Goal: Task Accomplishment & Management: Complete application form

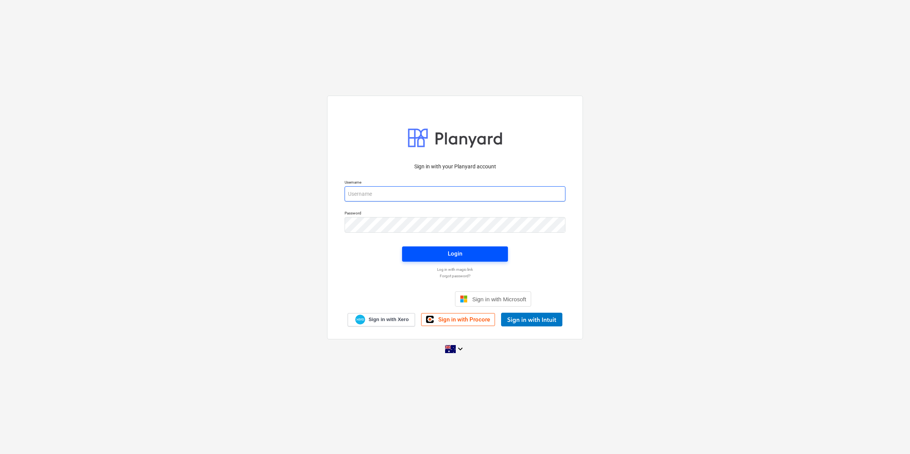
type input "[EMAIL_ADDRESS][DOMAIN_NAME]"
click at [420, 253] on span "Login" at bounding box center [455, 254] width 88 height 10
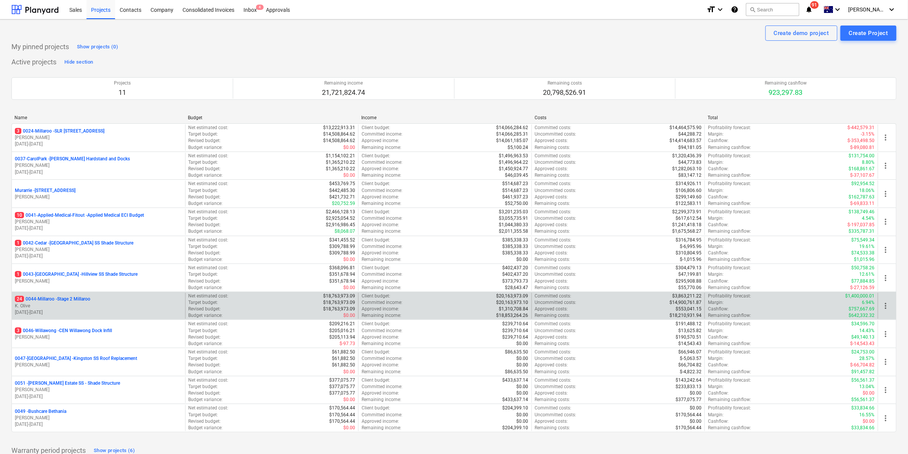
click at [79, 298] on p "24 0044-Millaroo - Stage 2 Millaroo" at bounding box center [52, 299] width 75 height 6
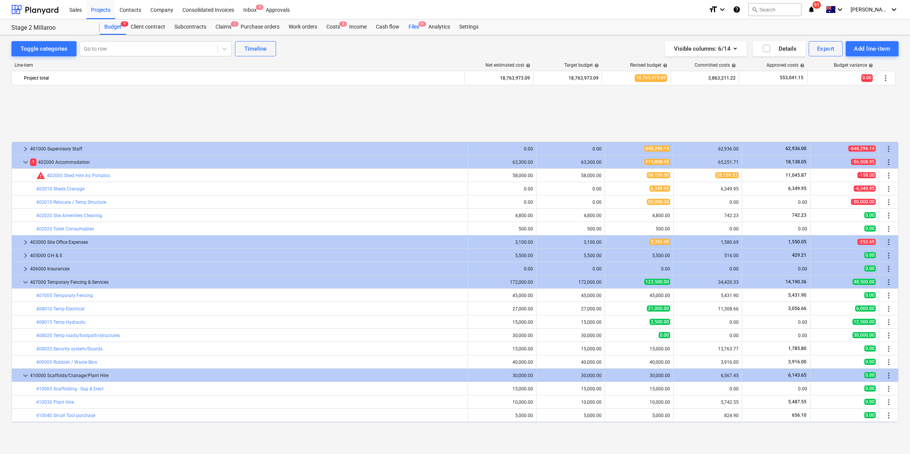
scroll to position [320, 0]
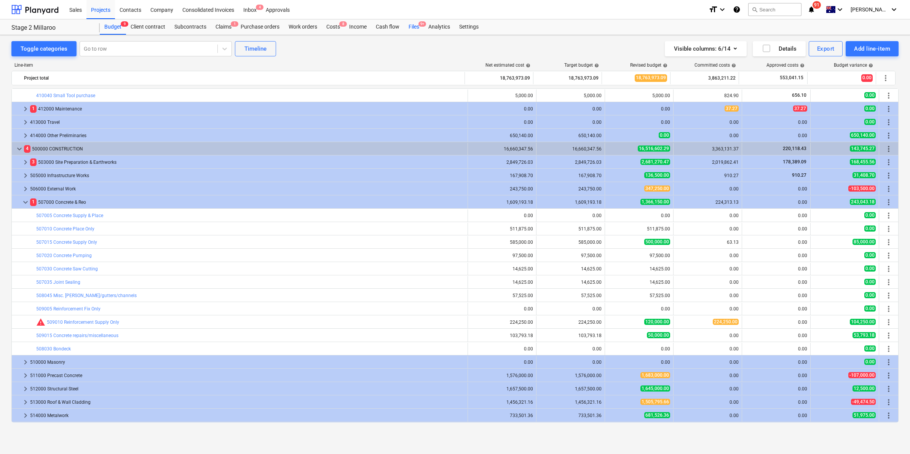
click at [413, 26] on div "Files 9+" at bounding box center [414, 26] width 20 height 15
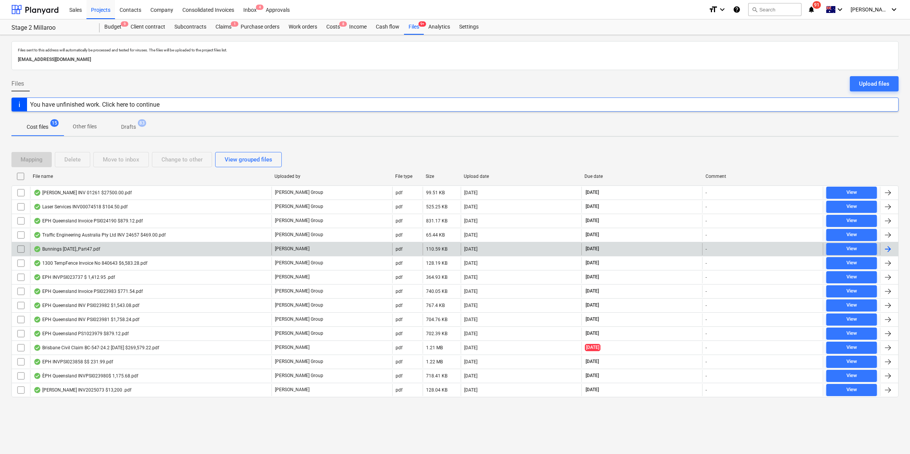
click at [117, 248] on div "Bunnings [DATE]_Part47.pdf" at bounding box center [150, 249] width 241 height 12
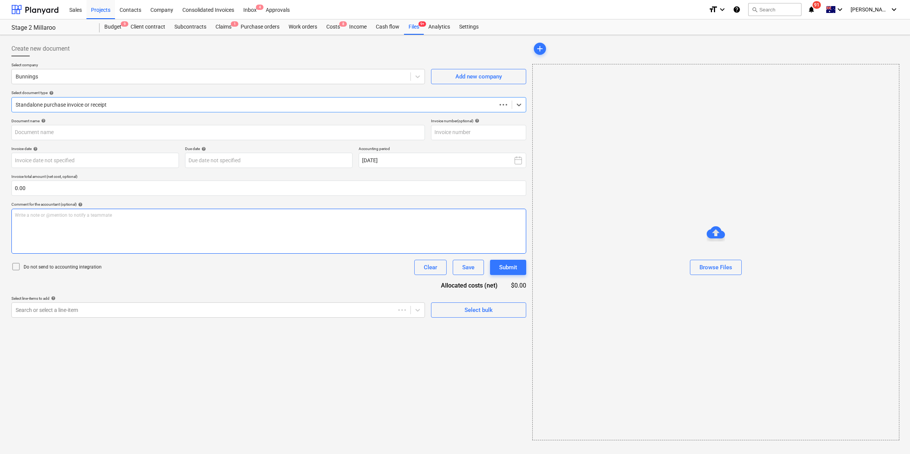
type input "8158/01446516"
type input "[DATE]"
click at [866, 80] on span "chat" at bounding box center [867, 80] width 9 height 9
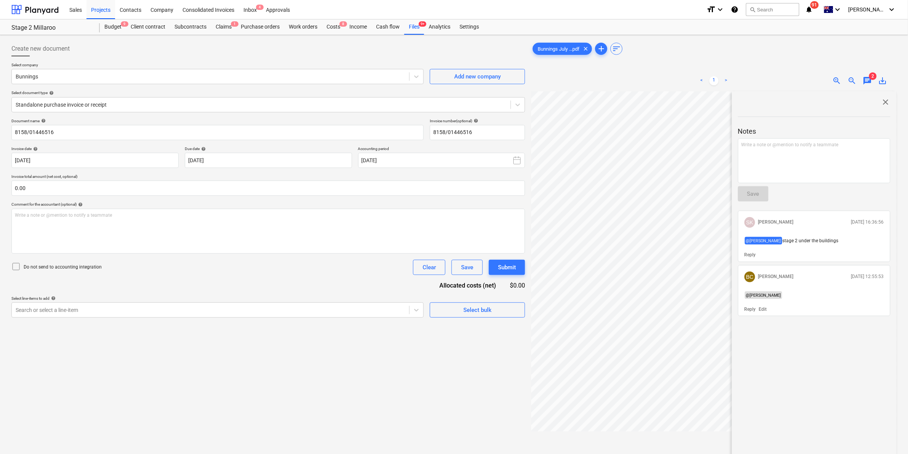
click at [688, 63] on div "Bunnings July ...pdf clear add sort < 1 > zoom_in zoom_out chat 2 save_alt clos…" at bounding box center [713, 282] width 365 height 483
click at [666, 68] on div at bounding box center [713, 68] width 365 height 3
click at [659, 64] on div at bounding box center [713, 65] width 365 height 3
click at [771, 63] on div "Bunnings July ...pdf clear add sort < 1 > zoom_in zoom_out chat 2 save_alt clos…" at bounding box center [713, 282] width 365 height 483
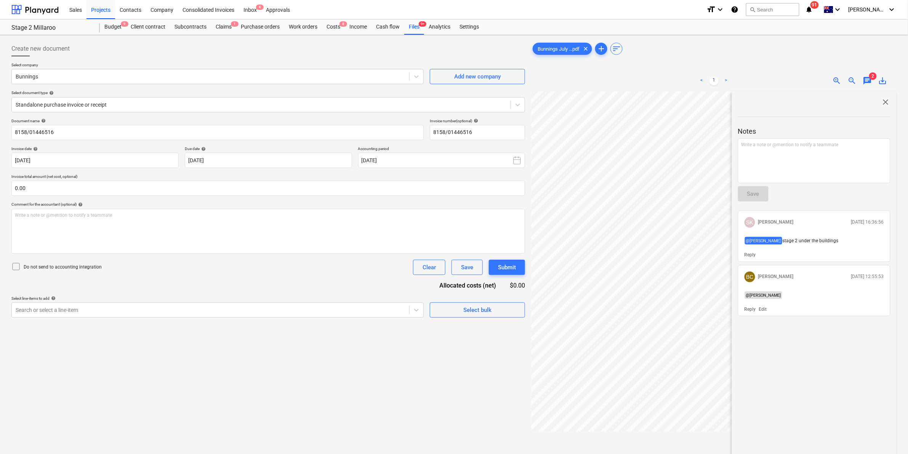
click at [881, 104] on span "close" at bounding box center [885, 102] width 9 height 9
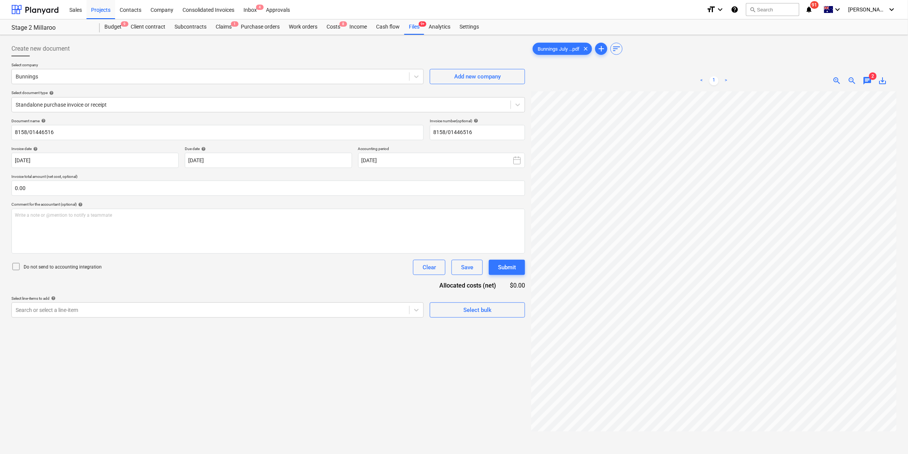
click at [880, 80] on span "save_alt" at bounding box center [882, 80] width 9 height 9
click at [411, 26] on div "Files 9+" at bounding box center [414, 26] width 20 height 15
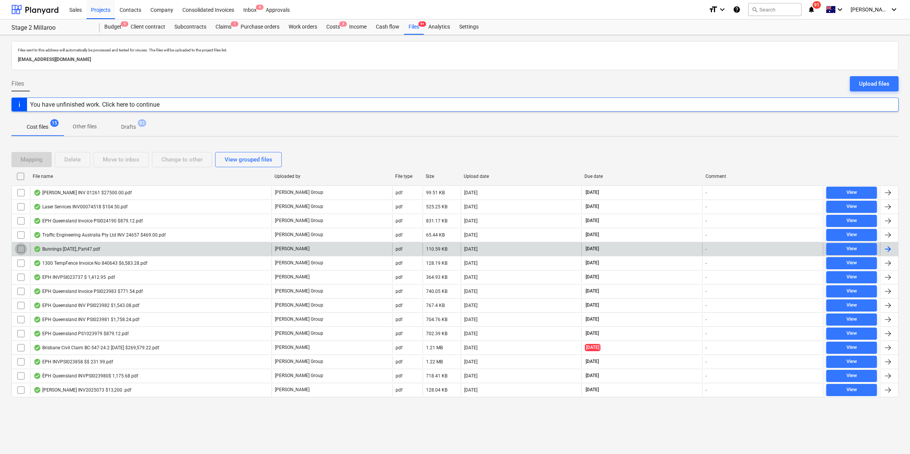
click at [21, 249] on input "checkbox" at bounding box center [21, 249] width 12 height 12
click at [131, 156] on div "Move to inbox" at bounding box center [121, 160] width 37 height 10
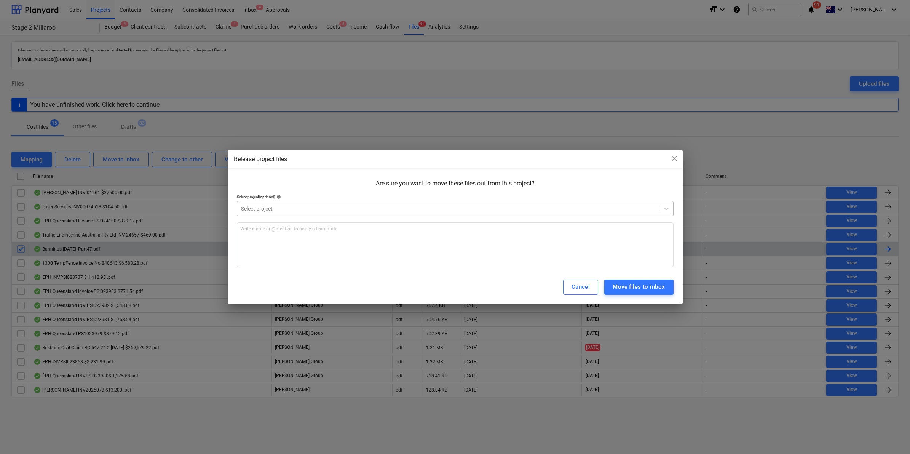
click at [280, 203] on div "Select project" at bounding box center [448, 208] width 422 height 11
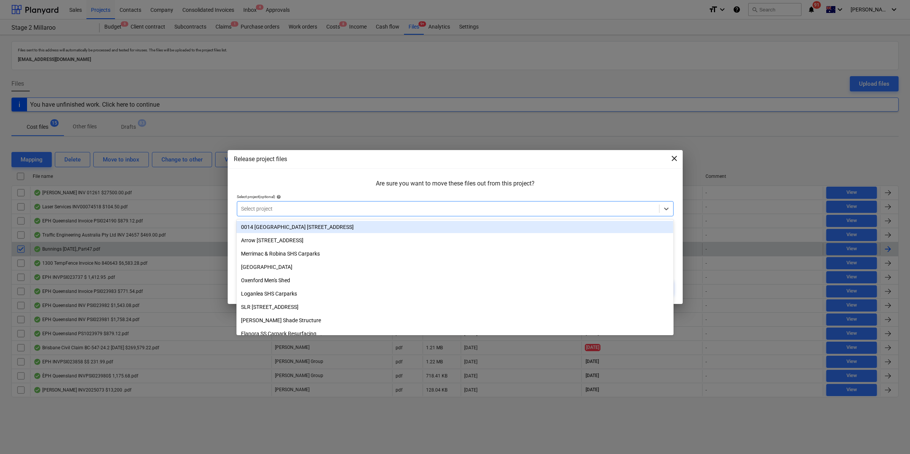
click at [674, 157] on span "close" at bounding box center [674, 158] width 9 height 9
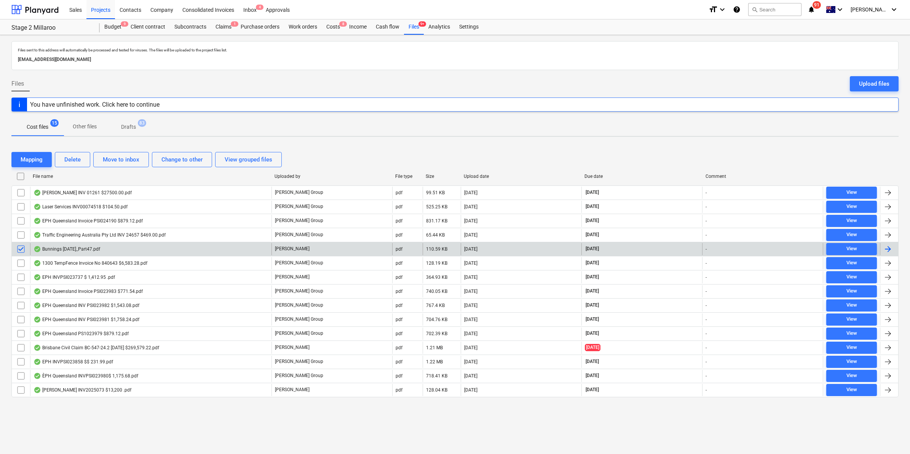
click at [23, 248] on input "checkbox" at bounding box center [21, 249] width 12 height 12
click at [119, 27] on div "Budget 9" at bounding box center [113, 26] width 26 height 15
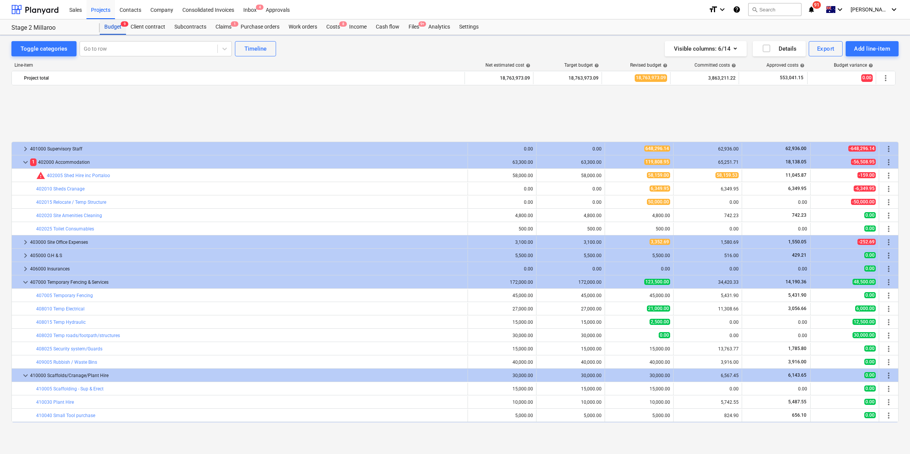
scroll to position [320, 0]
click at [418, 26] on div "Files 9+" at bounding box center [414, 26] width 20 height 15
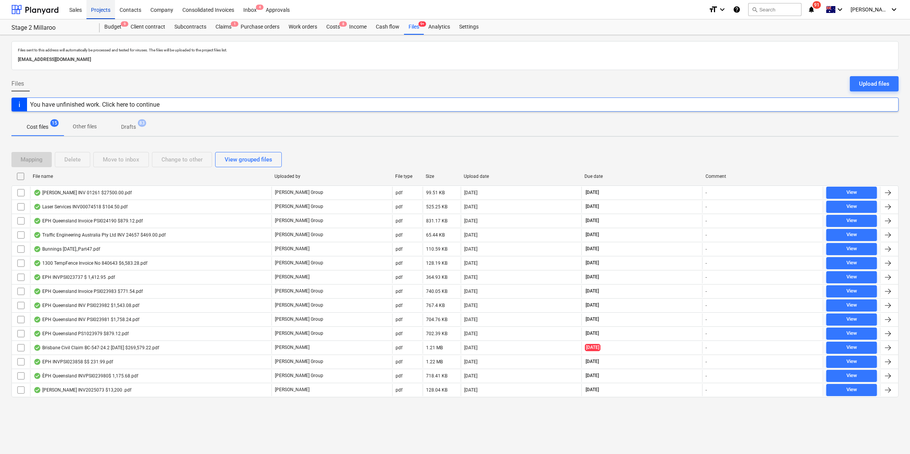
click at [99, 10] on div "Projects" at bounding box center [100, 9] width 29 height 19
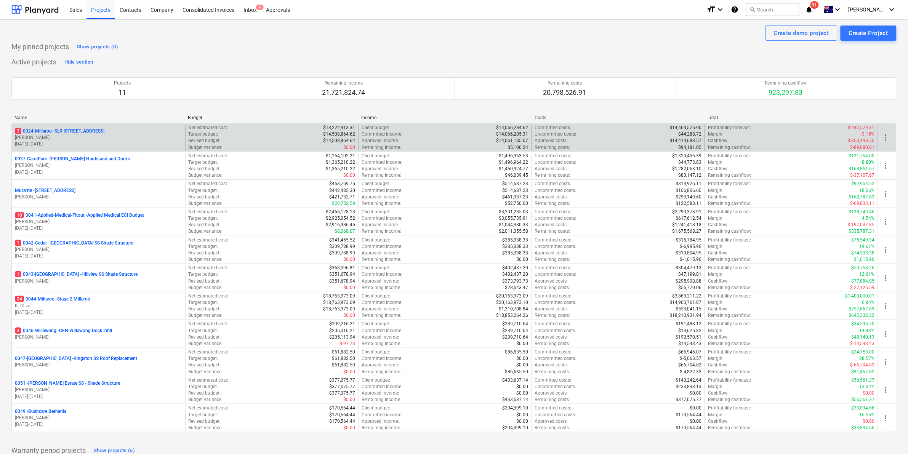
click at [74, 131] on p "3 0024-Millaroo - SLR [STREET_ADDRESS]" at bounding box center [60, 131] width 90 height 6
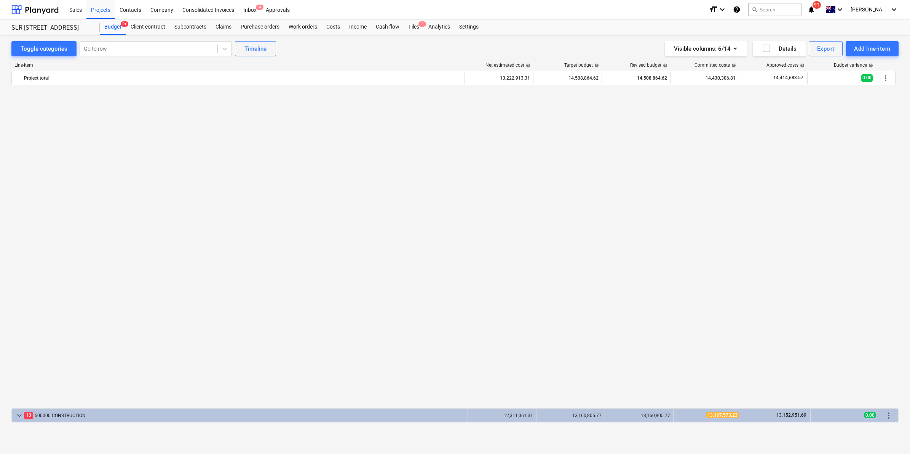
scroll to position [587, 0]
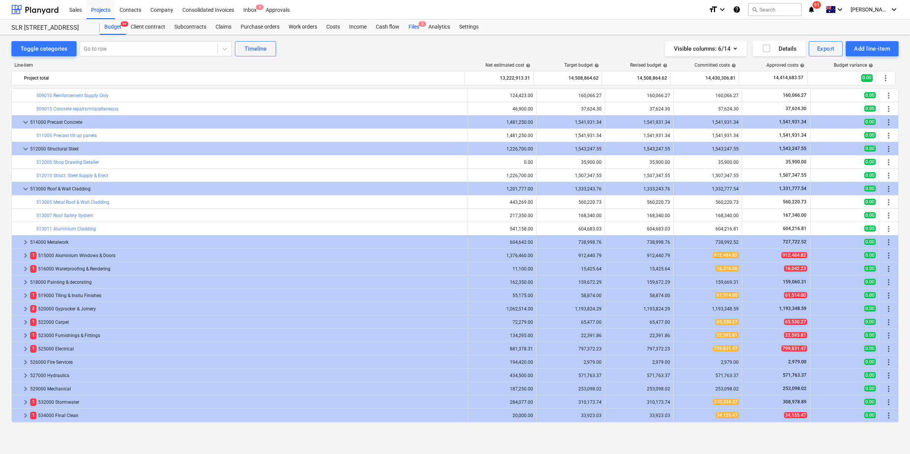
click at [421, 27] on span "3" at bounding box center [423, 23] width 8 height 5
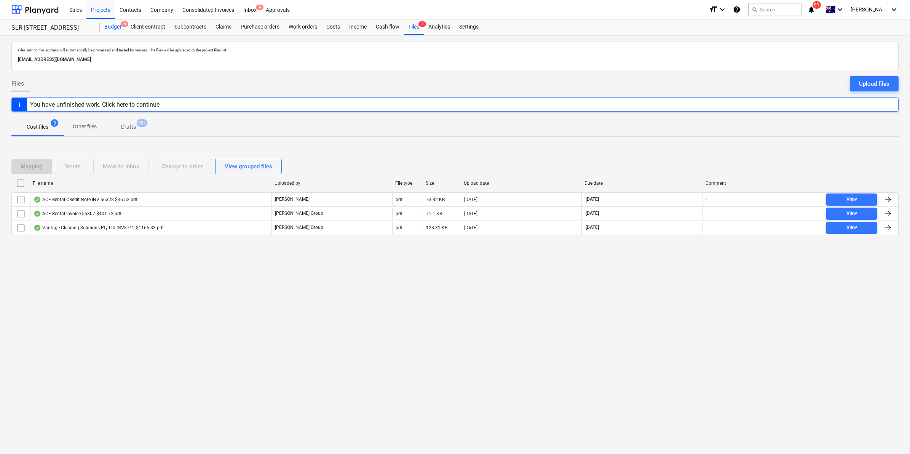
click at [112, 23] on div "Budget 9+" at bounding box center [113, 26] width 26 height 15
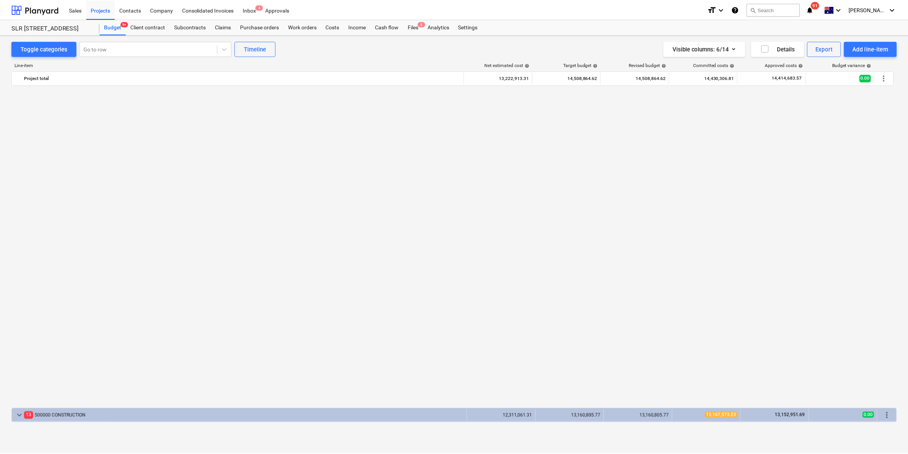
scroll to position [587, 0]
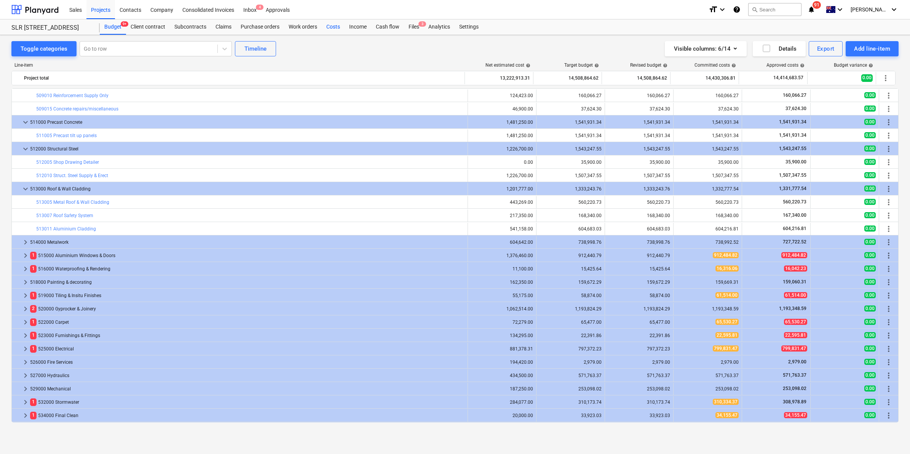
click at [334, 25] on div "Costs" at bounding box center [333, 26] width 23 height 15
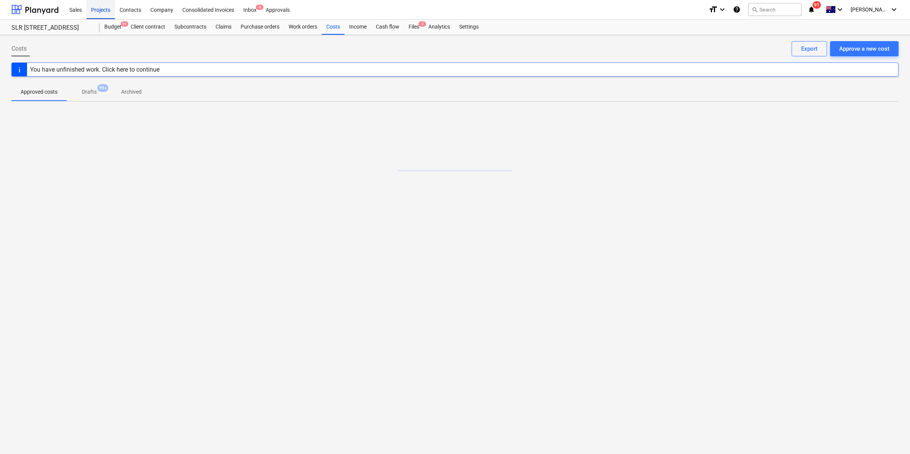
click at [104, 10] on div "Projects" at bounding box center [100, 9] width 29 height 19
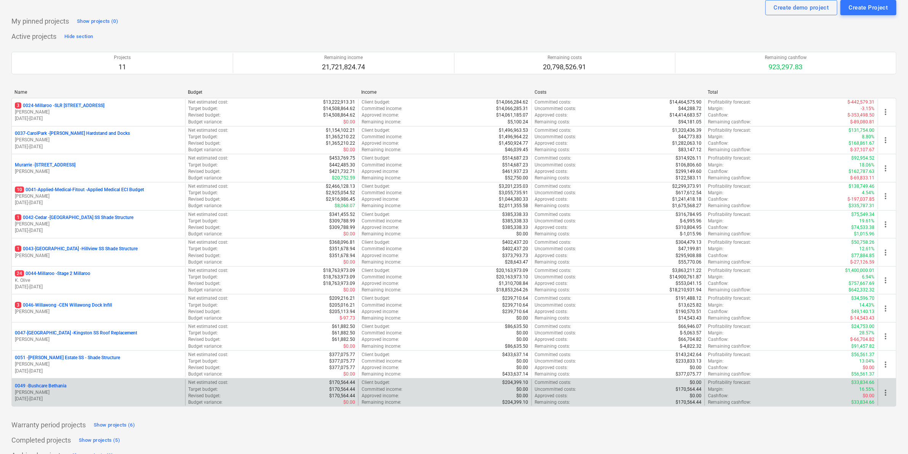
scroll to position [40, 0]
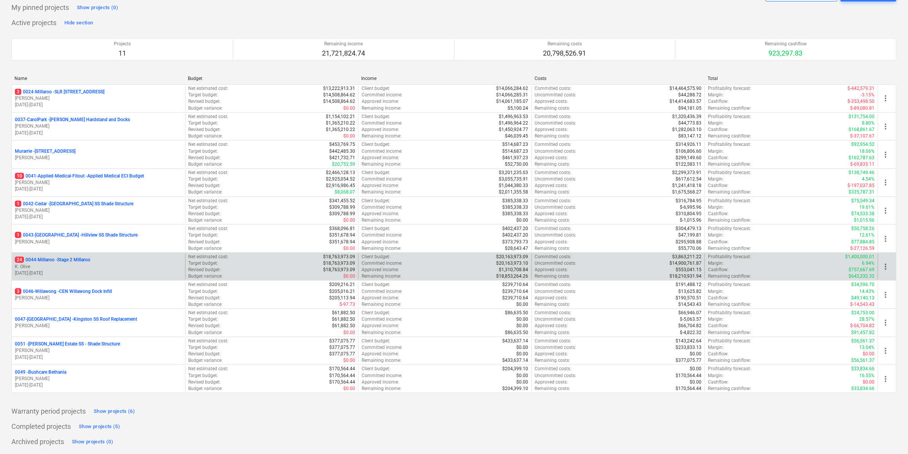
click at [60, 257] on p "24 0044-Millaroo - Stage 2 Millaroo" at bounding box center [52, 260] width 75 height 6
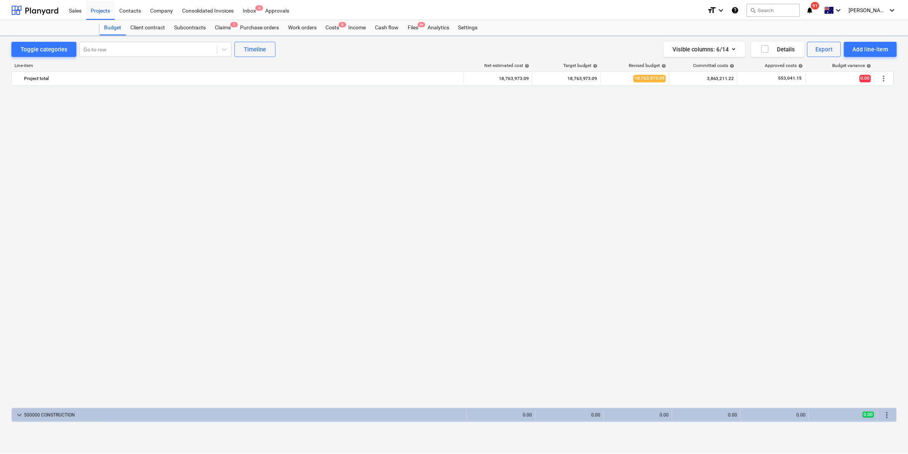
scroll to position [587, 0]
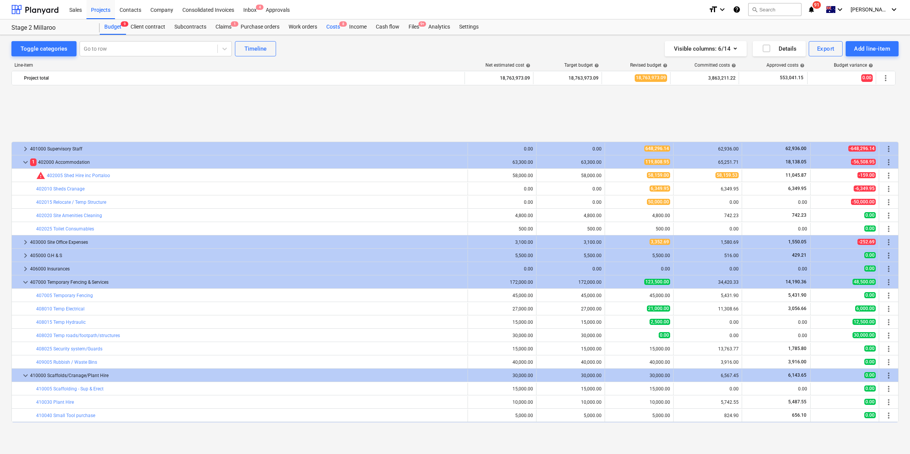
click at [326, 29] on div "Costs 8" at bounding box center [333, 26] width 23 height 15
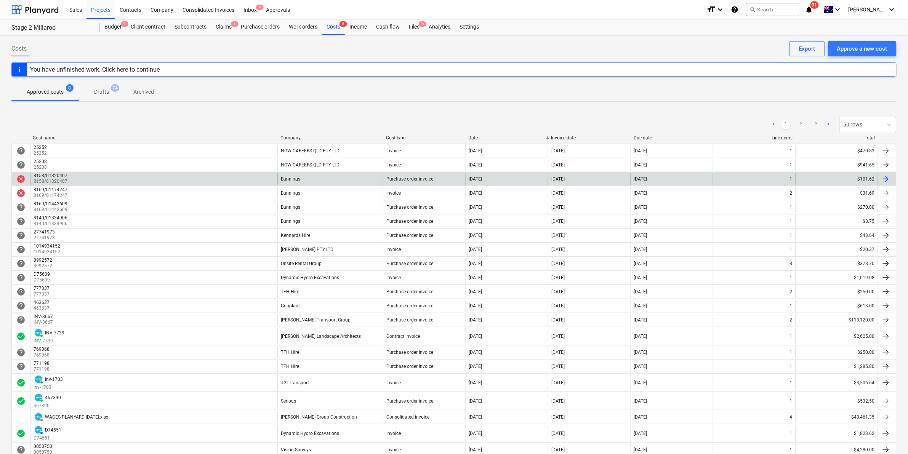
click at [137, 180] on div "8158/01320407 8158/01320407" at bounding box center [153, 179] width 247 height 12
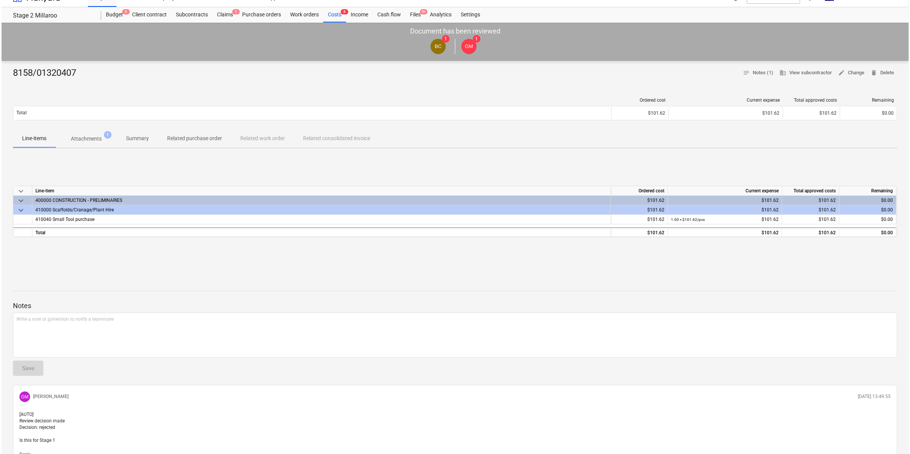
scroll to position [2, 0]
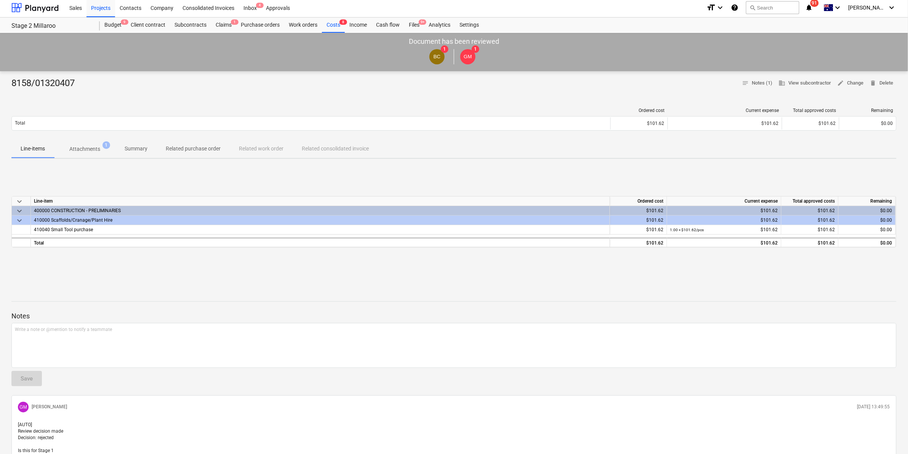
click at [90, 149] on p "Attachments" at bounding box center [84, 149] width 31 height 8
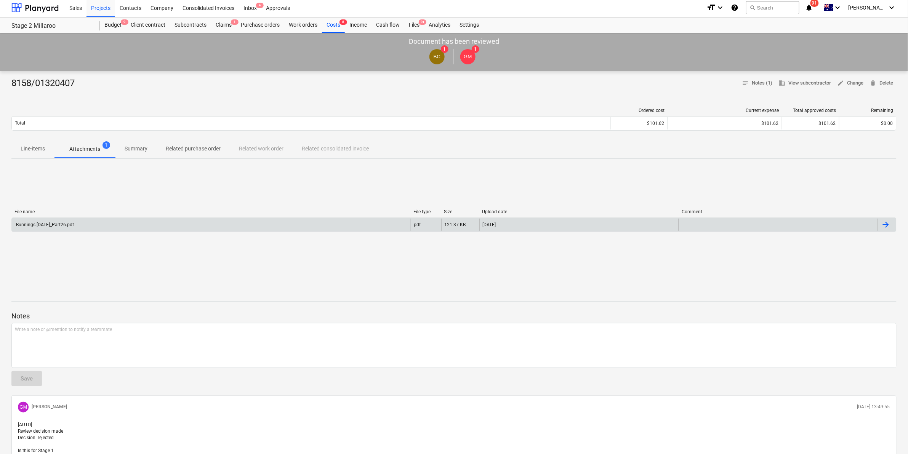
click at [96, 226] on div "Bunnings [DATE]_Part26.pdf" at bounding box center [211, 225] width 399 height 12
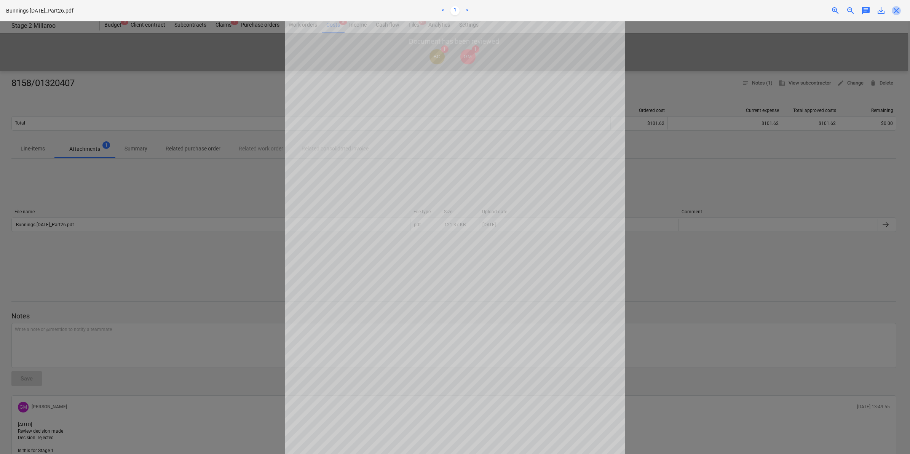
click at [895, 10] on span "close" at bounding box center [896, 10] width 9 height 9
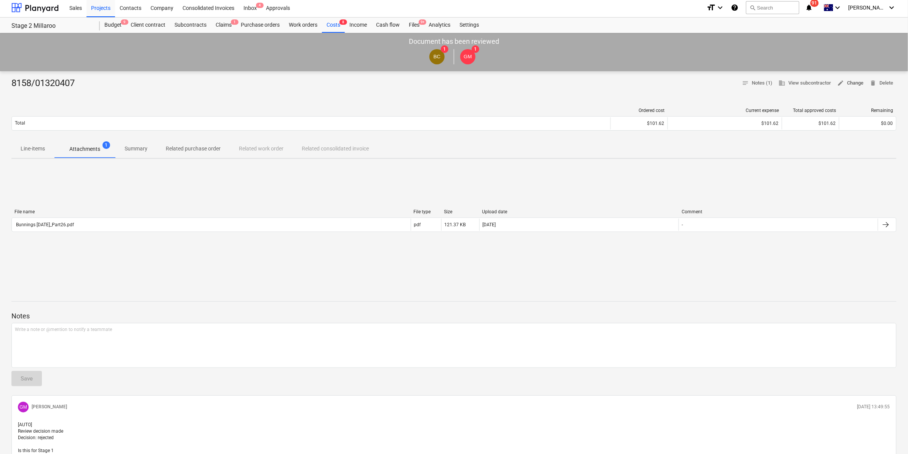
click at [846, 82] on span "edit Change" at bounding box center [850, 83] width 26 height 9
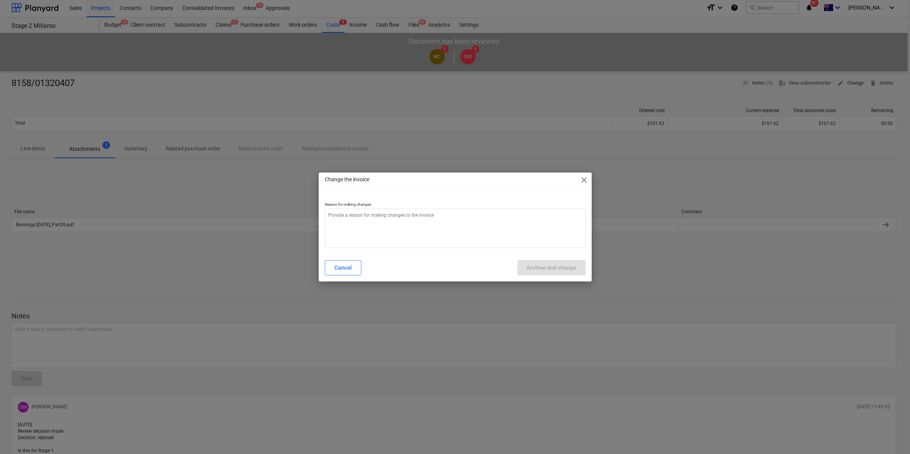
type textarea "x"
click at [389, 217] on textarea at bounding box center [455, 228] width 261 height 39
type textarea "s"
type textarea "x"
type textarea "st"
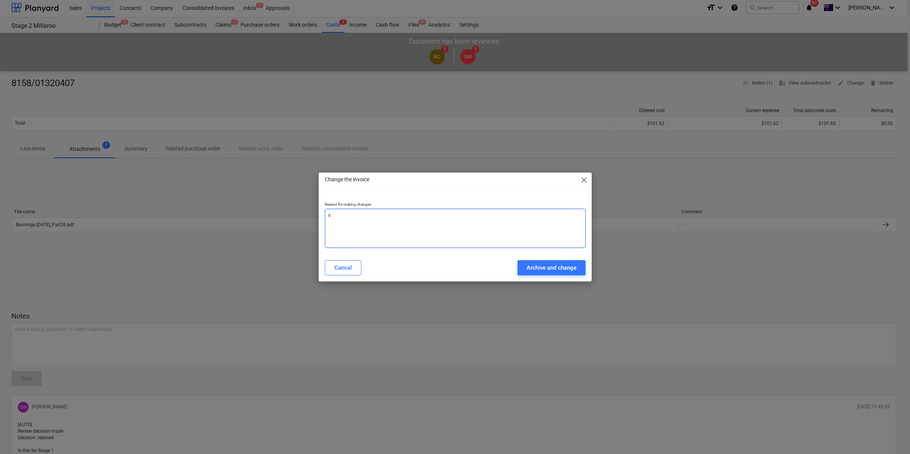
type textarea "x"
type textarea "sta"
type textarea "x"
type textarea "stag"
type textarea "x"
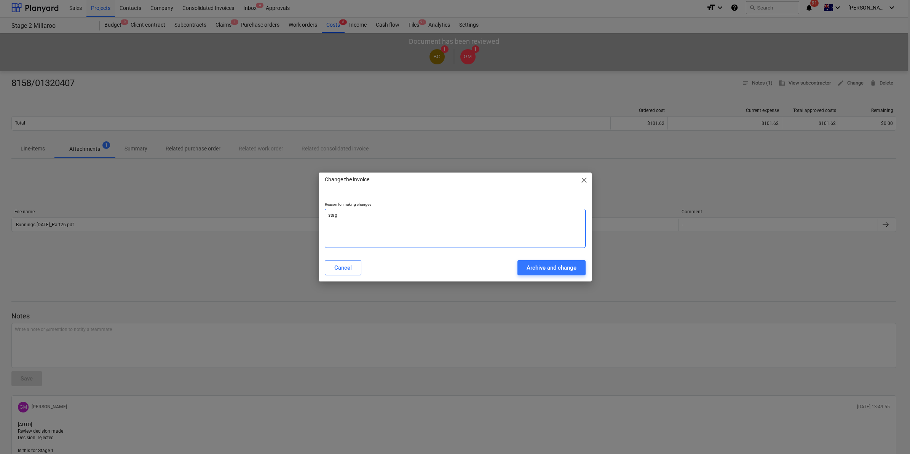
type textarea "stage"
type textarea "x"
type textarea "stage"
type textarea "x"
type textarea "stage 1"
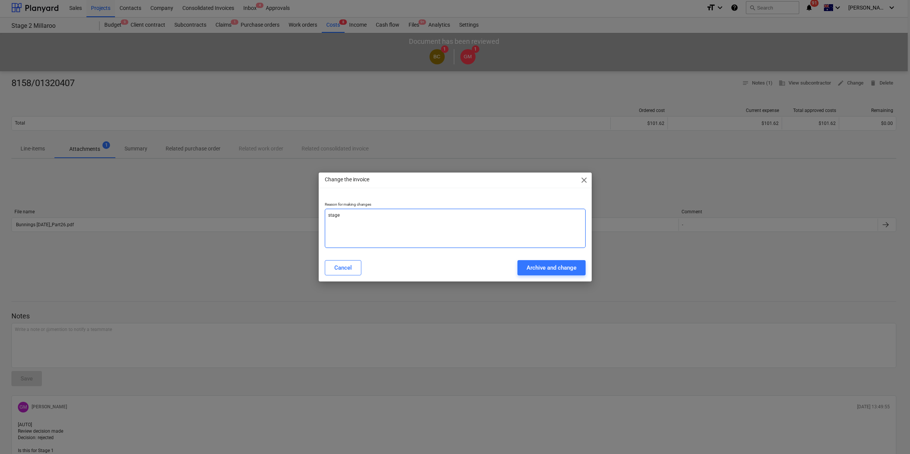
type textarea "x"
type textarea "stage 1"
click at [545, 267] on div "Archive and change" at bounding box center [552, 268] width 50 height 10
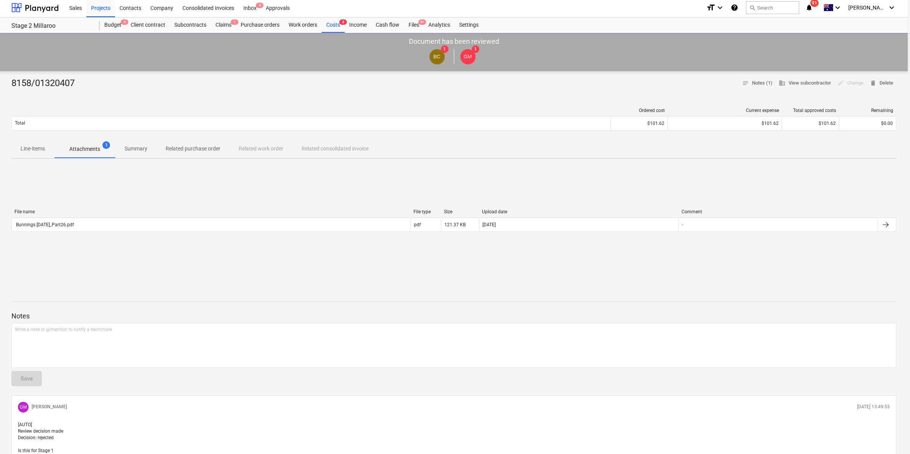
type textarea "x"
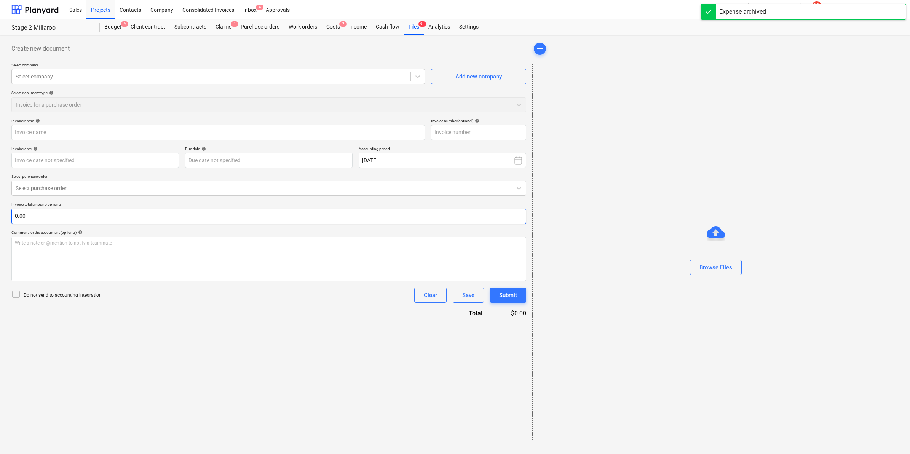
type input "8158/01320407"
type input "[DATE]"
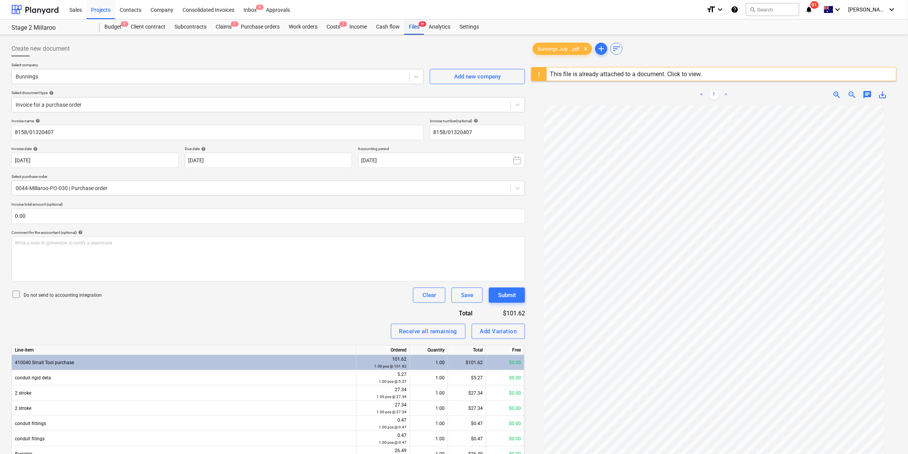
click at [413, 27] on div "Files 9+" at bounding box center [414, 26] width 20 height 15
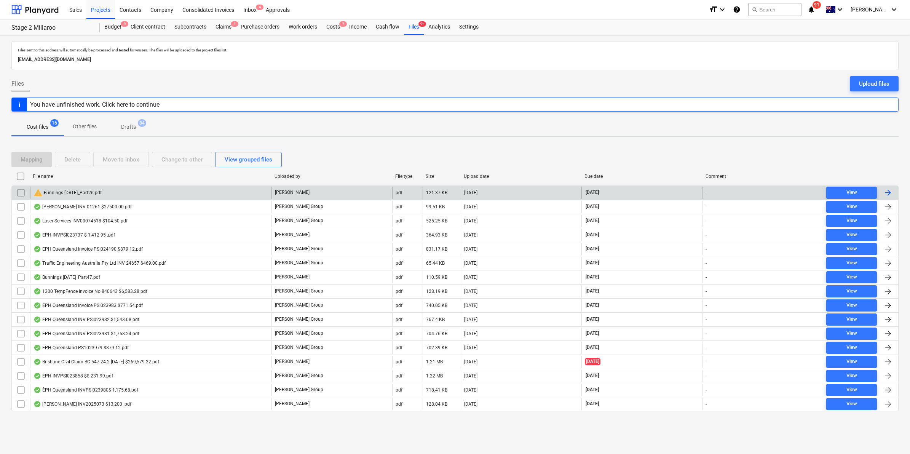
click at [173, 190] on div "warning Bunnings [DATE]_Part26.pdf" at bounding box center [150, 193] width 241 height 12
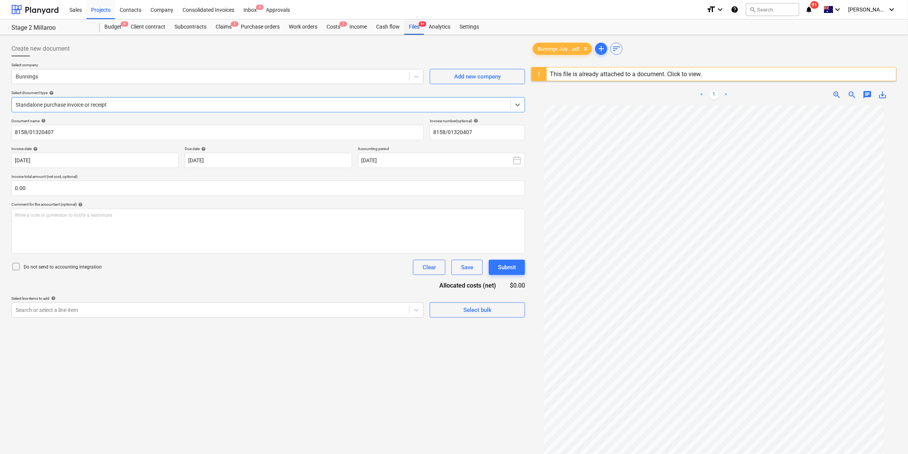
click at [413, 22] on div "Files 9+" at bounding box center [414, 26] width 20 height 15
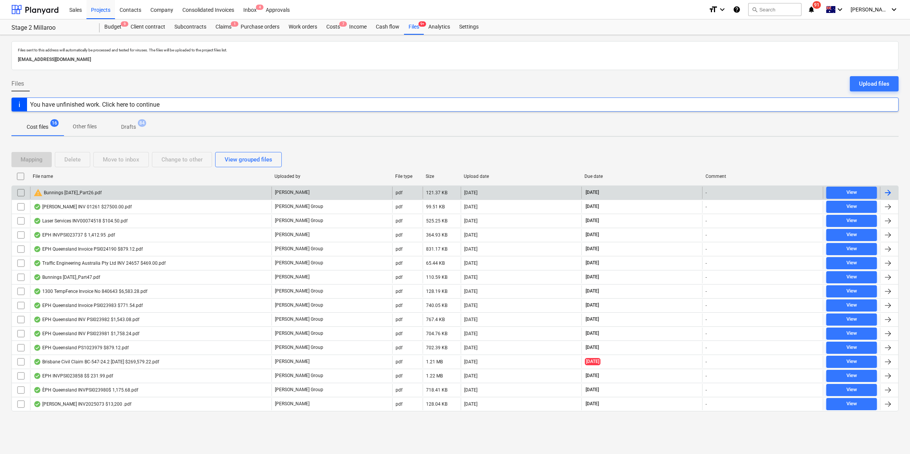
click at [19, 190] on input "checkbox" at bounding box center [21, 193] width 12 height 12
click at [180, 157] on div "Change to other" at bounding box center [181, 160] width 41 height 10
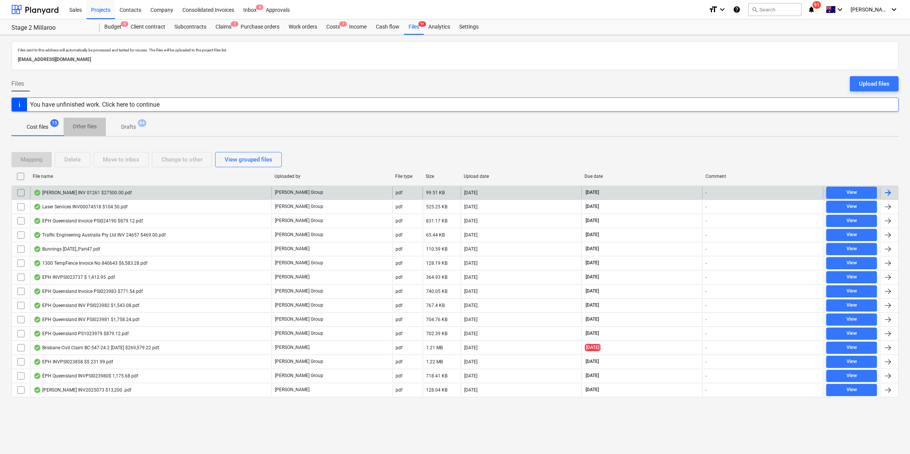
click at [86, 122] on span "Other files" at bounding box center [85, 126] width 42 height 13
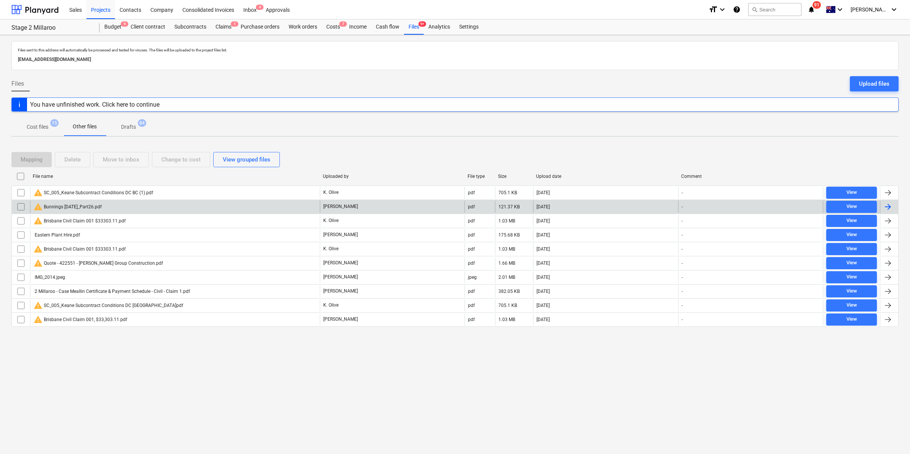
click at [19, 205] on input "checkbox" at bounding box center [21, 207] width 12 height 12
click at [118, 158] on div "Move to inbox" at bounding box center [121, 160] width 37 height 10
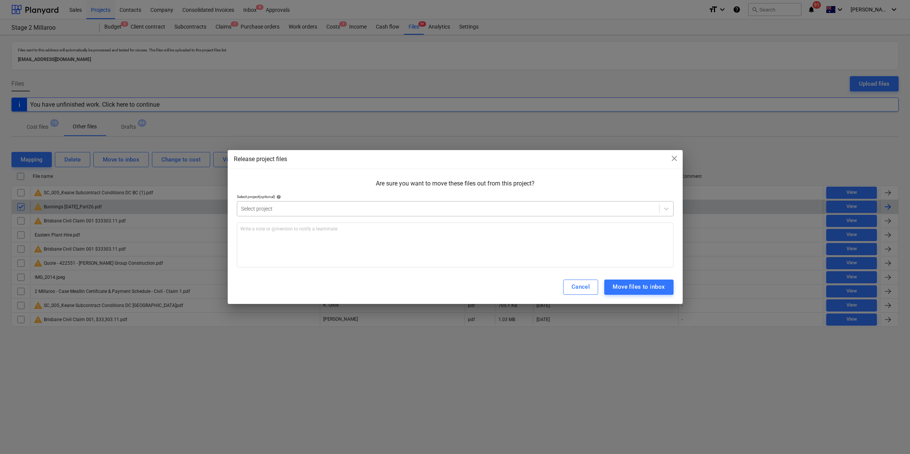
click at [289, 208] on div at bounding box center [448, 209] width 414 height 8
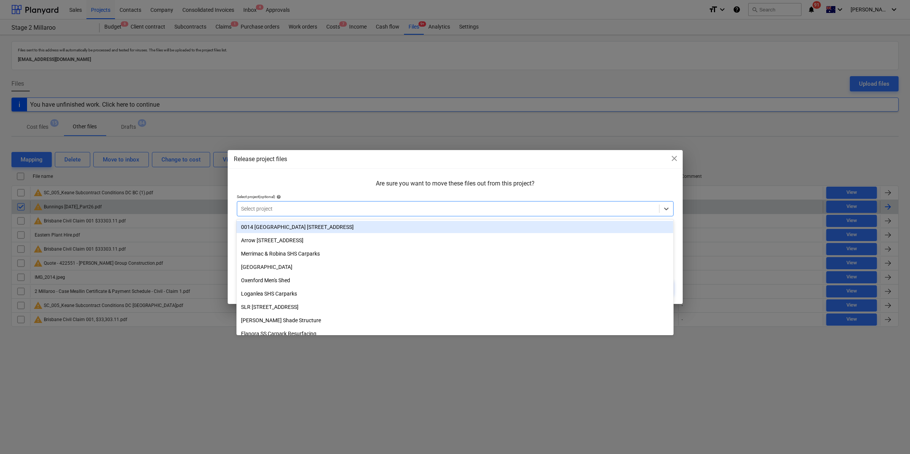
type input "2"
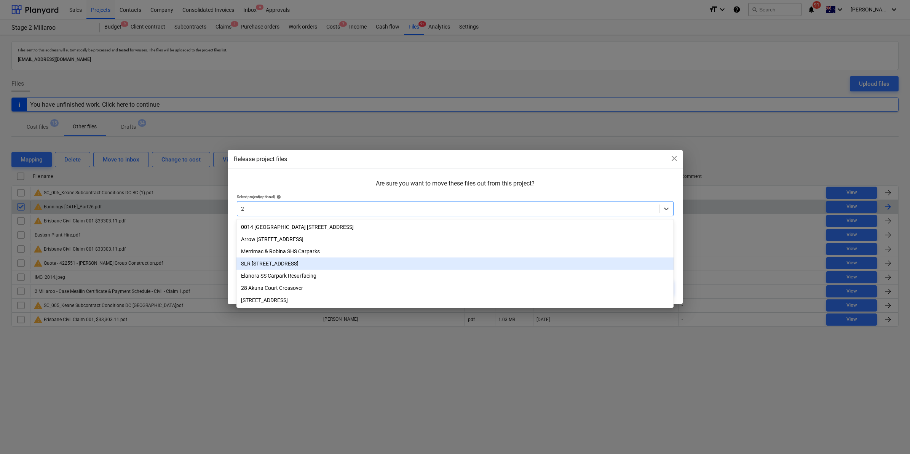
click at [280, 265] on div "SLR [STREET_ADDRESS]" at bounding box center [455, 263] width 437 height 12
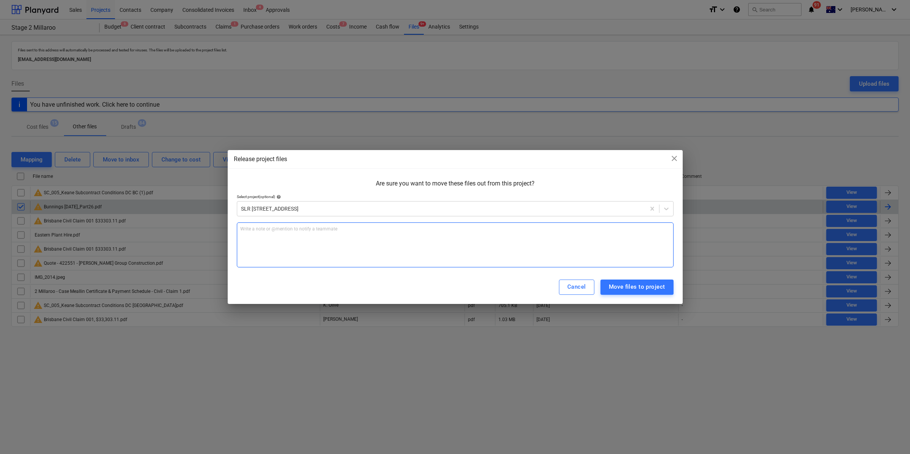
click at [299, 242] on div "Write a note or @mention to notify a teammate [PERSON_NAME]" at bounding box center [455, 244] width 437 height 45
click at [627, 297] on div "Cancel Move files to project" at bounding box center [455, 287] width 455 height 34
click at [631, 288] on div "Move files to project" at bounding box center [637, 287] width 56 height 10
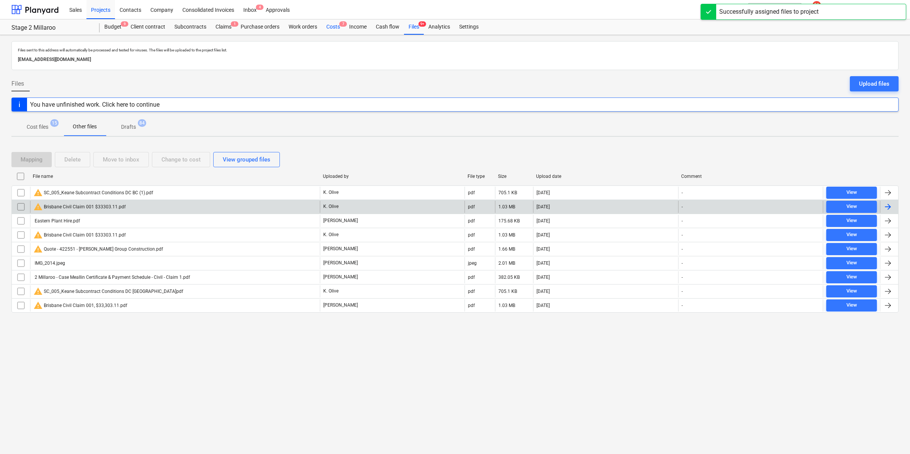
click at [336, 25] on div "Costs 7" at bounding box center [333, 26] width 23 height 15
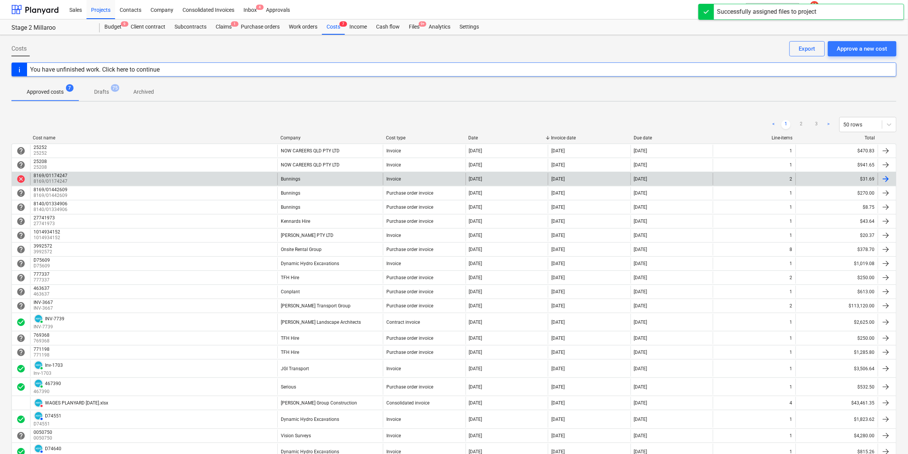
click at [239, 180] on div "8169/01174247 8169/01174247" at bounding box center [153, 179] width 247 height 12
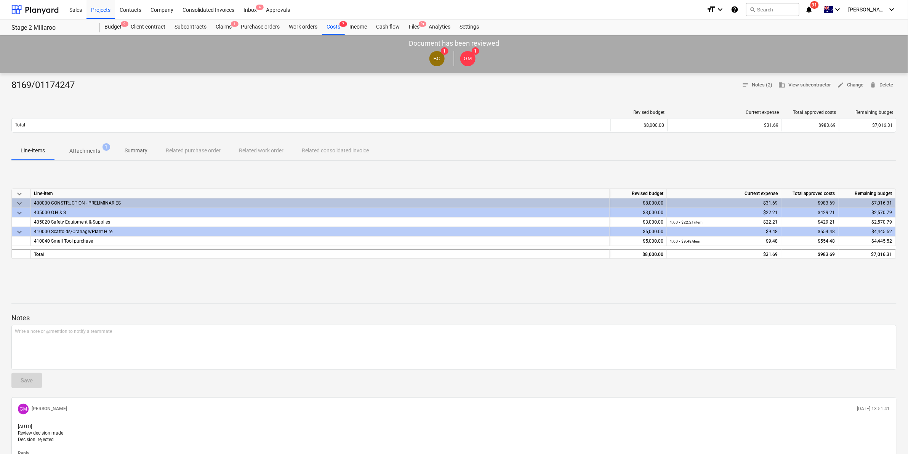
click at [86, 146] on span "Attachments 1" at bounding box center [84, 151] width 61 height 14
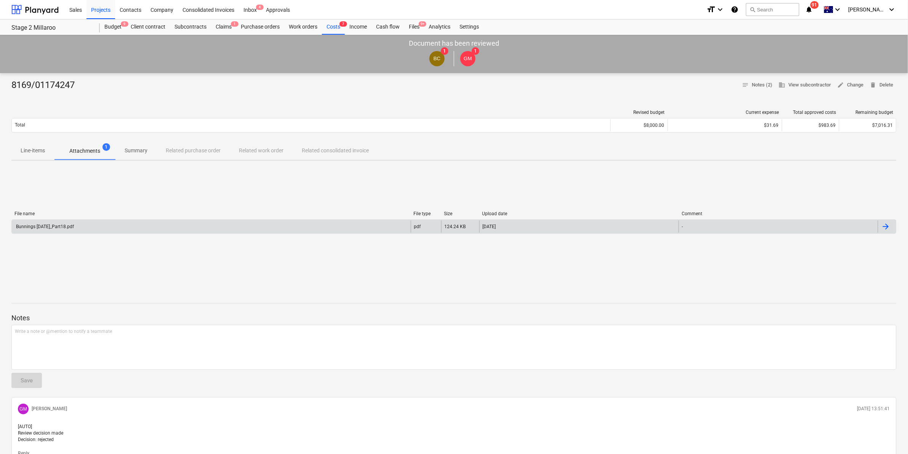
click at [92, 223] on div "Bunnings [DATE]_Part18.pdf" at bounding box center [211, 227] width 399 height 12
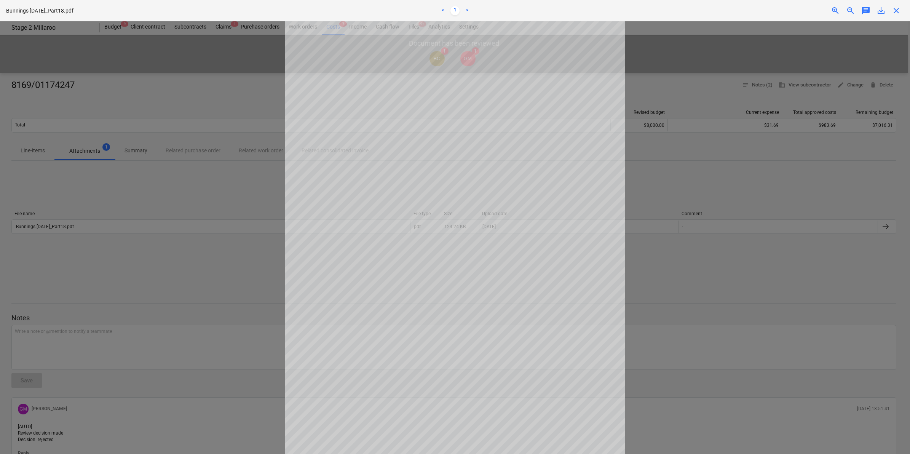
click at [880, 10] on span "save_alt" at bounding box center [881, 10] width 9 height 9
click at [184, 71] on div at bounding box center [455, 237] width 910 height 433
click at [899, 8] on span "close" at bounding box center [896, 10] width 9 height 9
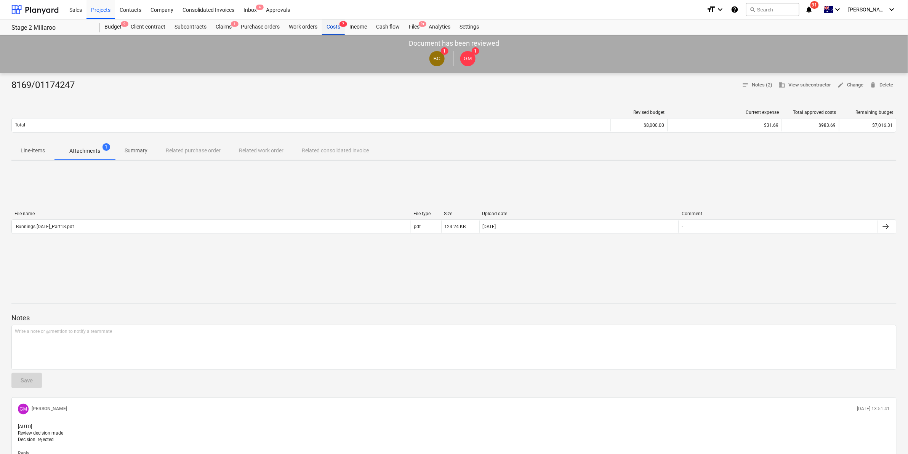
click at [336, 26] on div "Costs 7" at bounding box center [333, 26] width 23 height 15
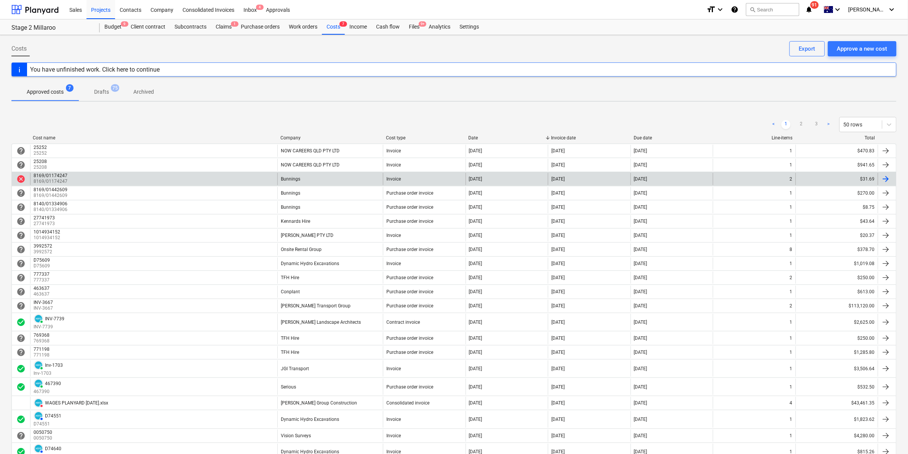
click at [190, 176] on div "8169/01174247 8169/01174247" at bounding box center [153, 179] width 247 height 12
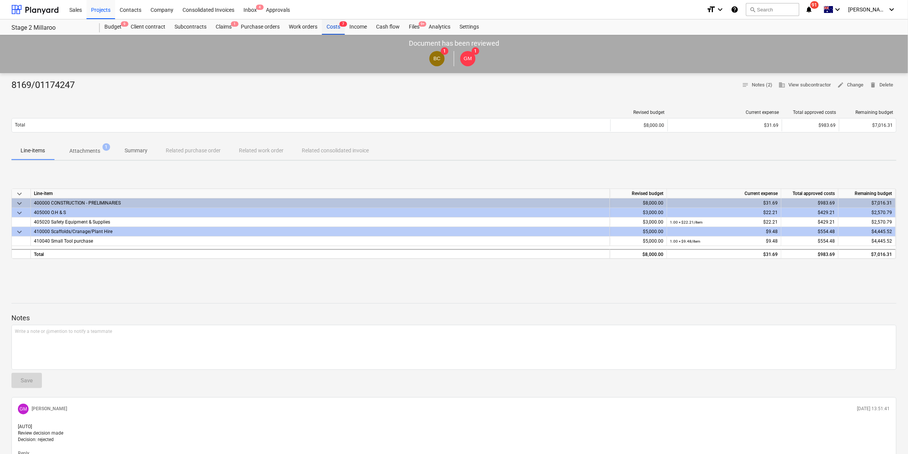
click at [336, 22] on div "Costs 7" at bounding box center [333, 26] width 23 height 15
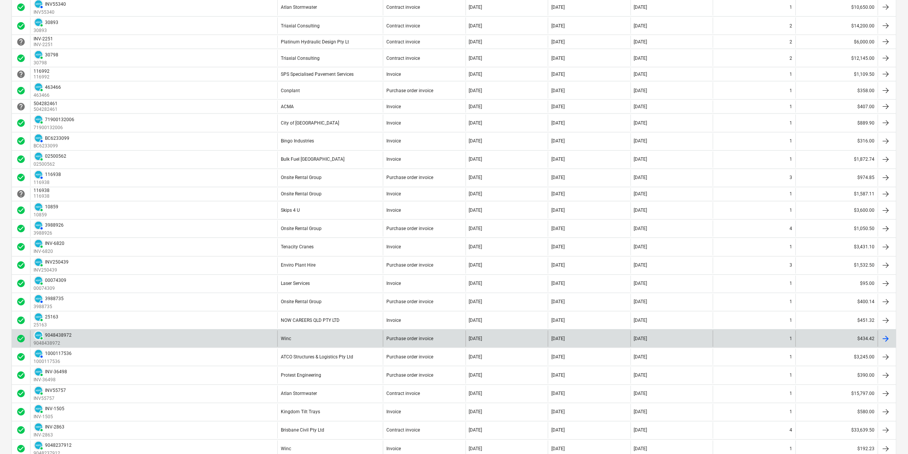
scroll to position [555, 0]
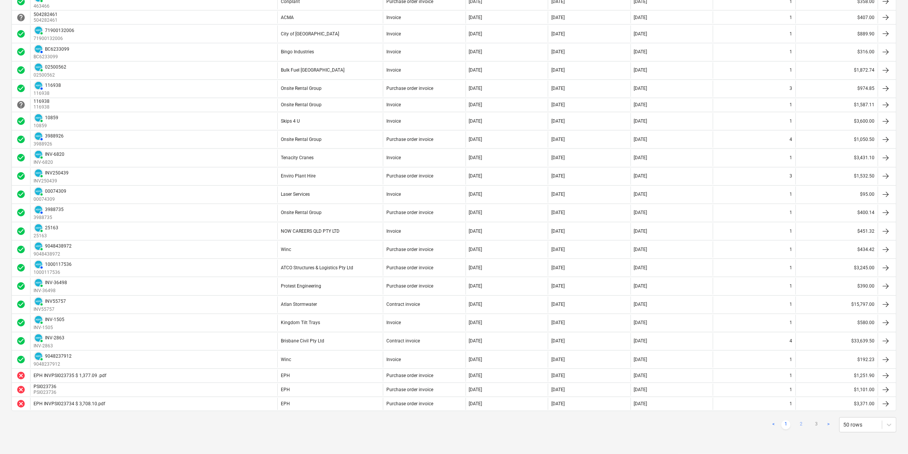
click at [800, 422] on link "2" at bounding box center [800, 424] width 9 height 9
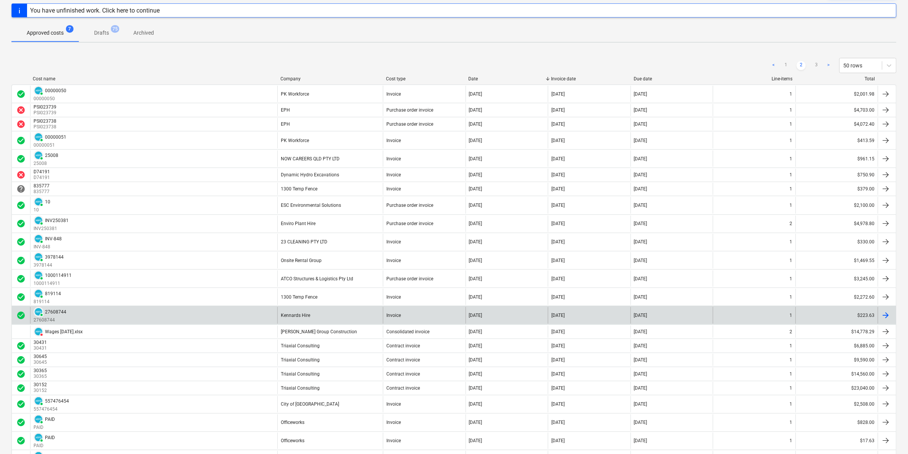
scroll to position [0, 0]
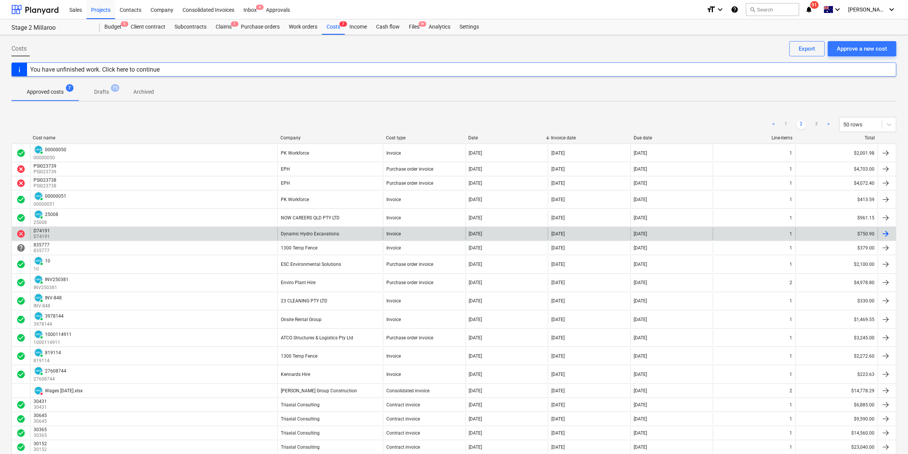
click at [82, 235] on div "D74191 D74191" at bounding box center [153, 234] width 247 height 12
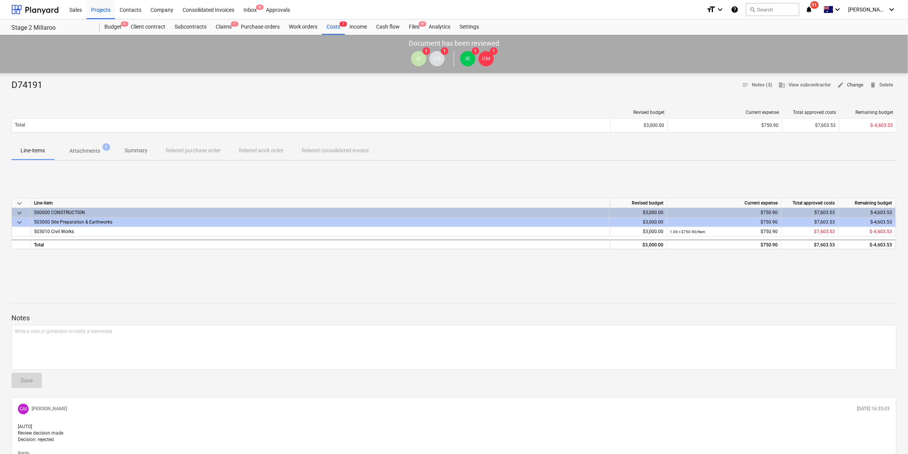
click at [850, 83] on span "edit Change" at bounding box center [850, 85] width 26 height 9
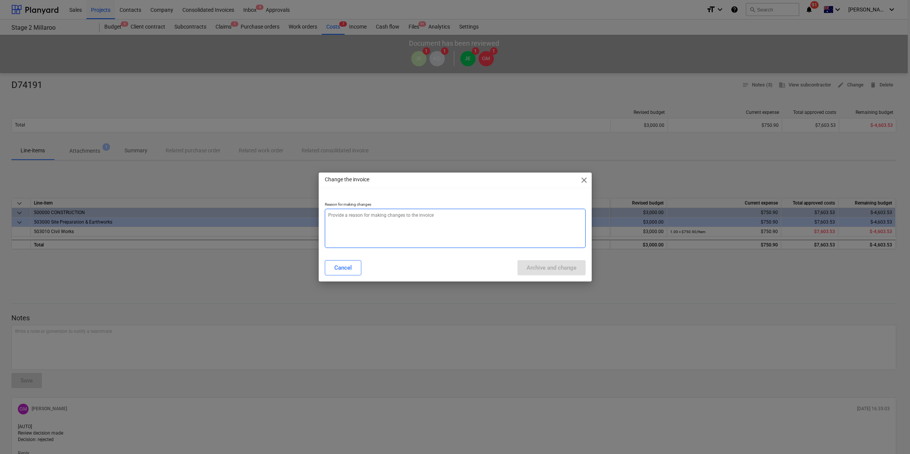
click at [423, 217] on textarea at bounding box center [455, 228] width 261 height 39
type textarea "x"
type textarea "r"
type textarea "x"
type textarea "re"
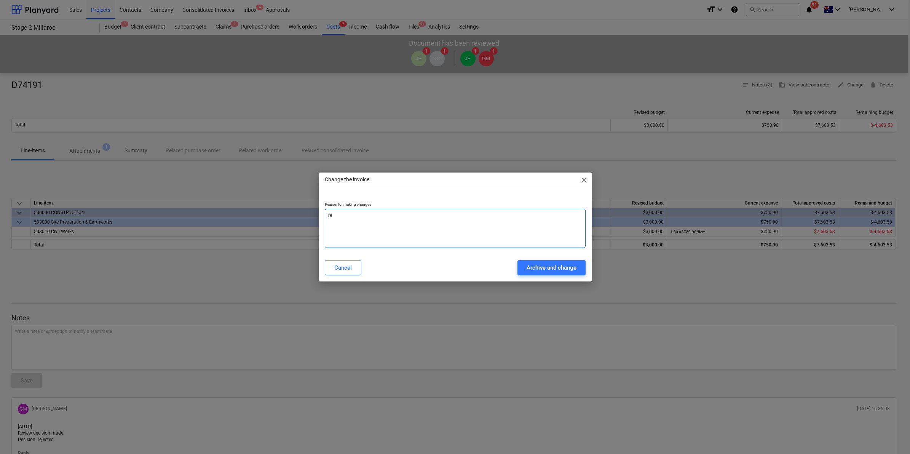
type textarea "x"
type textarea "rej"
type textarea "x"
type textarea "reje"
type textarea "x"
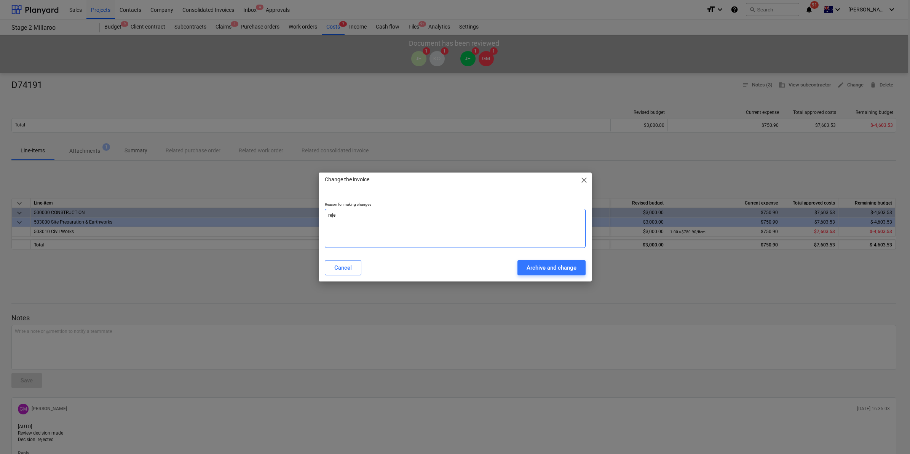
type textarea "rejec"
type textarea "x"
type textarea "reject"
type textarea "x"
type textarea "rejecte"
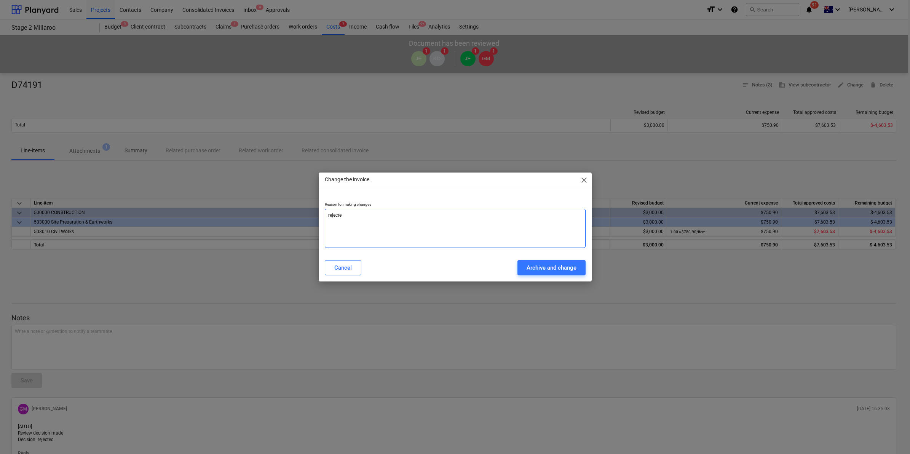
type textarea "x"
type textarea "rejected"
type textarea "x"
type textarea "rejected?"
type textarea "x"
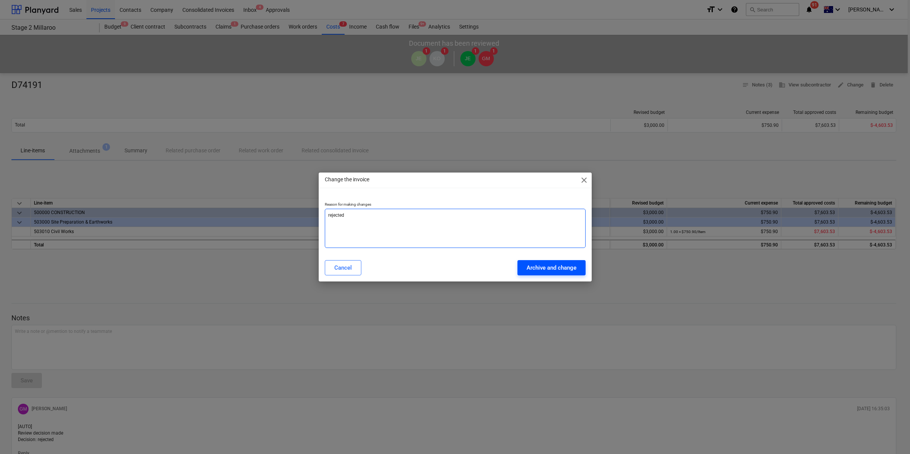
type textarea "rejected"
click at [539, 266] on div "Archive and change" at bounding box center [552, 268] width 50 height 10
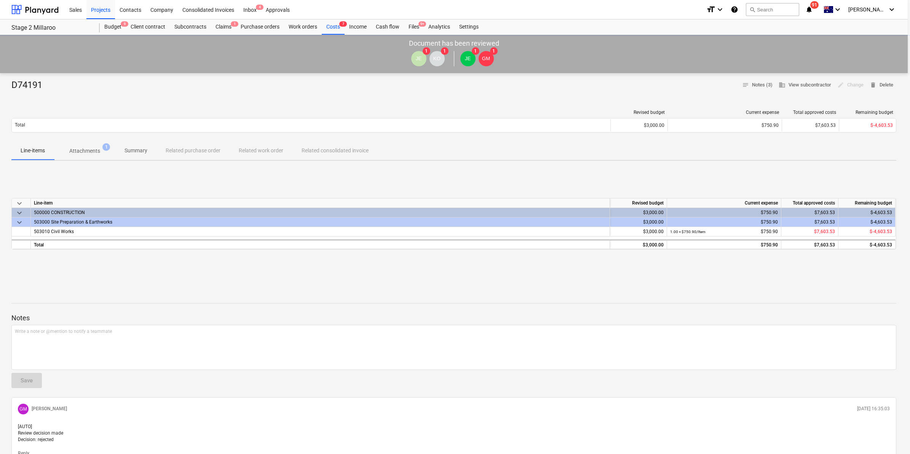
type textarea "x"
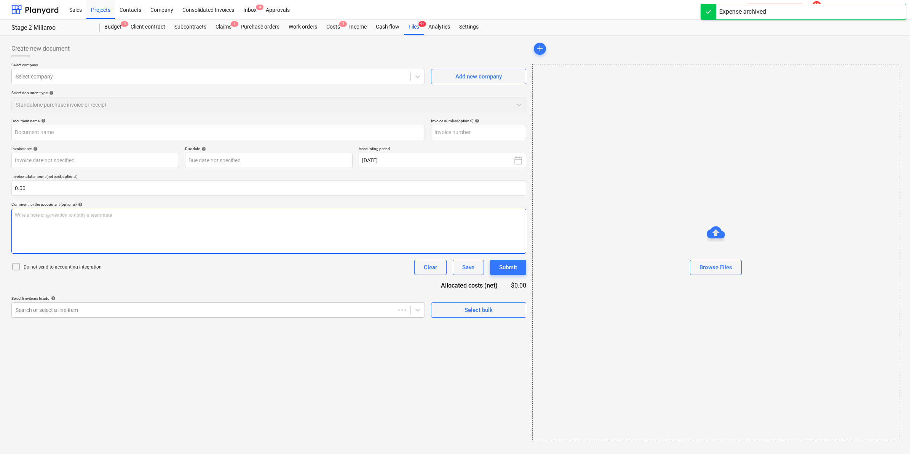
type input "D74191"
type input "[DATE]"
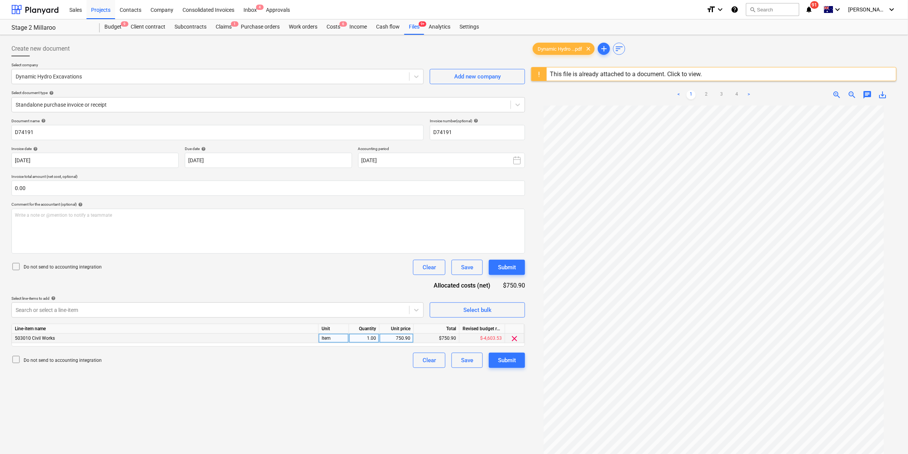
click at [515, 341] on span "clear" at bounding box center [514, 338] width 9 height 9
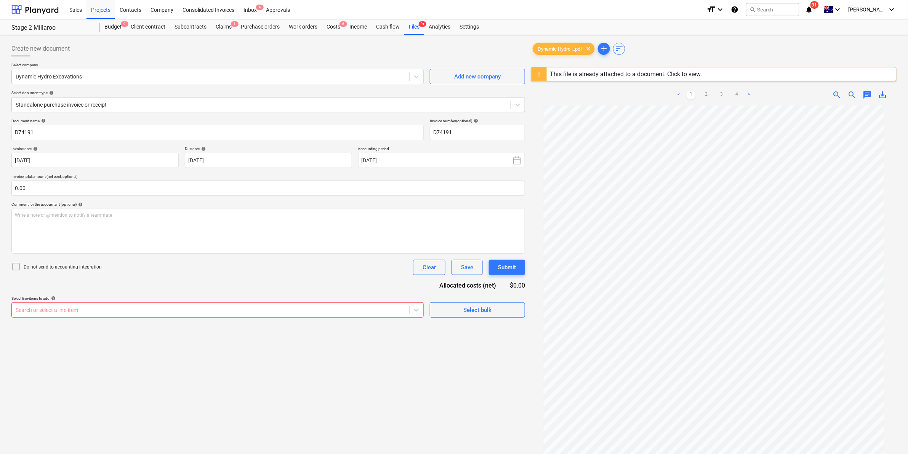
click at [392, 309] on div at bounding box center [211, 310] width 390 height 8
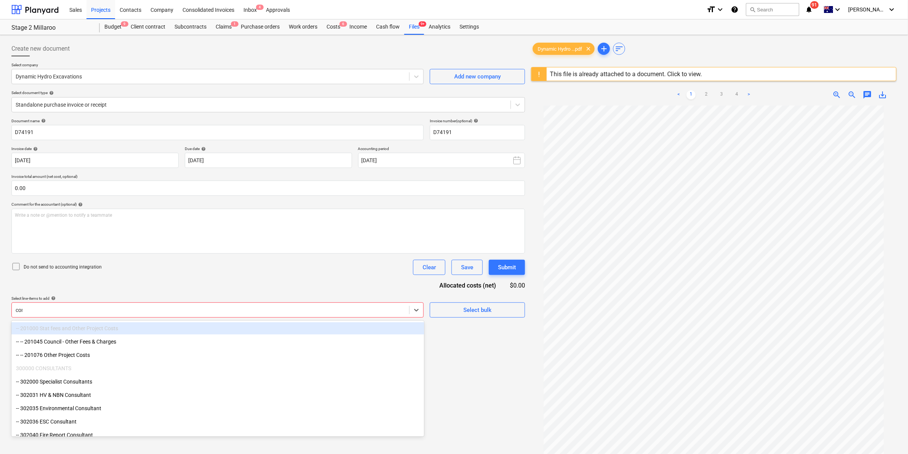
type input "comm"
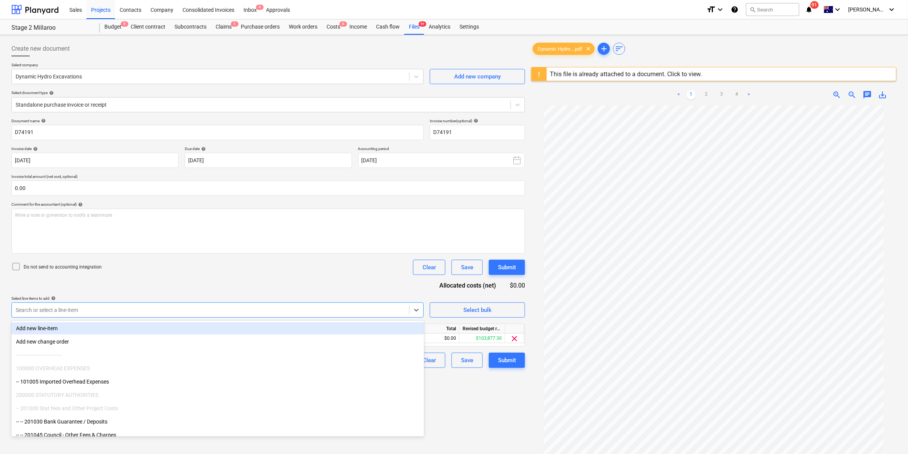
click at [260, 279] on div "Document name help D74191 Invoice number (optional) help D74191 Invoice date he…" at bounding box center [267, 242] width 513 height 249
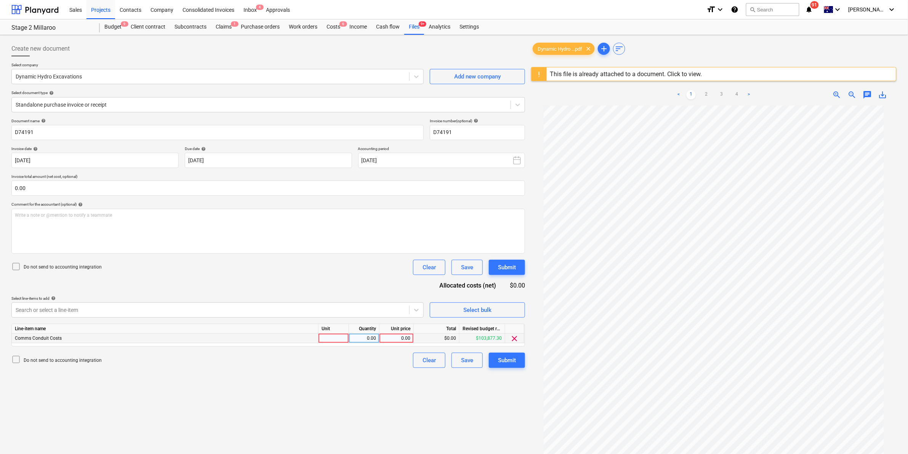
click at [332, 339] on div at bounding box center [333, 339] width 30 height 10
type input "iem"
type input "750.9"
click at [282, 361] on div "Do not send to accounting integration Clear Save Submit" at bounding box center [267, 360] width 513 height 15
click at [322, 336] on div "iem" at bounding box center [333, 339] width 30 height 10
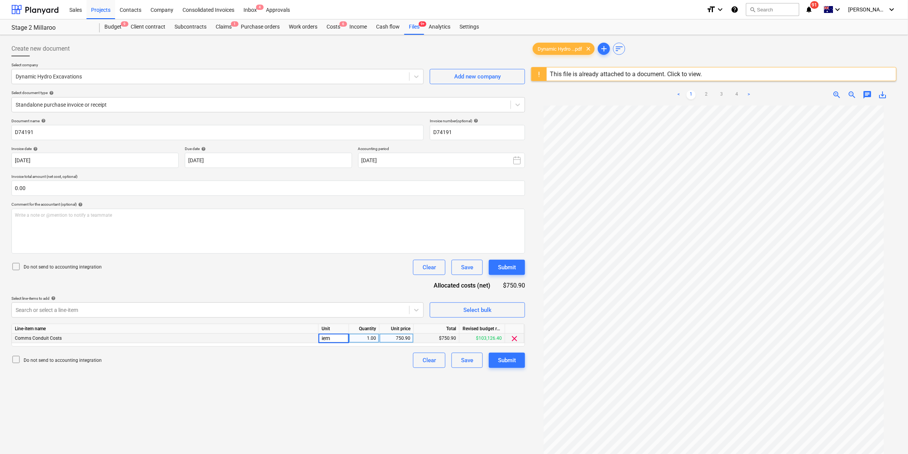
click at [322, 336] on input "iem" at bounding box center [333, 338] width 30 height 9
click at [322, 337] on input "iem" at bounding box center [333, 338] width 30 height 9
click at [334, 339] on div "iem" at bounding box center [333, 339] width 30 height 10
type input "item"
click at [326, 356] on div "Do not send to accounting integration Clear Save Submit" at bounding box center [267, 360] width 513 height 15
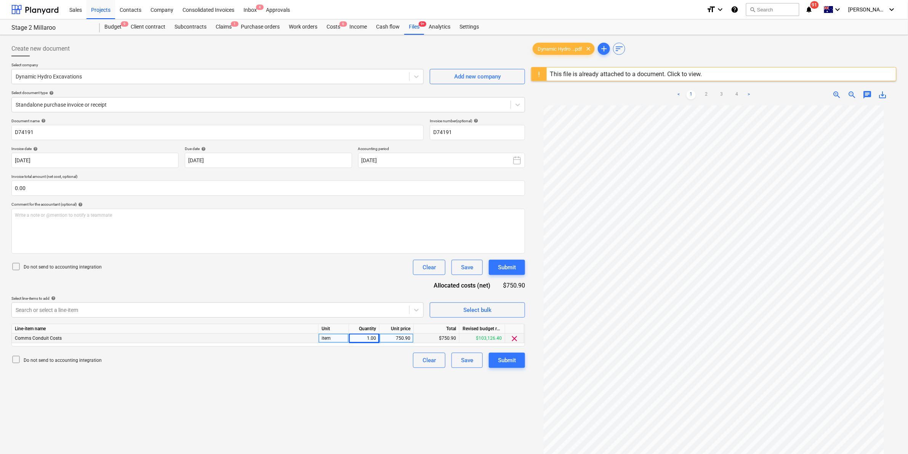
scroll to position [50, 0]
click at [505, 357] on div "Submit" at bounding box center [507, 360] width 18 height 10
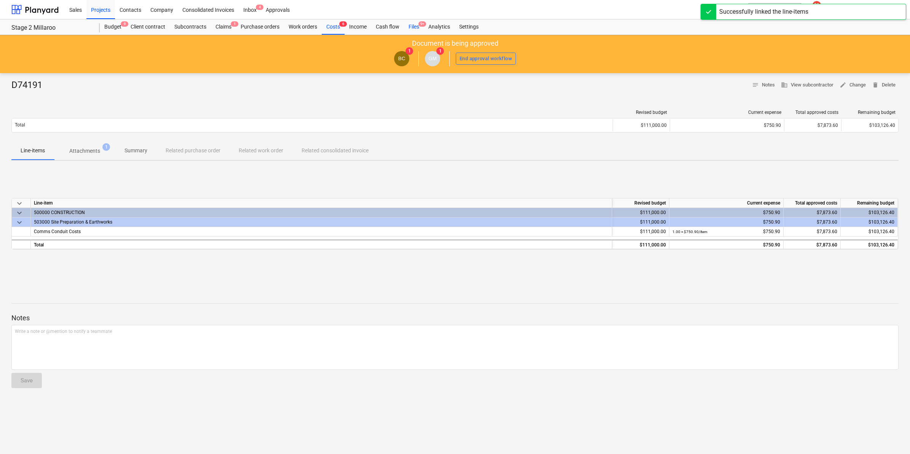
click at [408, 23] on div "Files 9+" at bounding box center [414, 26] width 20 height 15
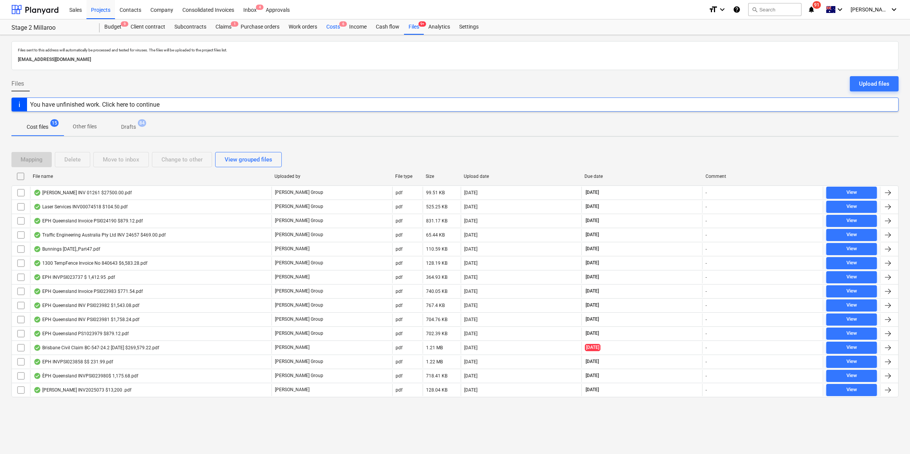
click at [330, 27] on div "Costs 6" at bounding box center [333, 26] width 23 height 15
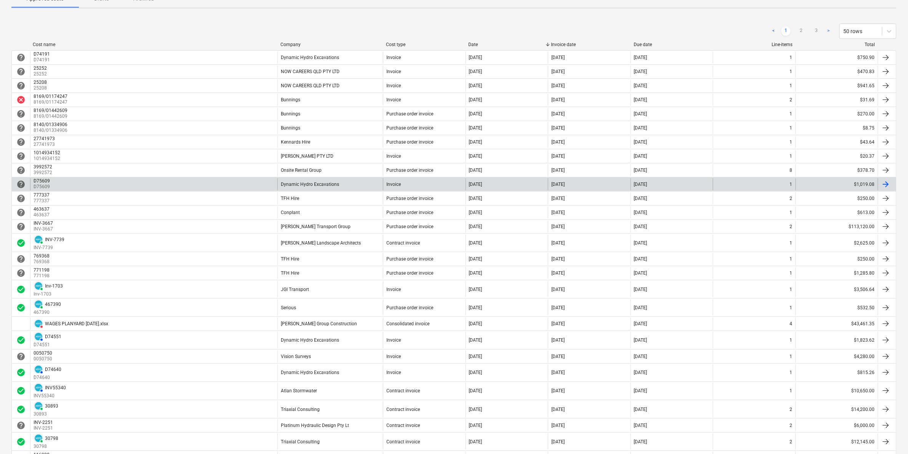
scroll to position [95, 0]
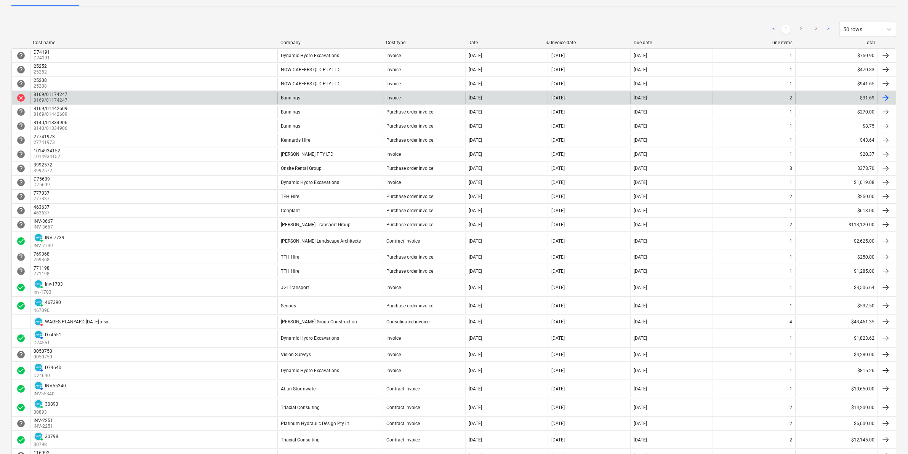
click at [147, 94] on div "8169/01174247 8169/01174247" at bounding box center [153, 98] width 247 height 12
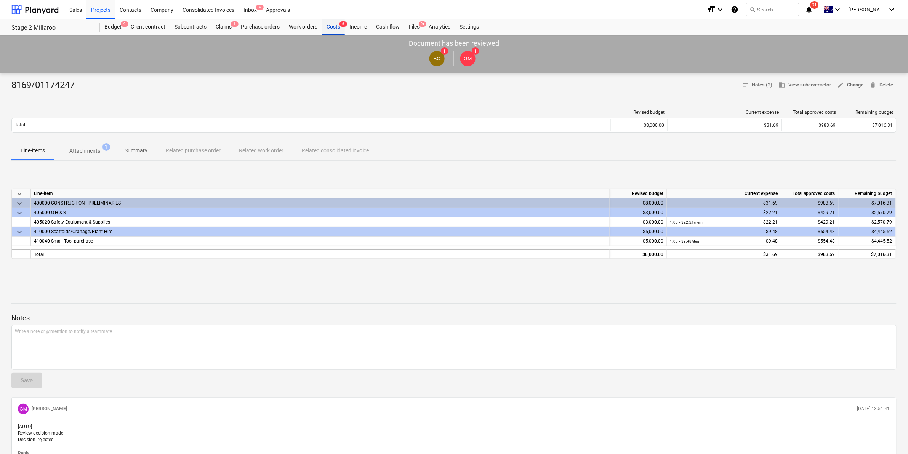
click at [331, 27] on div "Costs 6" at bounding box center [333, 26] width 23 height 15
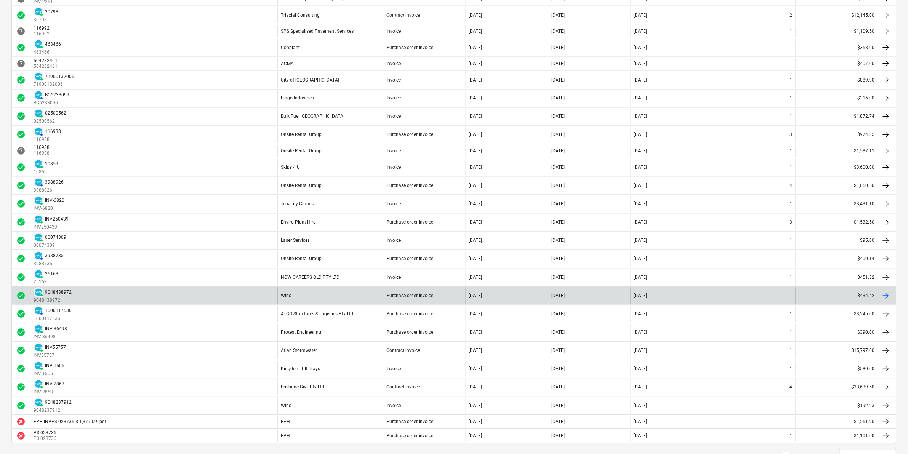
scroll to position [555, 0]
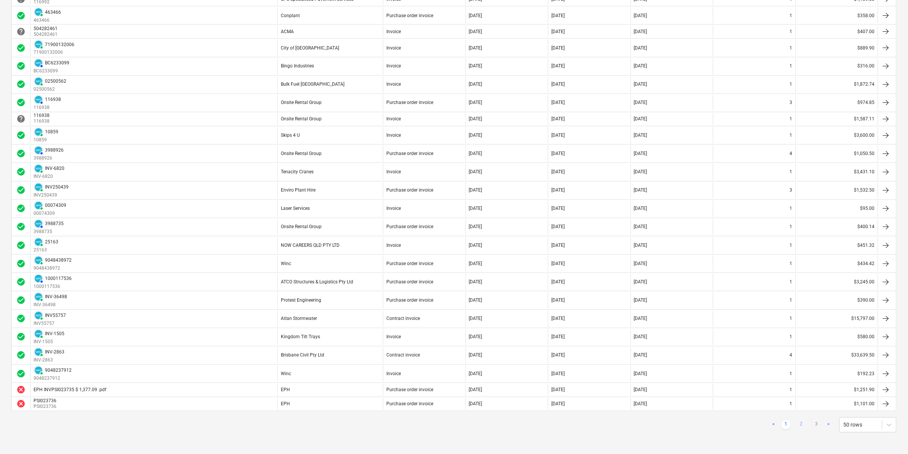
click at [800, 425] on link "2" at bounding box center [800, 424] width 9 height 9
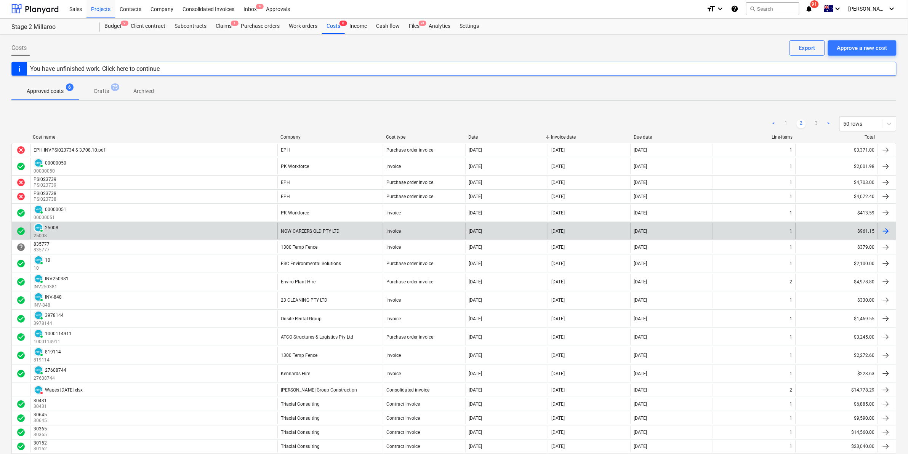
scroll to position [0, 0]
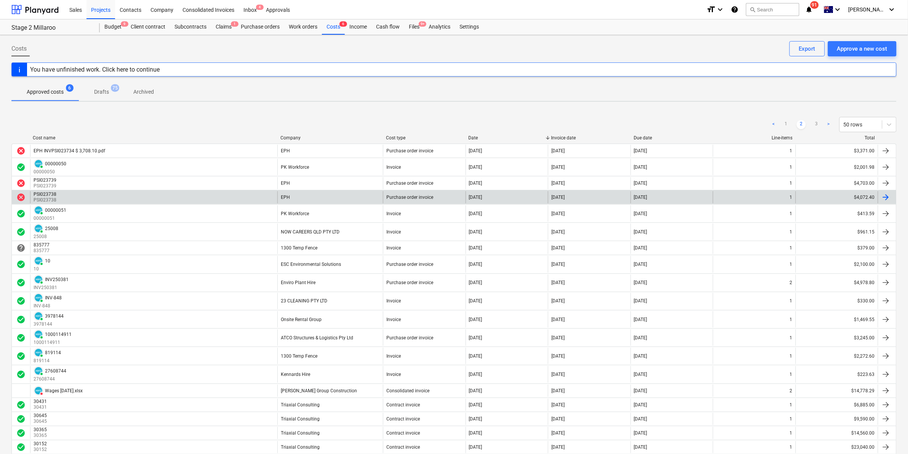
click at [224, 199] on div "PSI023738 PSI023738" at bounding box center [153, 197] width 247 height 12
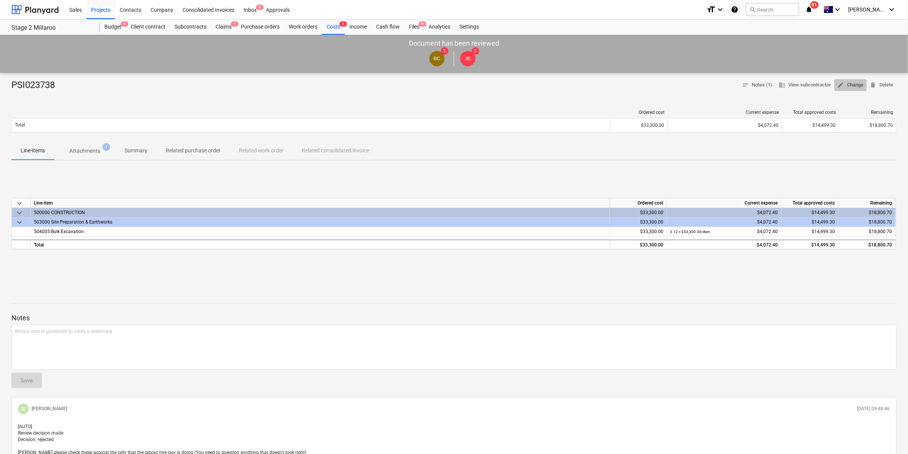
click at [854, 83] on span "edit Change" at bounding box center [850, 85] width 26 height 9
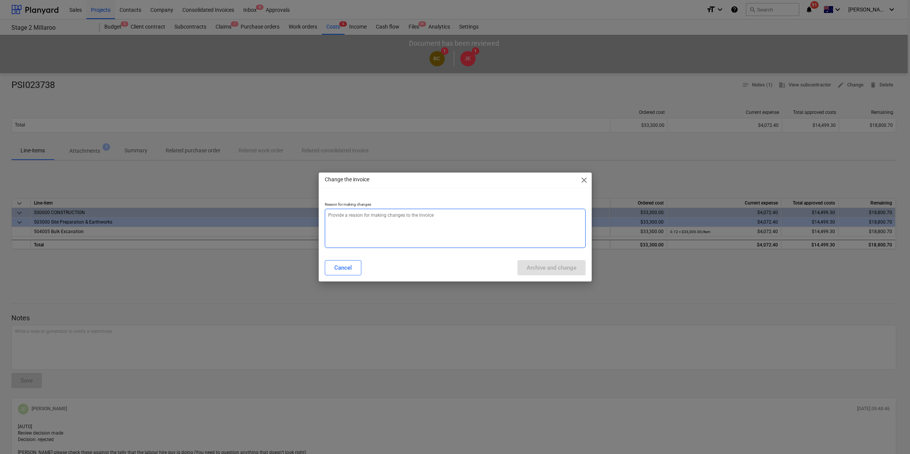
click at [436, 216] on textarea at bounding box center [455, 228] width 261 height 39
type textarea "x"
type textarea "r"
type textarea "x"
type textarea "re"
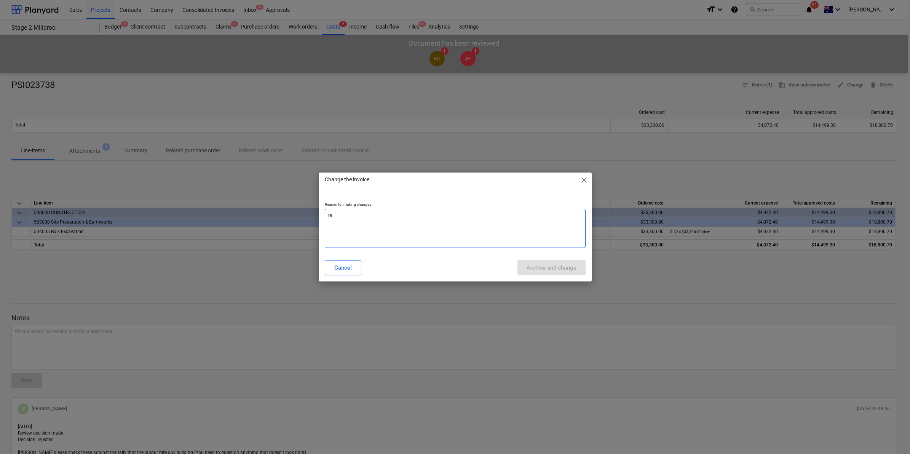
type textarea "x"
type textarea "rej"
type textarea "x"
type textarea "reje"
type textarea "x"
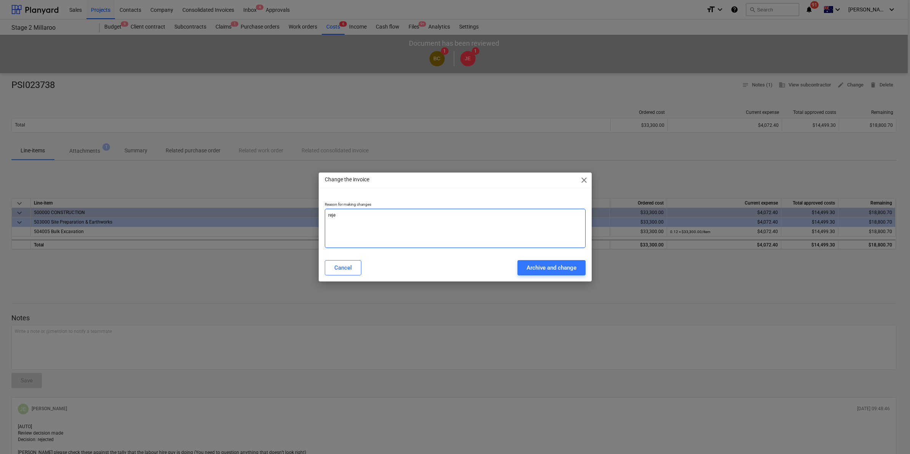
type textarea "rejec"
type textarea "x"
type textarea "reject"
type textarea "x"
type textarea "rejecte"
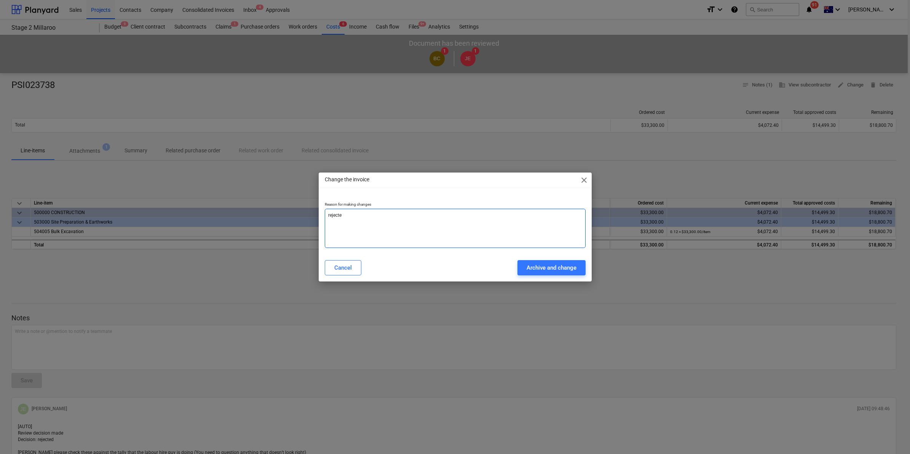
type textarea "x"
type textarea "rejected"
click at [572, 264] on div "Archive and change" at bounding box center [552, 268] width 50 height 10
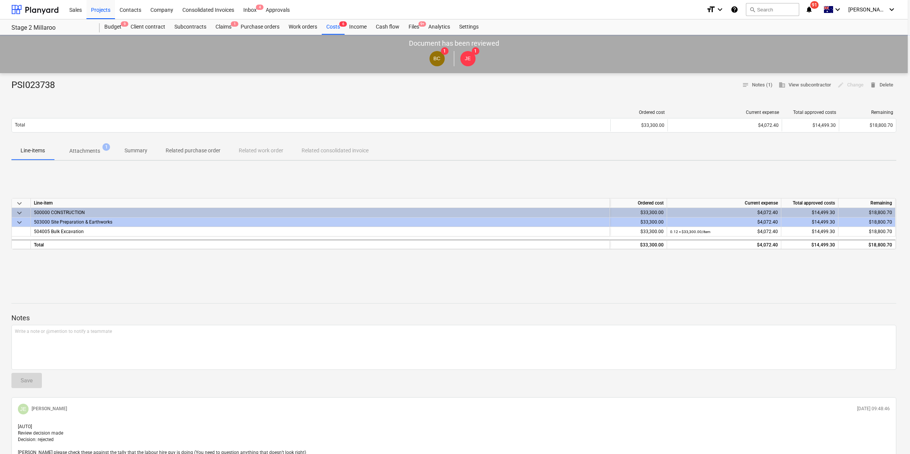
type textarea "x"
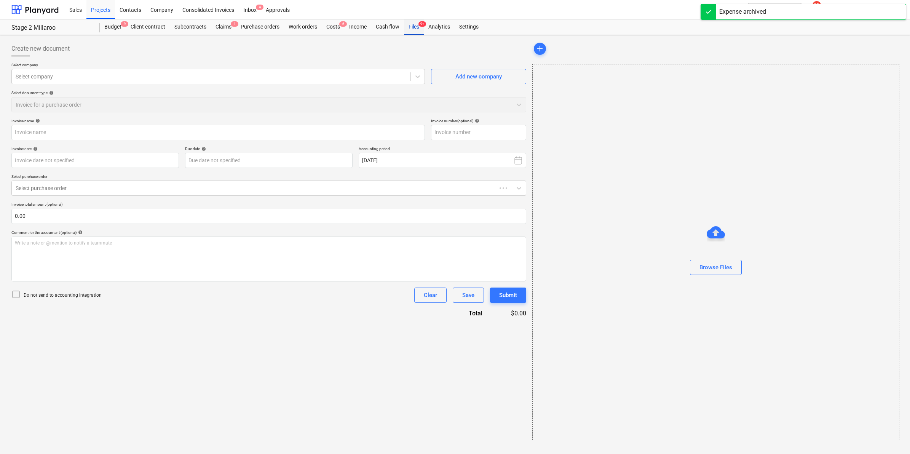
type input "PSI023738"
type input "[DATE]"
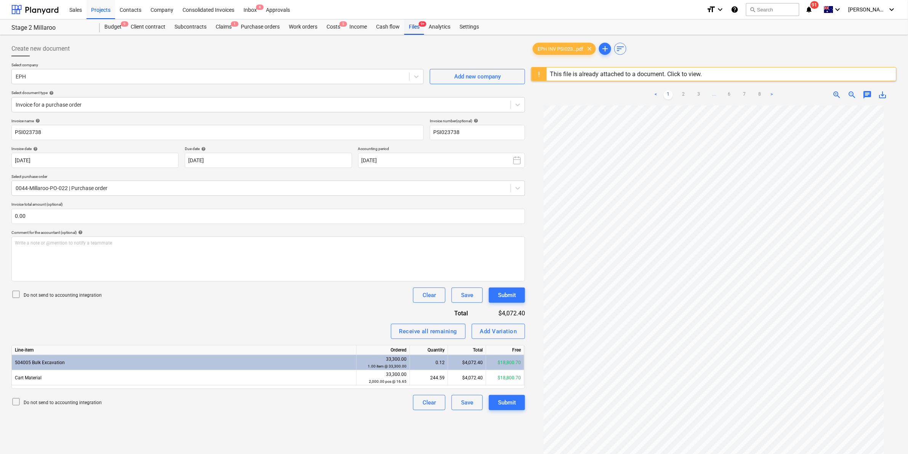
click at [413, 24] on div "Files 9+" at bounding box center [414, 26] width 20 height 15
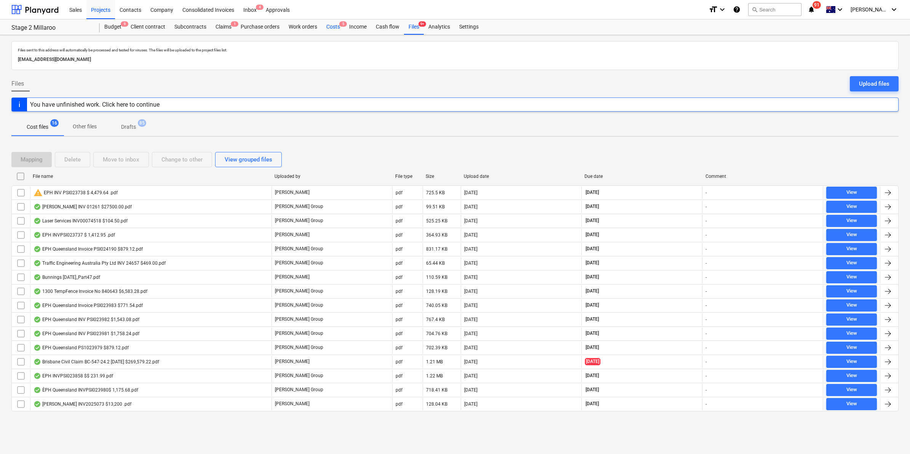
click at [332, 29] on div "Costs 5" at bounding box center [333, 26] width 23 height 15
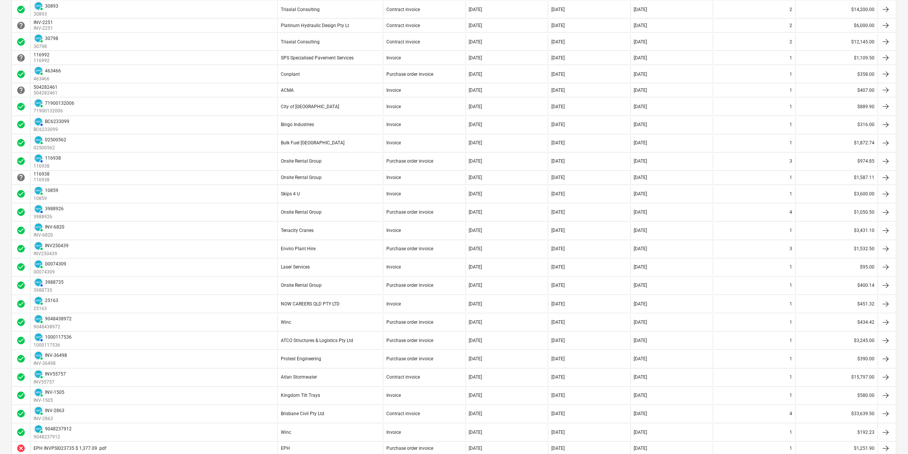
scroll to position [555, 0]
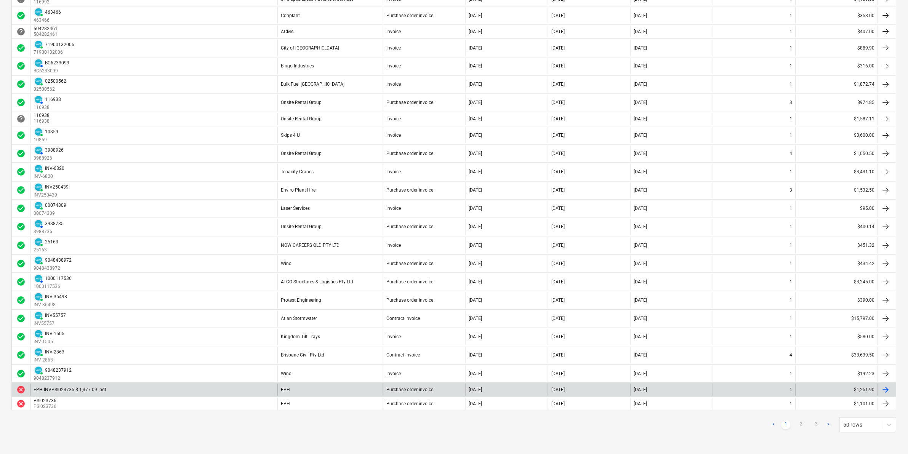
click at [177, 389] on div "EPH INVPSI023735 $ 1,377.09 .pdf" at bounding box center [153, 390] width 247 height 12
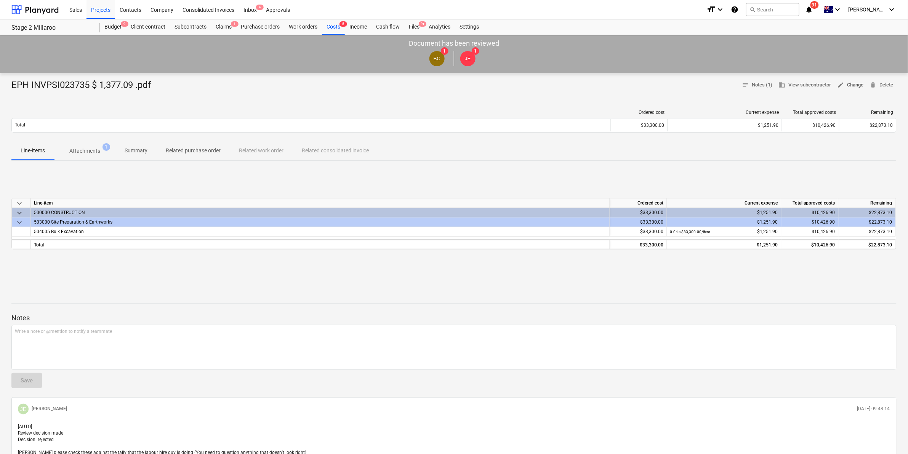
click at [851, 87] on span "edit Change" at bounding box center [850, 85] width 26 height 9
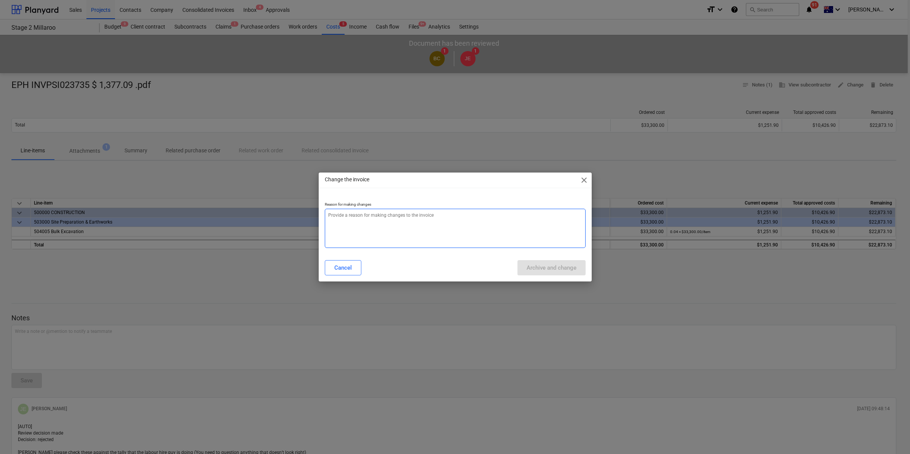
click at [361, 218] on textarea at bounding box center [455, 228] width 261 height 39
type textarea "x"
type textarea "s"
type textarea "x"
type textarea "st"
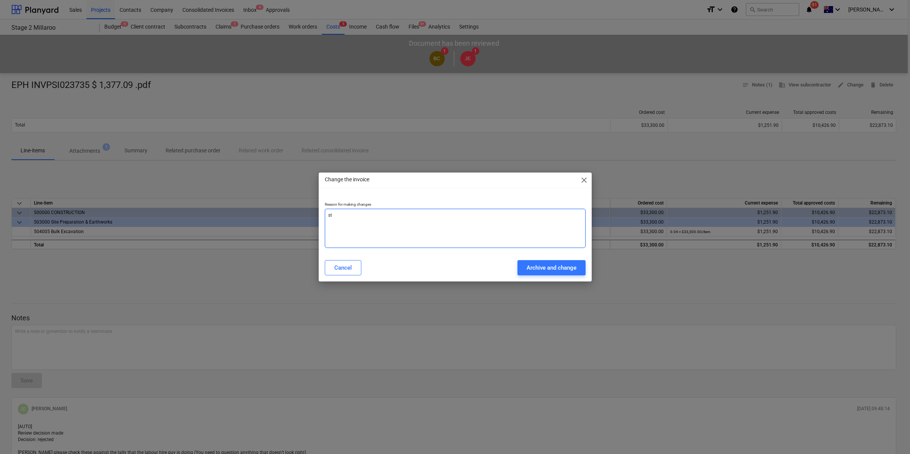
type textarea "x"
type textarea "sta"
type textarea "x"
type textarea "stag"
type textarea "x"
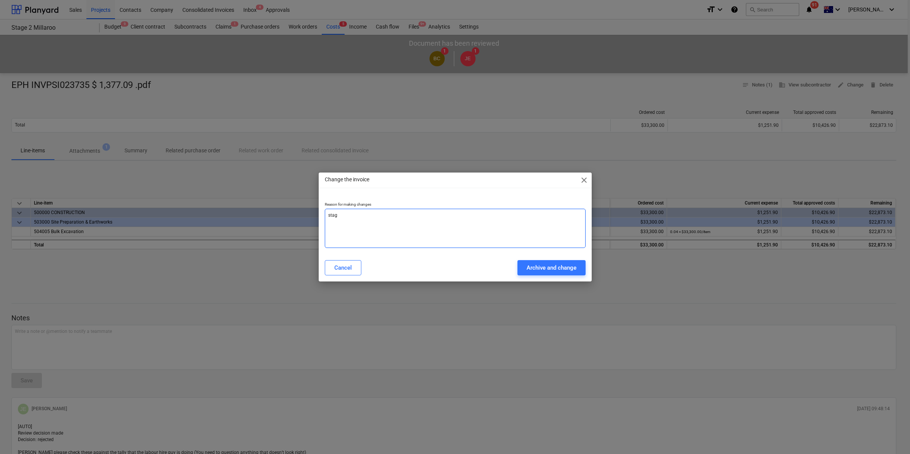
type textarea "stage"
type textarea "x"
type textarea "stage"
type textarea "x"
type textarea "stage 1"
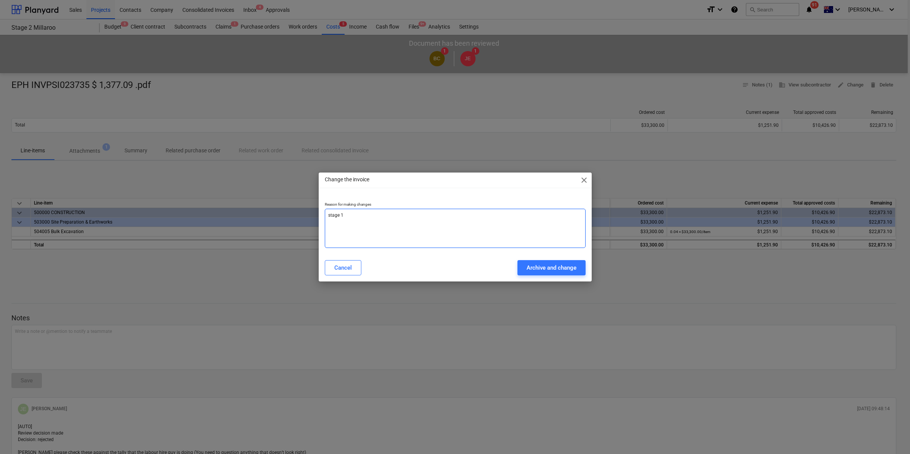
type textarea "x"
type textarea "stage"
type textarea "x"
type textarea "stage"
type textarea "x"
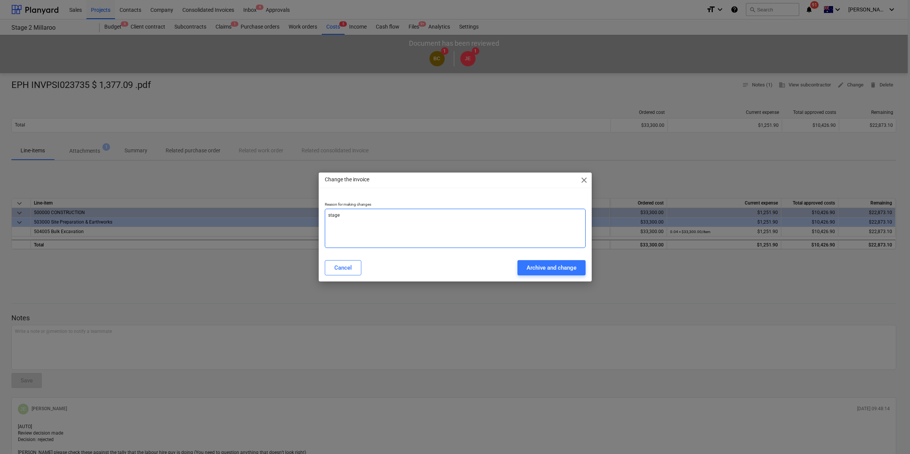
type textarea "stag"
type textarea "x"
type textarea "sta"
type textarea "x"
type textarea "st"
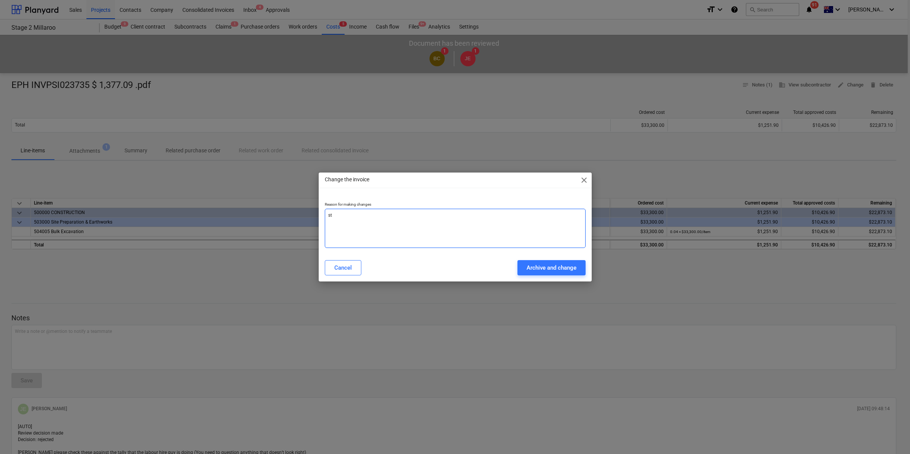
type textarea "x"
type textarea "s"
type textarea "x"
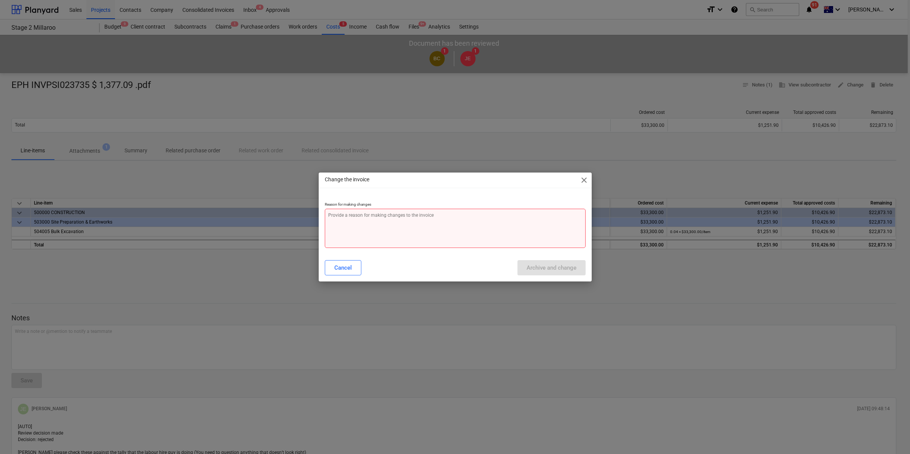
type textarea "x"
type textarea "r"
type textarea "x"
type textarea "re"
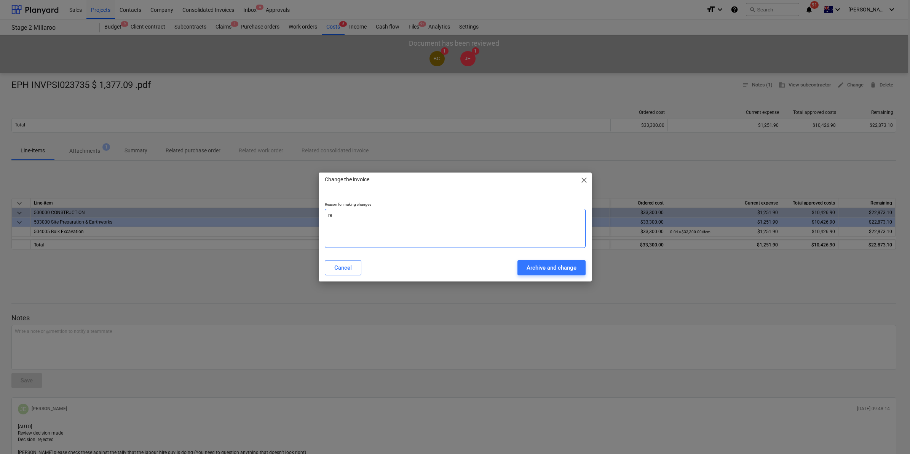
type textarea "x"
type textarea "rej"
type textarea "x"
type textarea "reje"
type textarea "x"
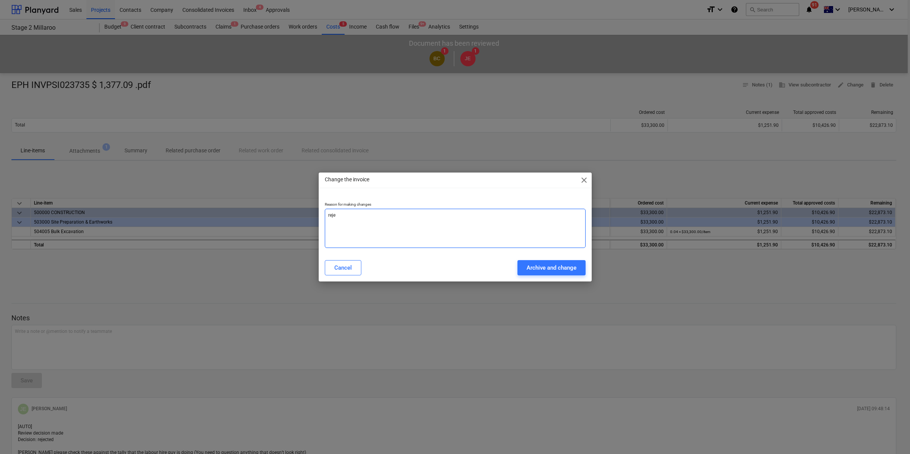
type textarea "rejec"
type textarea "x"
type textarea "reject"
type textarea "x"
type textarea "rejecte"
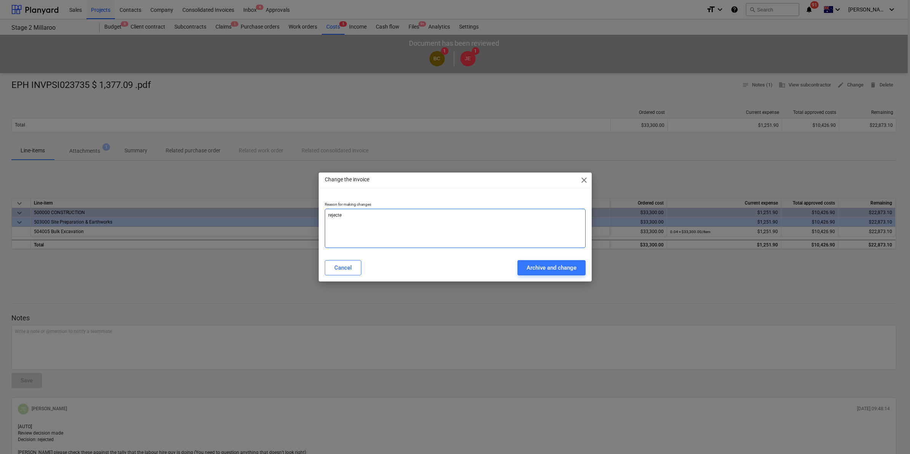
type textarea "x"
type textarea "rejected"
click at [579, 267] on button "Archive and change" at bounding box center [552, 267] width 68 height 15
type textarea "x"
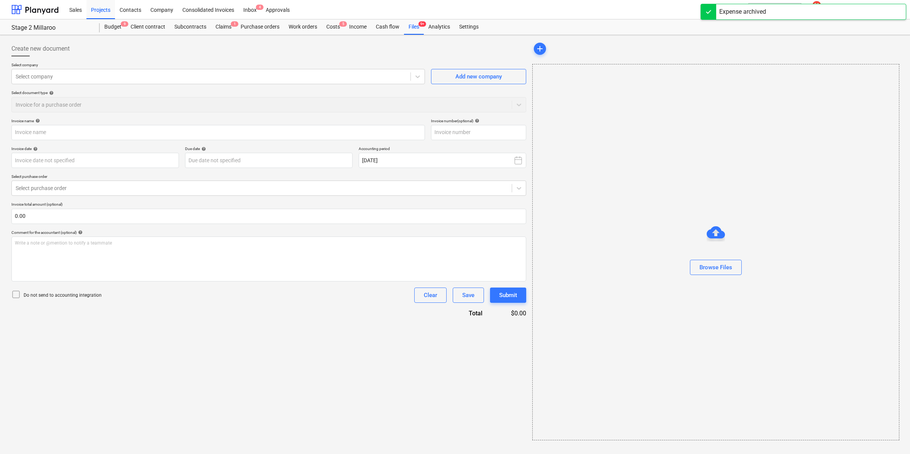
type input "EPH INVPSI023735 $ 1,377.09 .pdf"
type input "[DATE]"
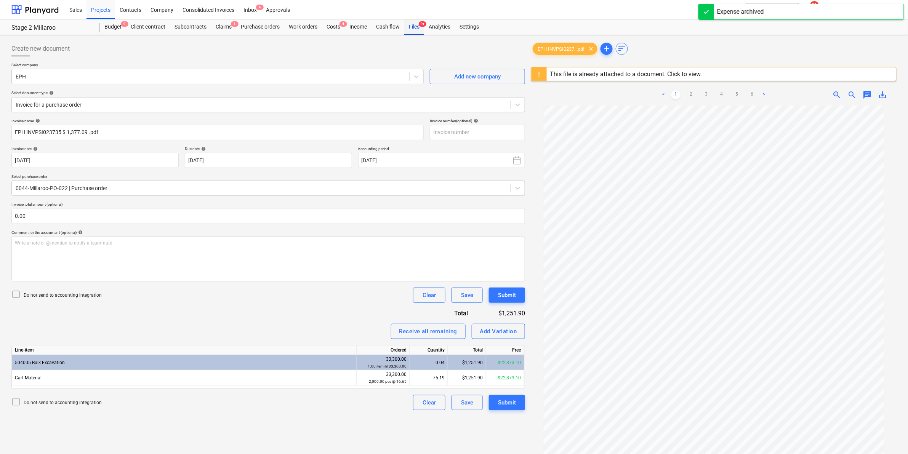
click at [412, 27] on div "Files 9+" at bounding box center [414, 26] width 20 height 15
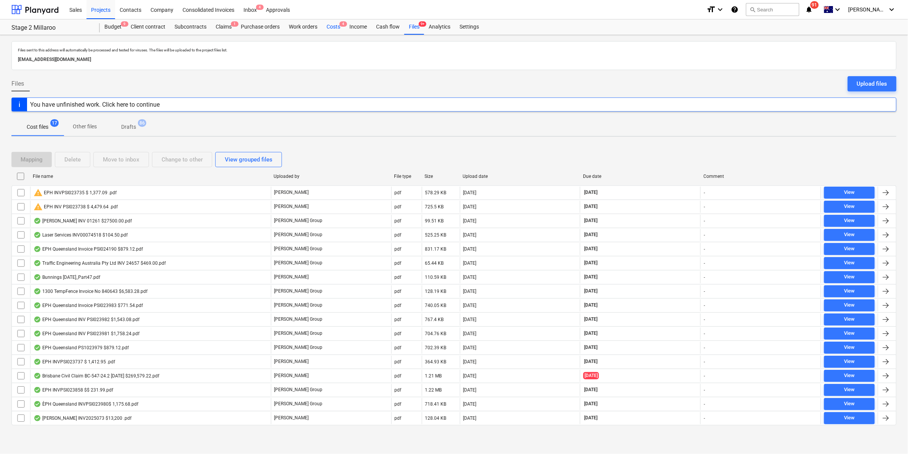
click at [338, 25] on div "Costs 4" at bounding box center [333, 26] width 23 height 15
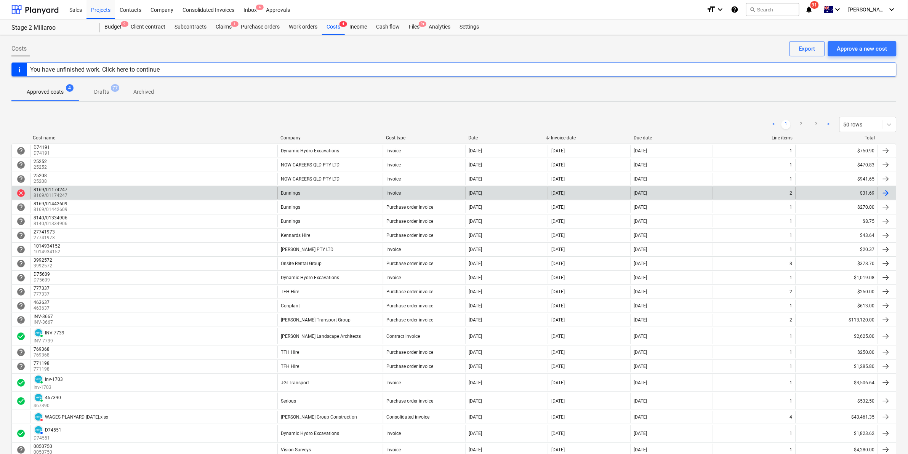
click at [208, 195] on div "8169/01174247 8169/01174247" at bounding box center [153, 193] width 247 height 12
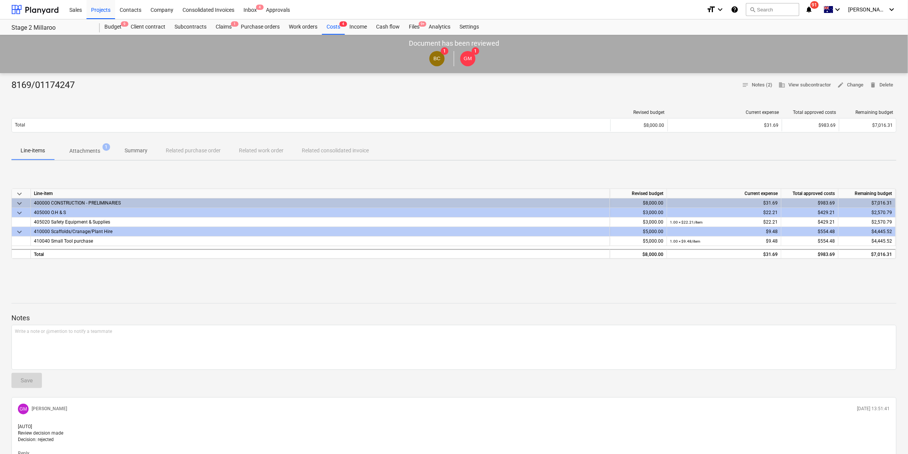
click at [78, 151] on p "Attachments" at bounding box center [84, 151] width 31 height 8
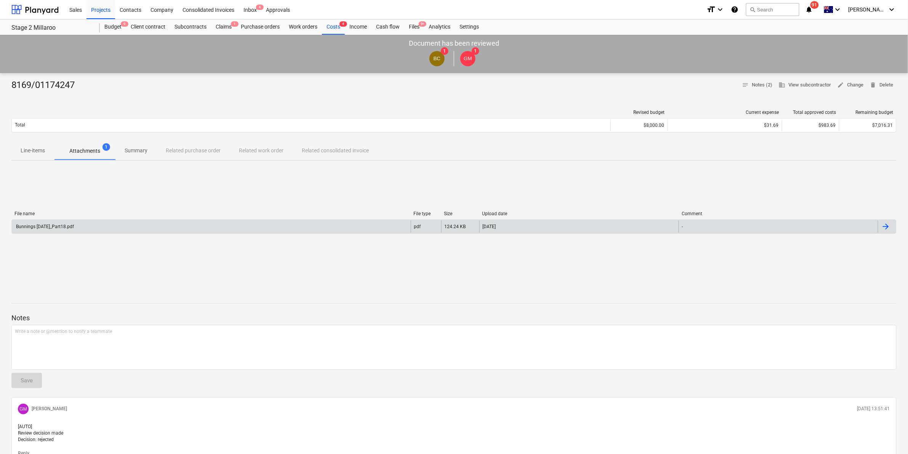
click at [94, 227] on div "Bunnings [DATE]_Part18.pdf" at bounding box center [211, 227] width 399 height 12
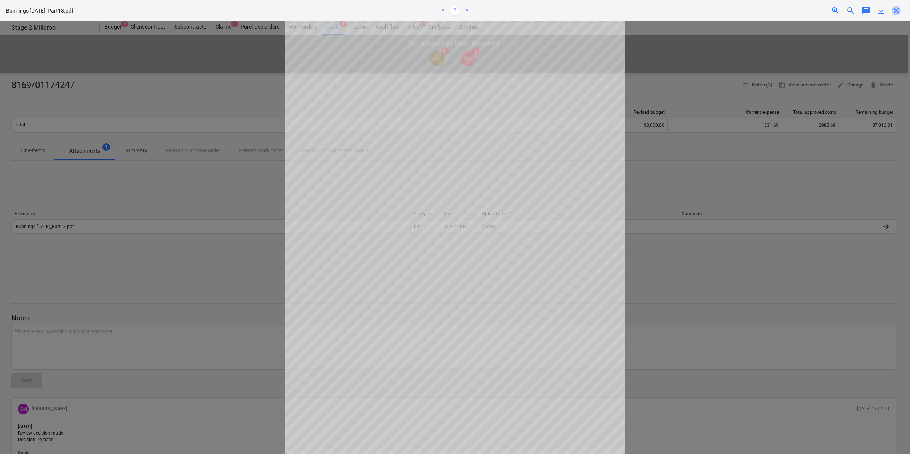
click at [894, 11] on span "close" at bounding box center [896, 10] width 9 height 9
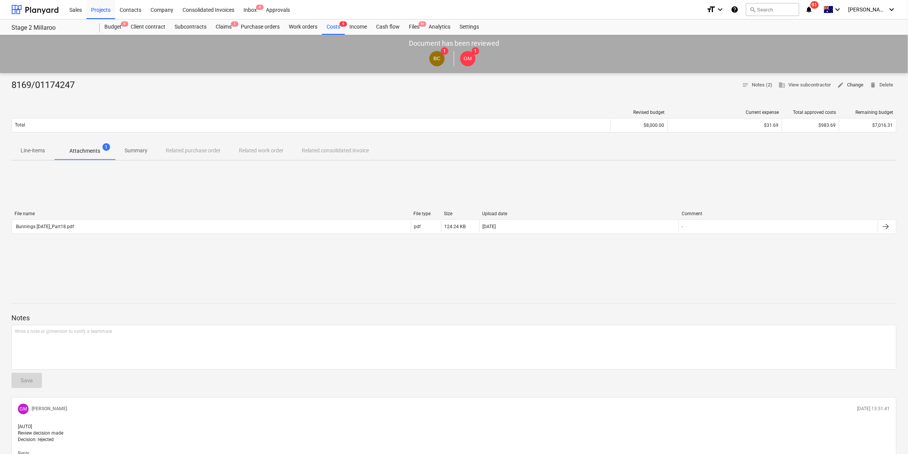
click at [850, 85] on span "edit Change" at bounding box center [850, 85] width 26 height 9
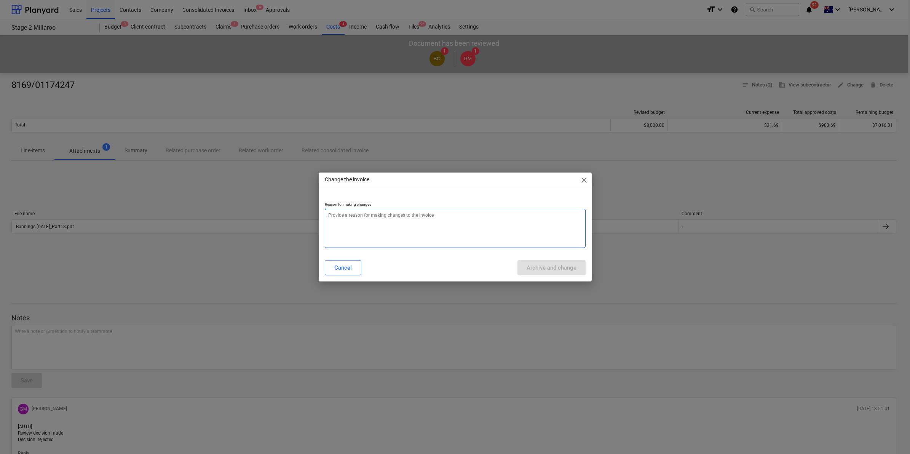
click at [343, 225] on textarea at bounding box center [455, 228] width 261 height 39
type textarea "x"
type textarea "s"
type textarea "x"
type textarea "st"
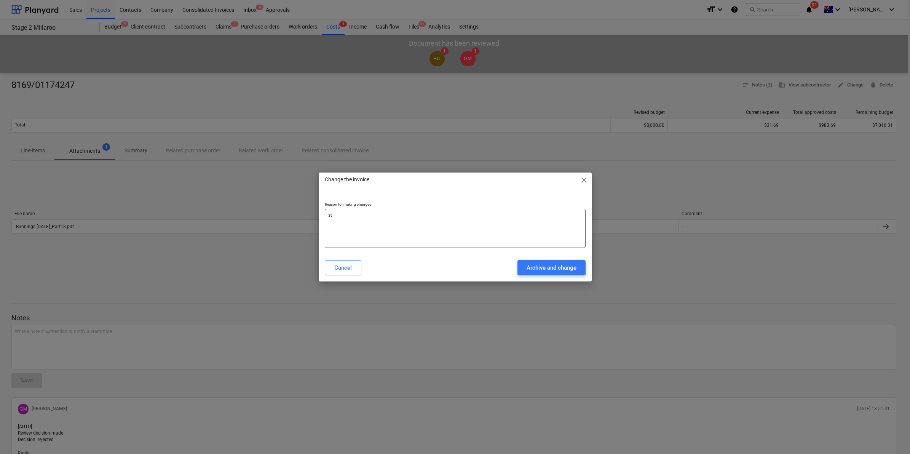
type textarea "x"
type textarea "sta"
type textarea "x"
type textarea "stag"
type textarea "x"
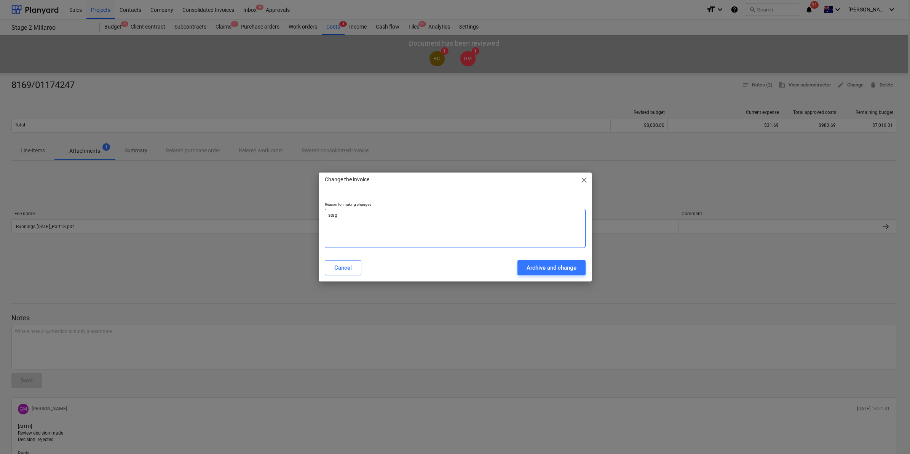
type textarea "stage"
type textarea "x"
type textarea "stage"
type textarea "x"
type textarea "stage 1"
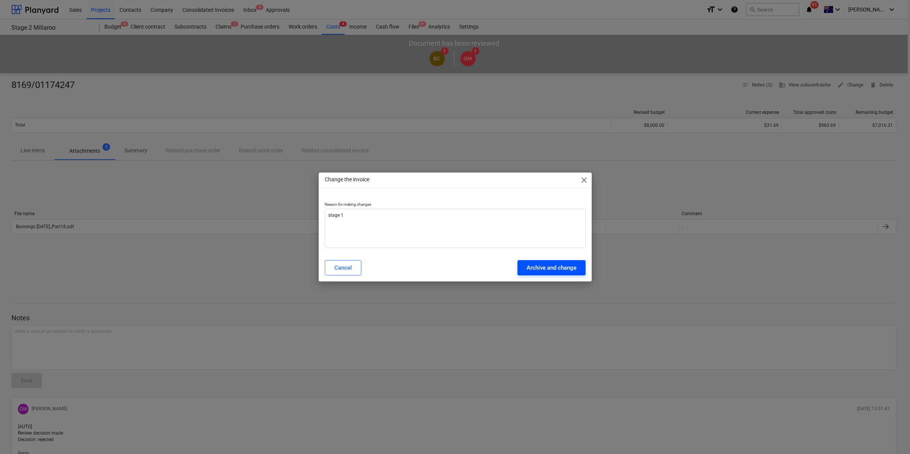
click at [536, 269] on div "Archive and change" at bounding box center [552, 268] width 50 height 10
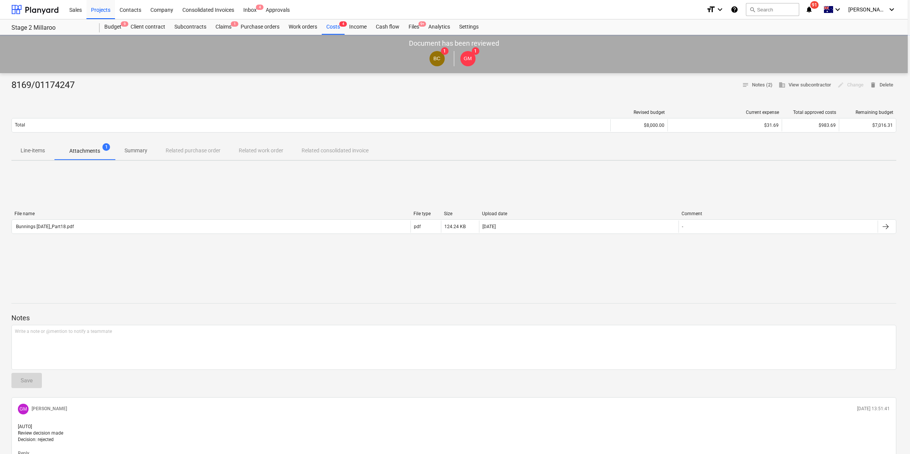
type textarea "x"
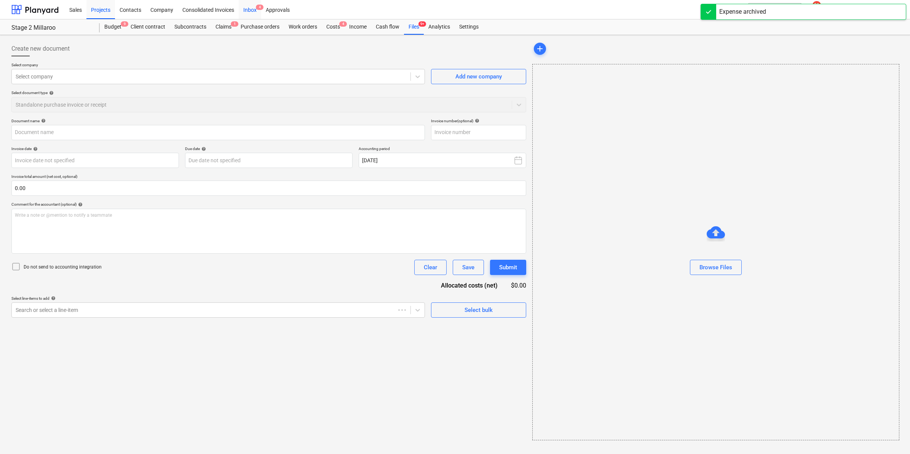
type input "8169/01174247"
type input "[DATE]"
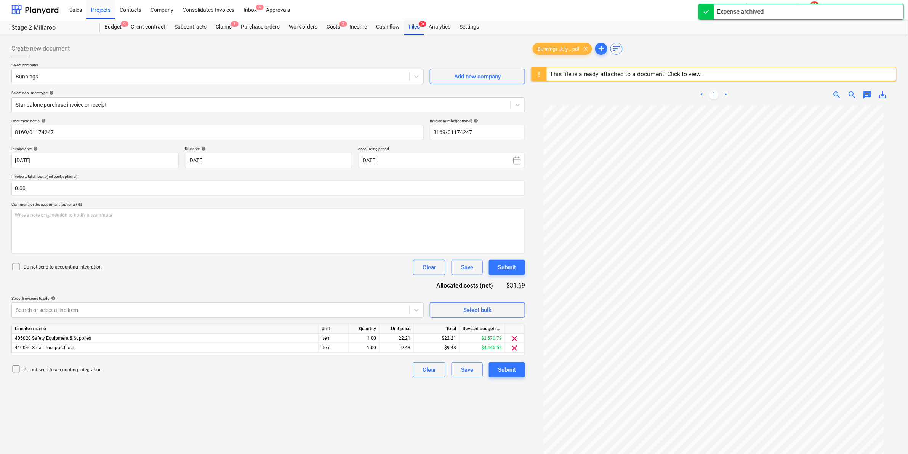
click at [419, 24] on span "9+" at bounding box center [423, 23] width 8 height 5
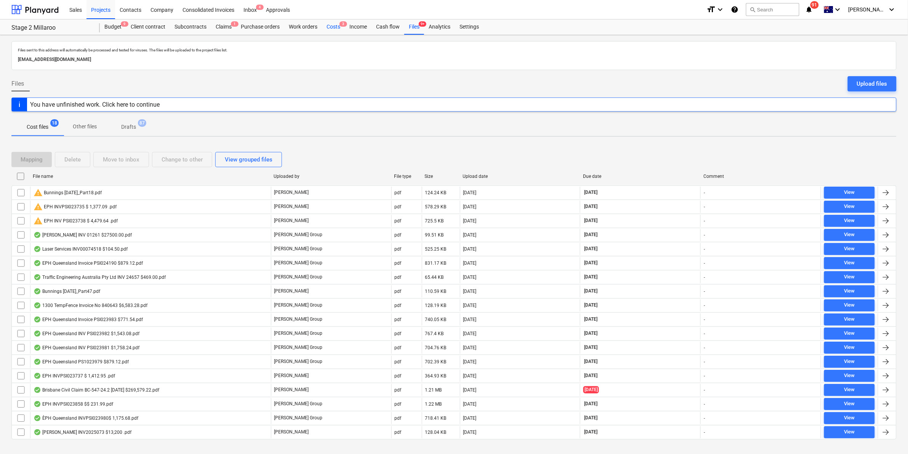
drag, startPoint x: 331, startPoint y: 23, endPoint x: 330, endPoint y: 33, distance: 9.6
click at [331, 23] on div "Costs 3" at bounding box center [333, 26] width 23 height 15
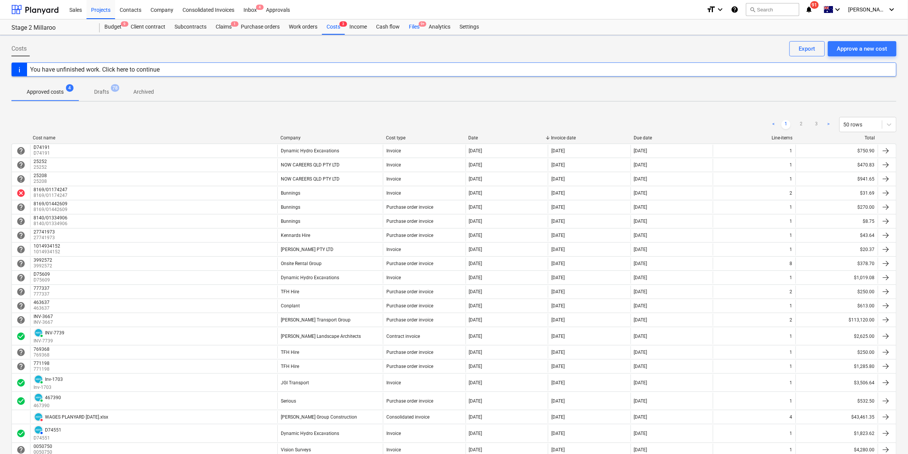
click at [411, 20] on div "Files 9+" at bounding box center [414, 26] width 20 height 15
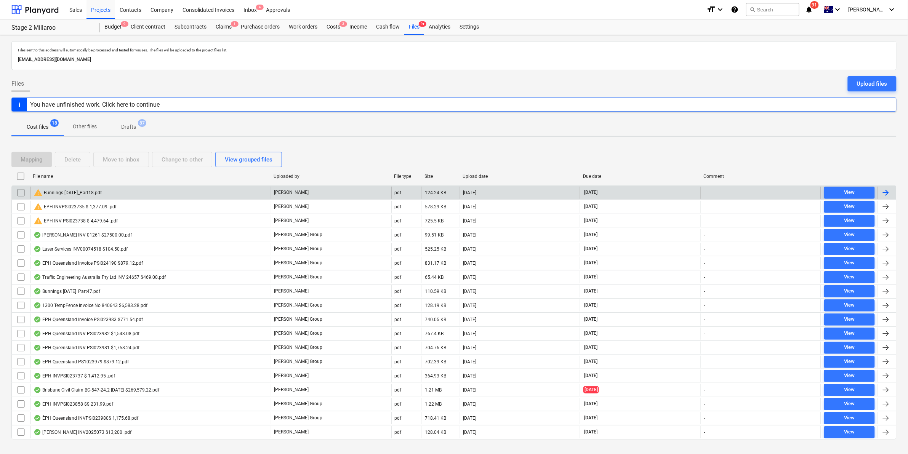
click at [135, 192] on div "warning Bunnings [DATE]_Part18.pdf" at bounding box center [150, 193] width 241 height 12
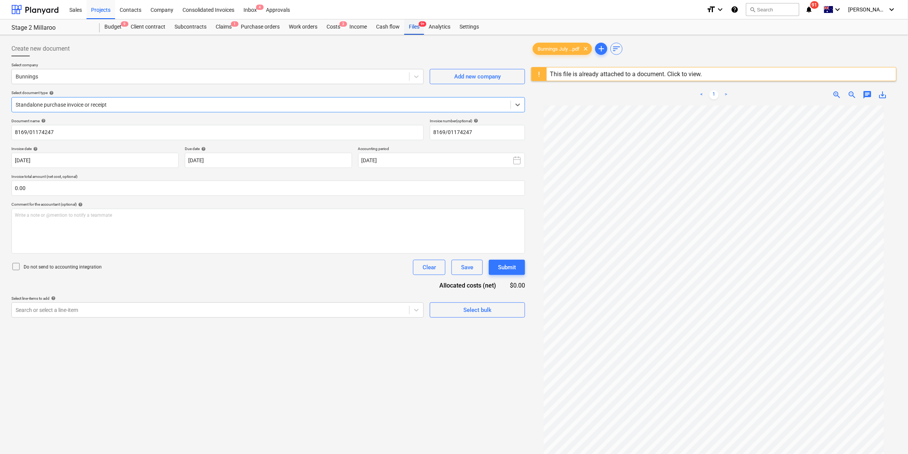
click at [414, 22] on div "Files 9+" at bounding box center [414, 26] width 20 height 15
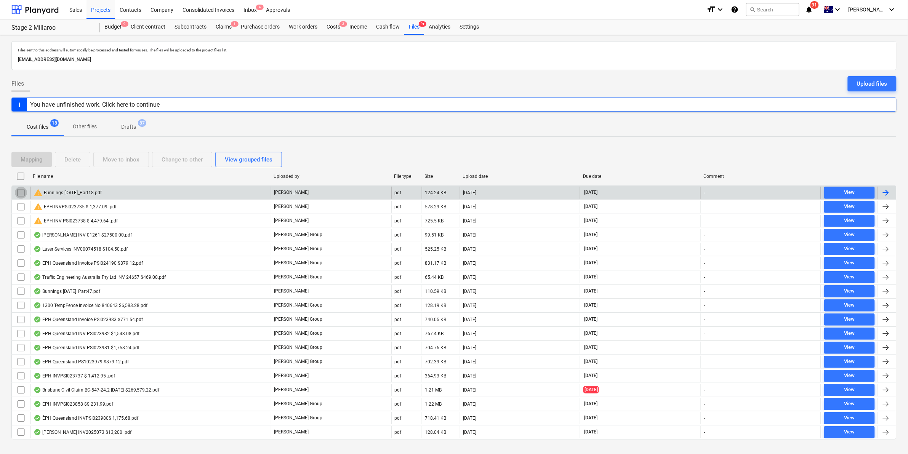
click at [20, 193] on input "checkbox" at bounding box center [21, 193] width 12 height 12
click at [123, 157] on div "Move to inbox" at bounding box center [121, 160] width 37 height 10
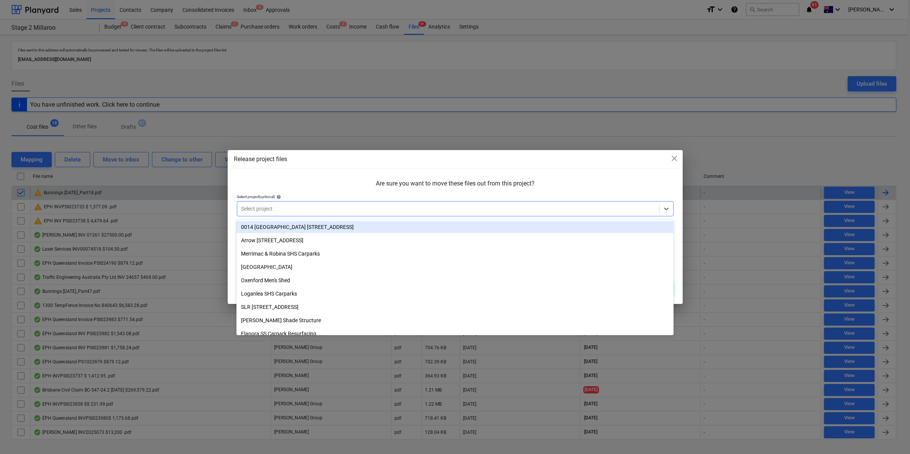
click at [286, 203] on div "Select project" at bounding box center [448, 208] width 422 height 11
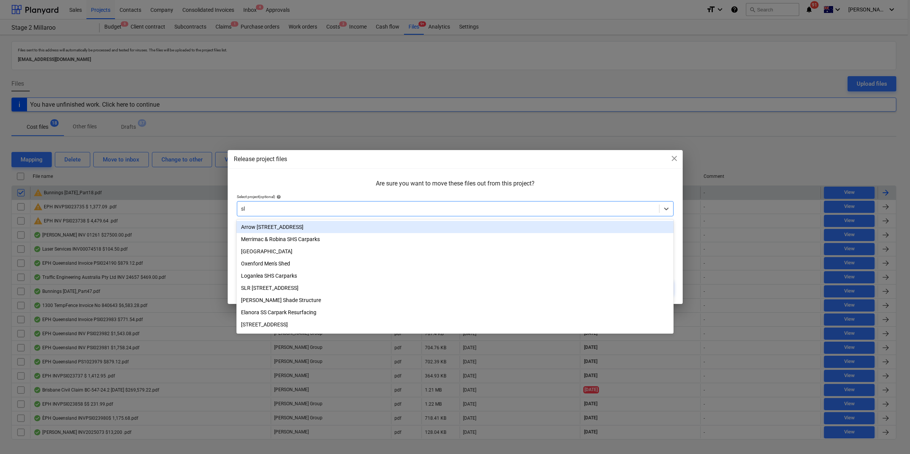
type input "slr"
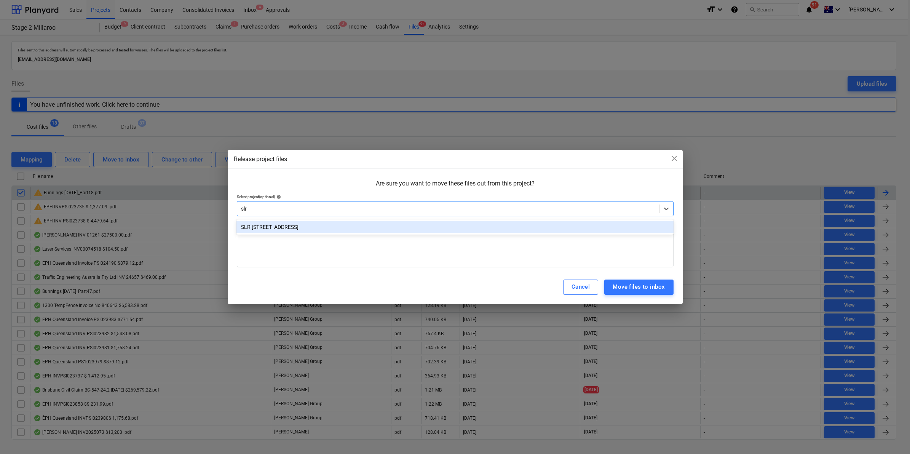
click at [275, 229] on div "SLR [STREET_ADDRESS]" at bounding box center [455, 227] width 437 height 12
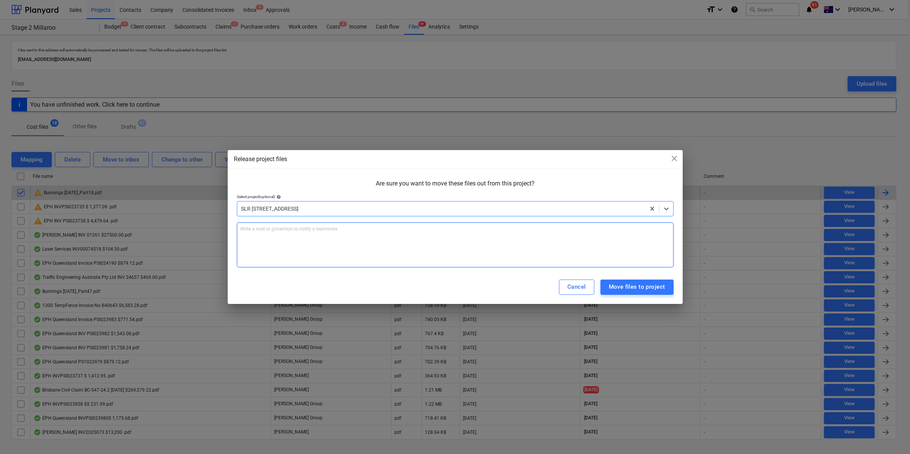
click at [444, 239] on div "Write a note or @mention to notify a teammate [PERSON_NAME]" at bounding box center [455, 244] width 437 height 45
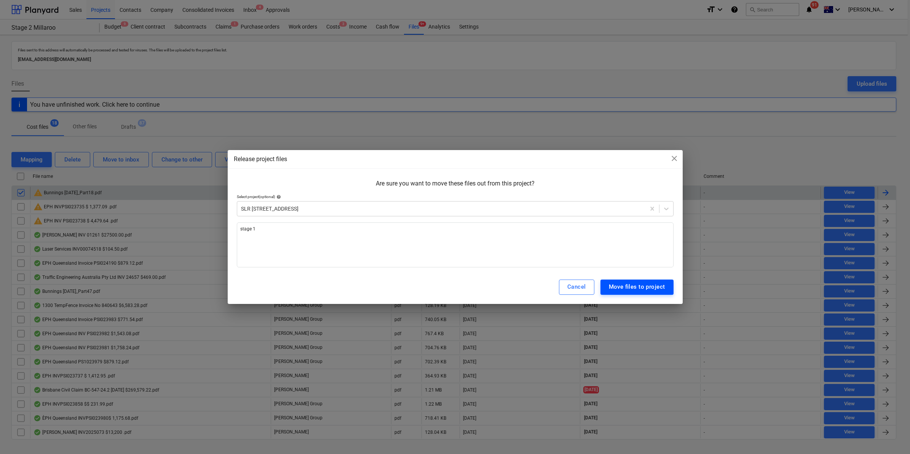
click at [633, 284] on div "Move files to project" at bounding box center [637, 287] width 56 height 10
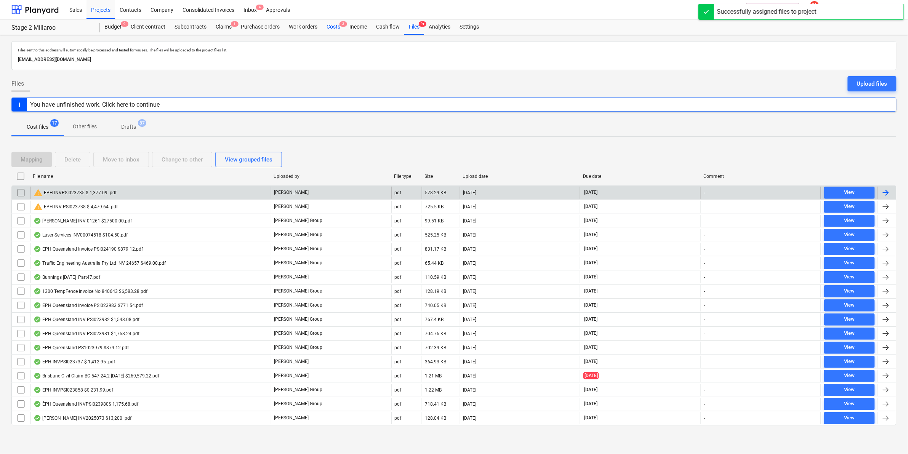
click at [334, 26] on div "Costs 3" at bounding box center [333, 26] width 23 height 15
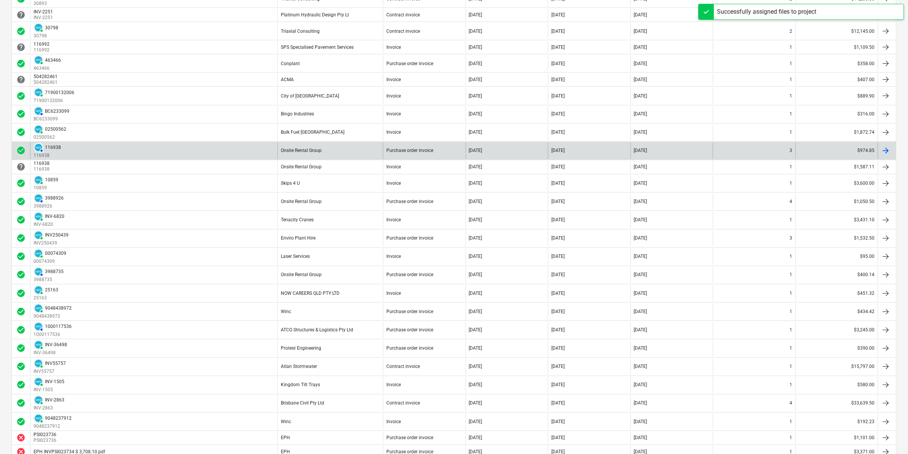
scroll to position [560, 0]
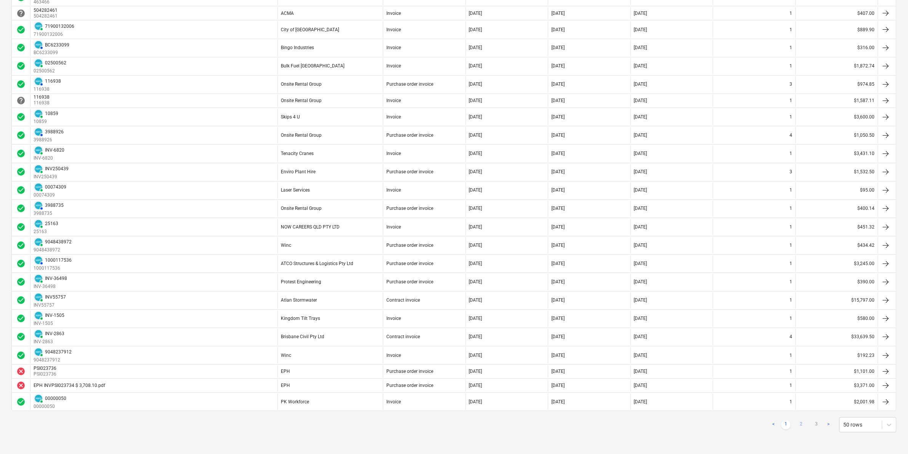
click at [803, 425] on link "2" at bounding box center [800, 424] width 9 height 9
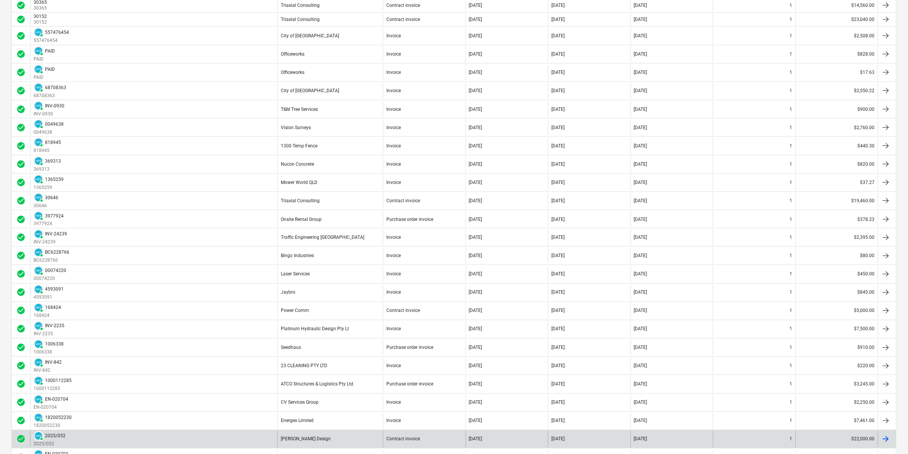
scroll to position [594, 0]
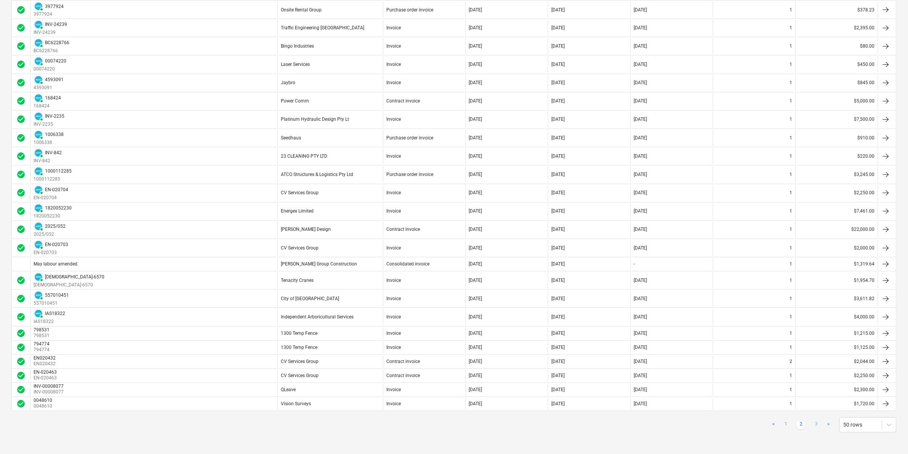
click at [816, 424] on link "3" at bounding box center [816, 424] width 9 height 9
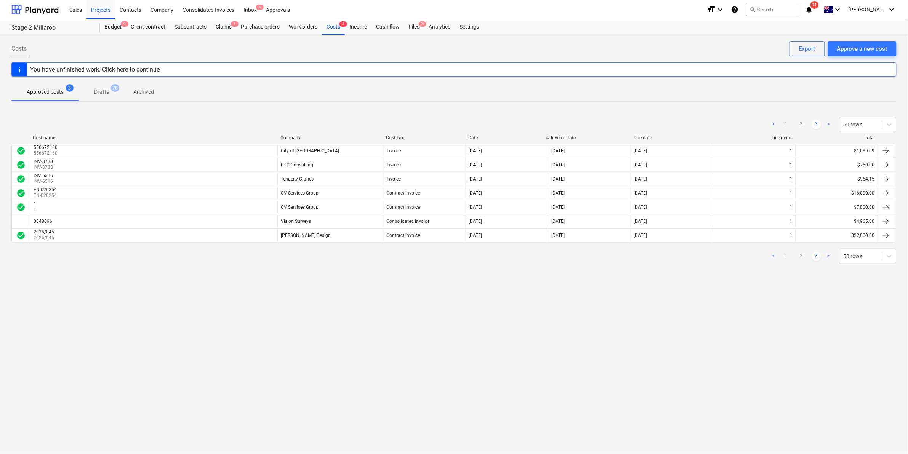
scroll to position [0, 0]
click at [801, 253] on link "2" at bounding box center [803, 256] width 9 height 9
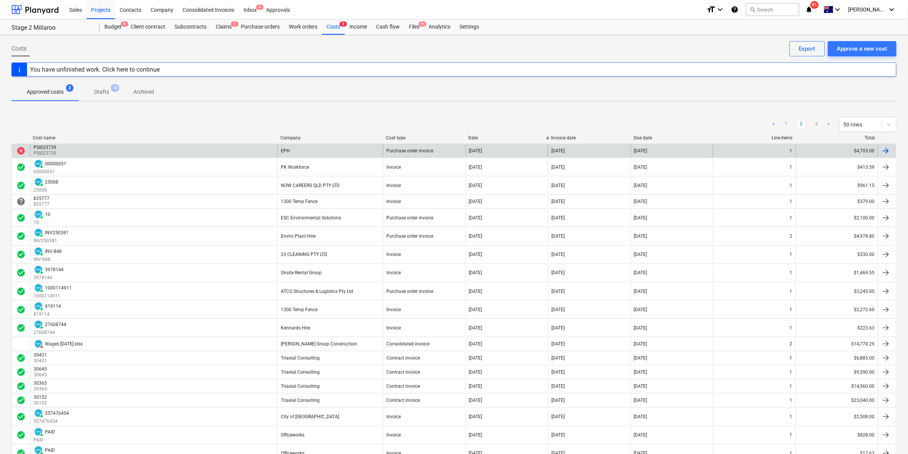
click at [90, 149] on div "PSI023739 PSI023739" at bounding box center [153, 151] width 247 height 12
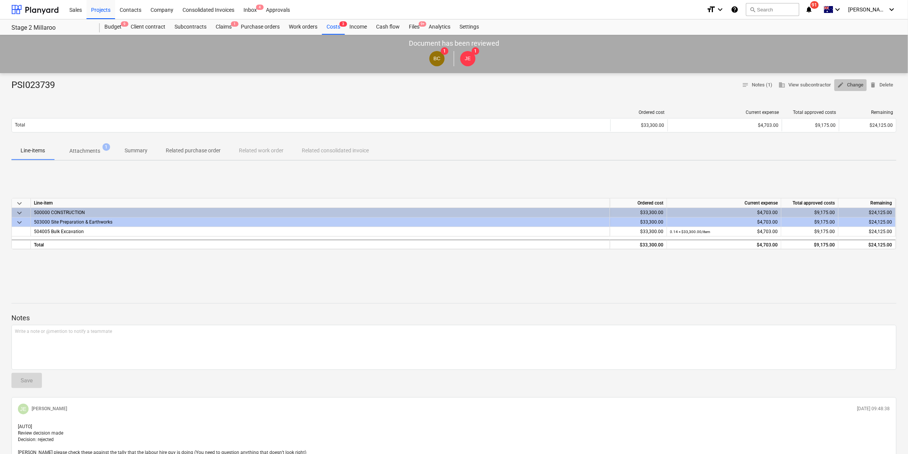
click at [852, 83] on span "edit Change" at bounding box center [850, 85] width 26 height 9
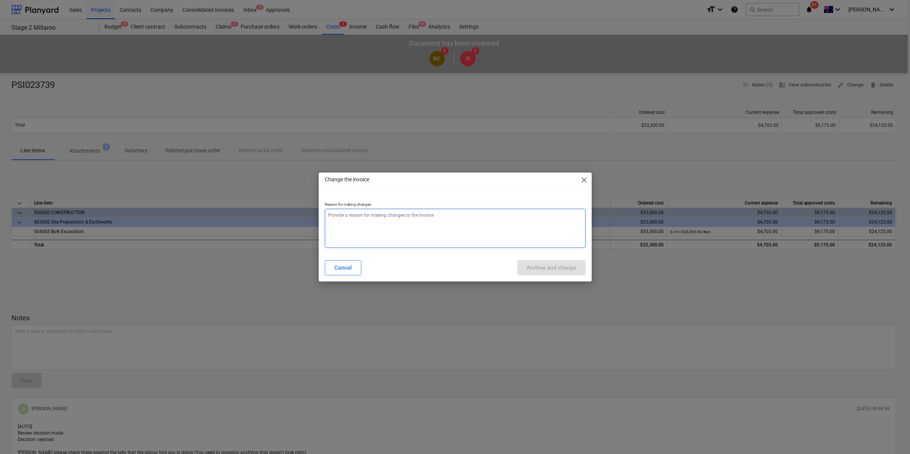
click at [401, 217] on textarea at bounding box center [455, 228] width 261 height 39
type textarea "x"
type textarea "r"
type textarea "x"
type textarea "re"
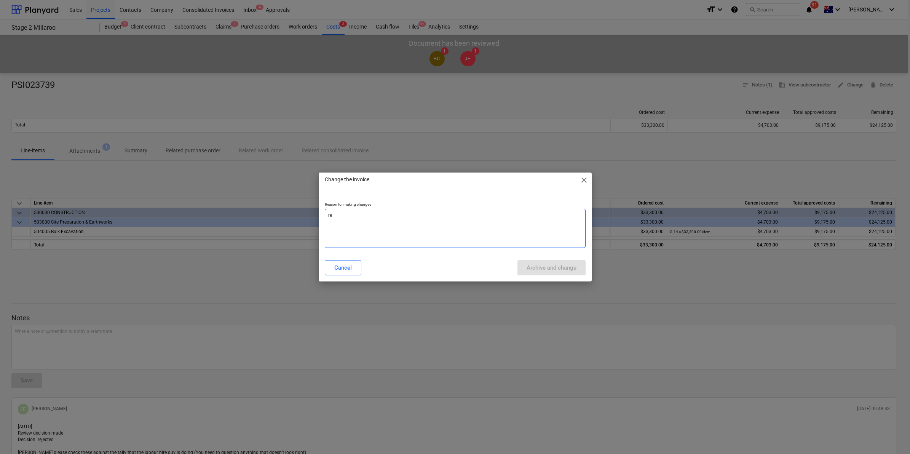
type textarea "x"
type textarea "rej"
type textarea "x"
type textarea "reje"
type textarea "x"
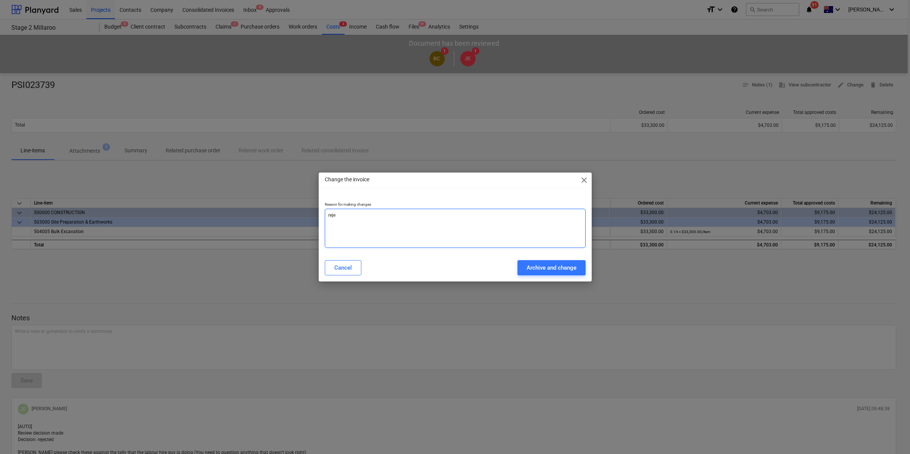
type textarea "rejec"
type textarea "x"
type textarea "reject"
type textarea "x"
type textarea "rejecte"
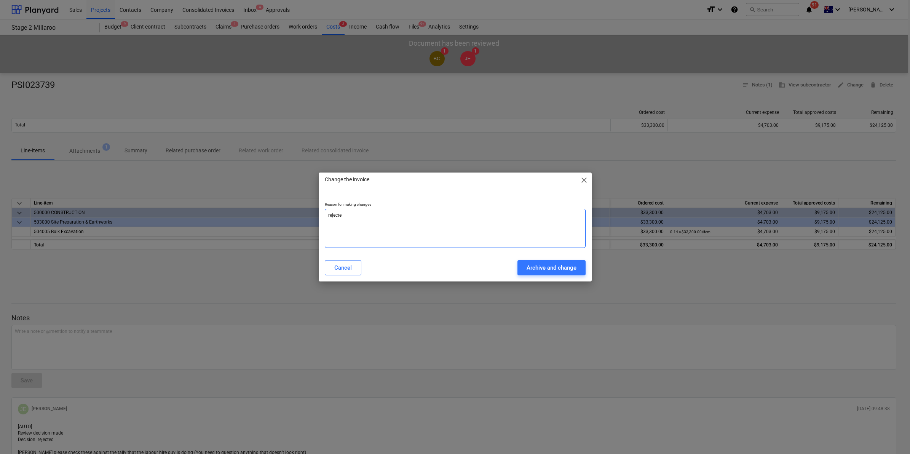
type textarea "x"
type textarea "rejected"
click at [543, 270] on div "Archive and change" at bounding box center [552, 268] width 50 height 10
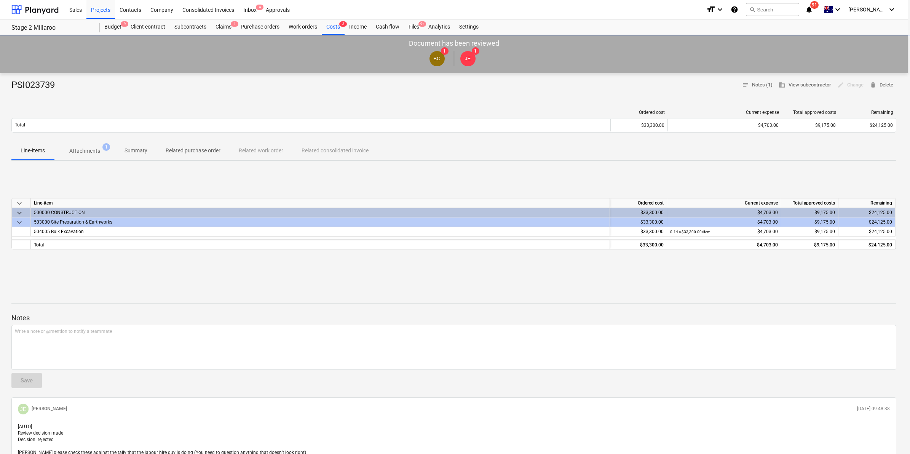
type textarea "x"
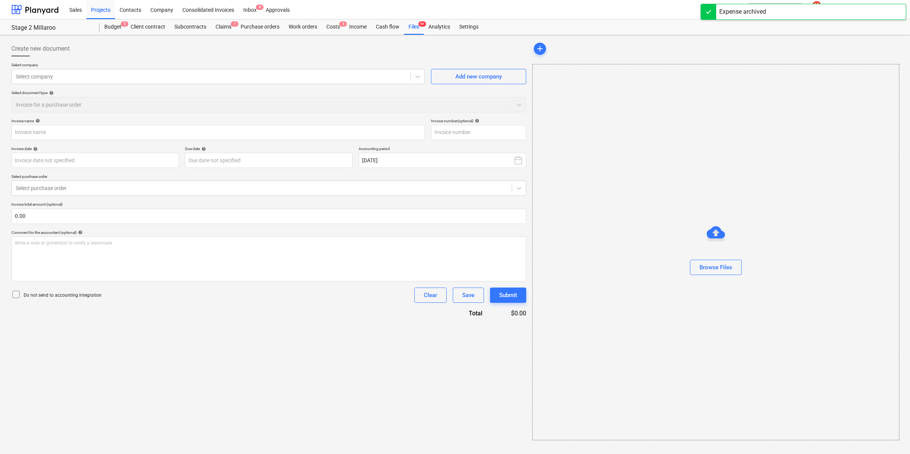
type input "PSI023739"
type input "[DATE]"
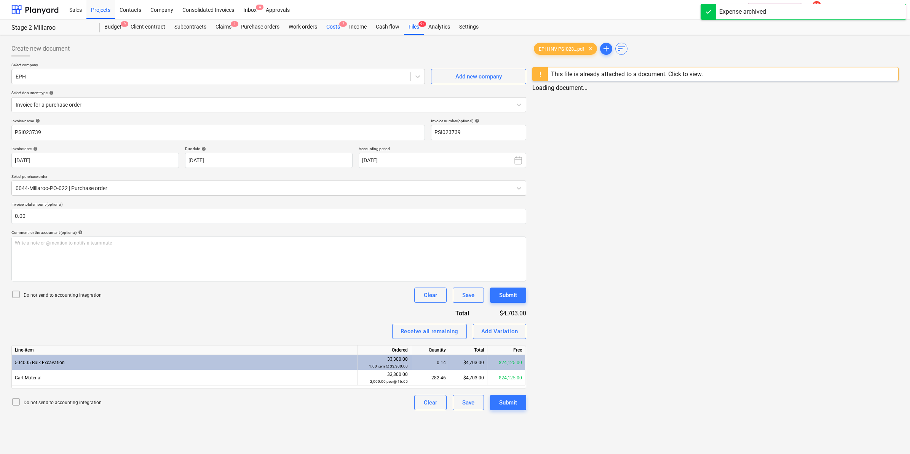
click at [336, 25] on div "Costs 2" at bounding box center [333, 26] width 23 height 15
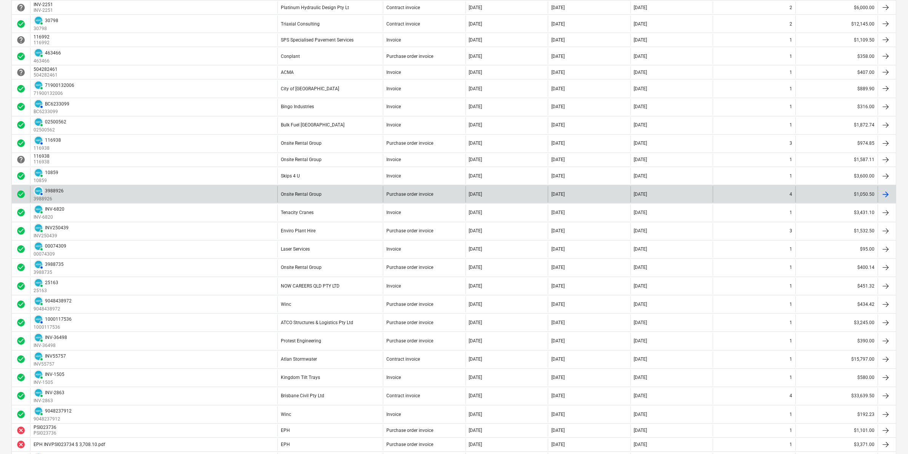
scroll to position [560, 0]
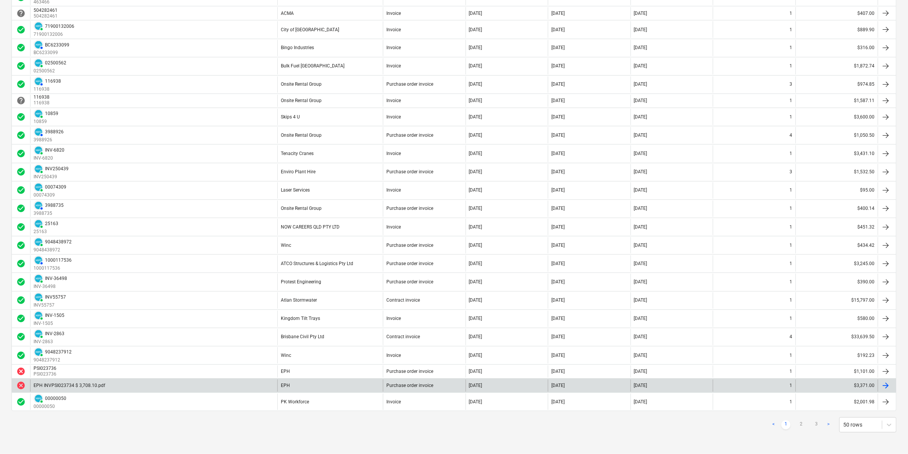
click at [241, 387] on div "EPH INVPSI023734 $ 3,708.10.pdf" at bounding box center [153, 386] width 247 height 12
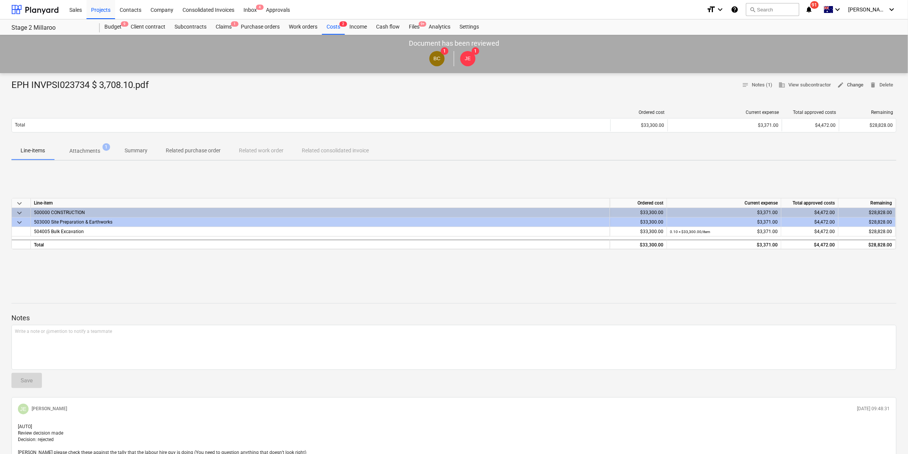
click at [843, 83] on span "edit" at bounding box center [840, 85] width 7 height 7
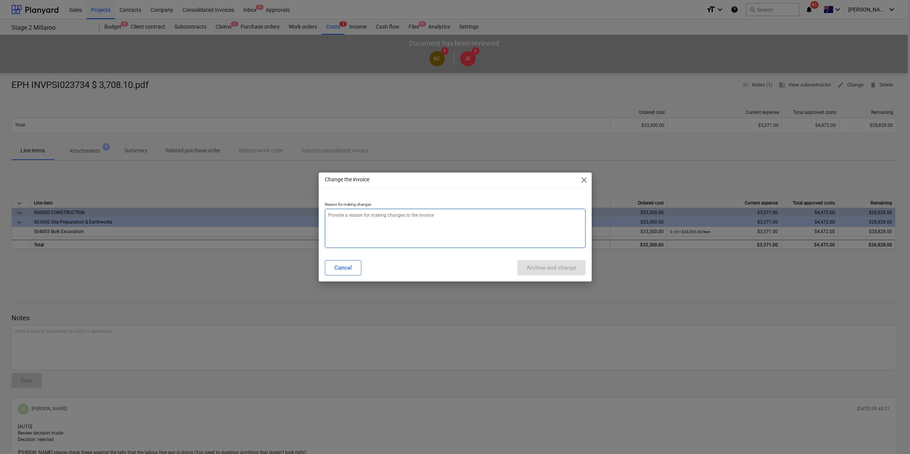
click at [395, 214] on textarea at bounding box center [455, 228] width 261 height 39
type textarea "x"
type textarea "r"
type textarea "x"
type textarea "re"
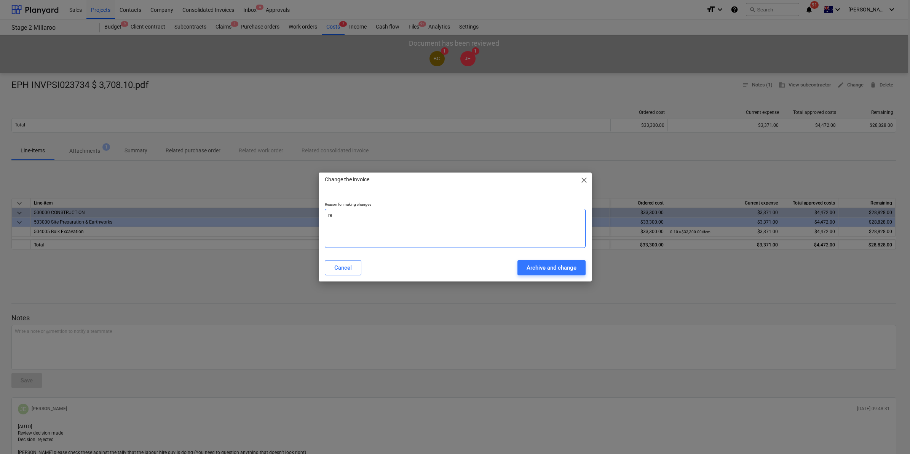
type textarea "x"
type textarea "rej"
type textarea "x"
type textarea "reje"
type textarea "x"
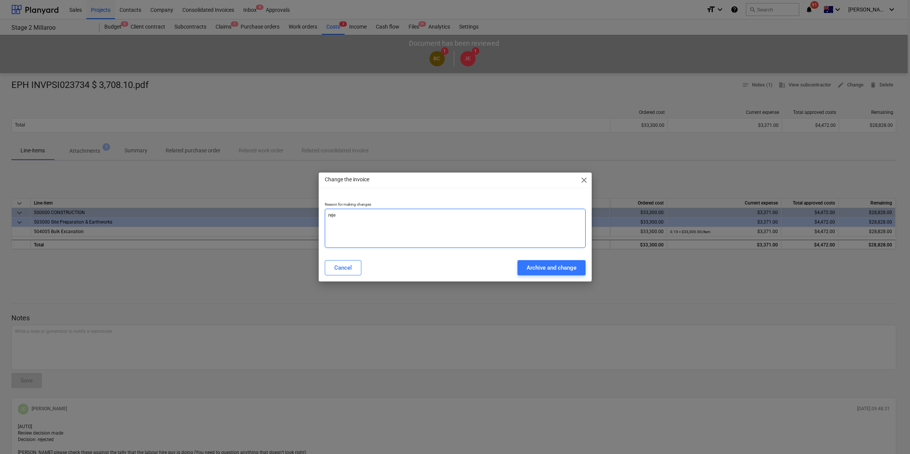
type textarea "rejec"
type textarea "x"
type textarea "reject"
type textarea "x"
type textarea "rejecte"
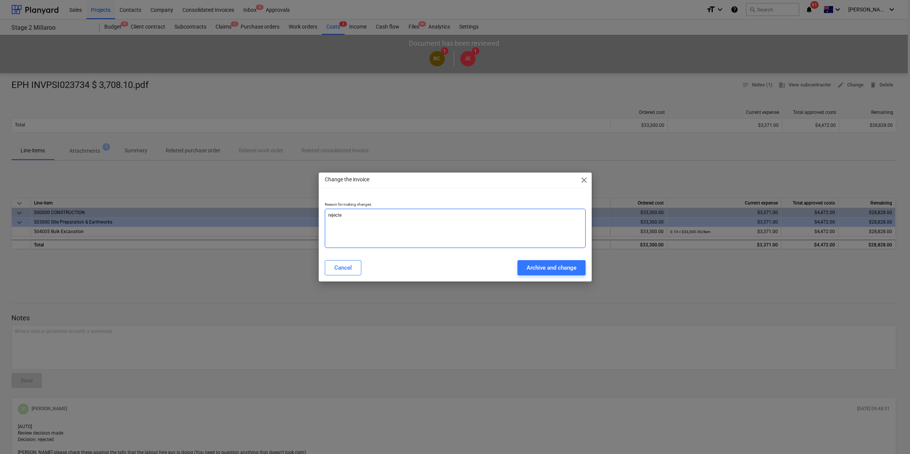
type textarea "x"
type textarea "rejected"
click at [536, 263] on div "Archive and change" at bounding box center [552, 268] width 50 height 10
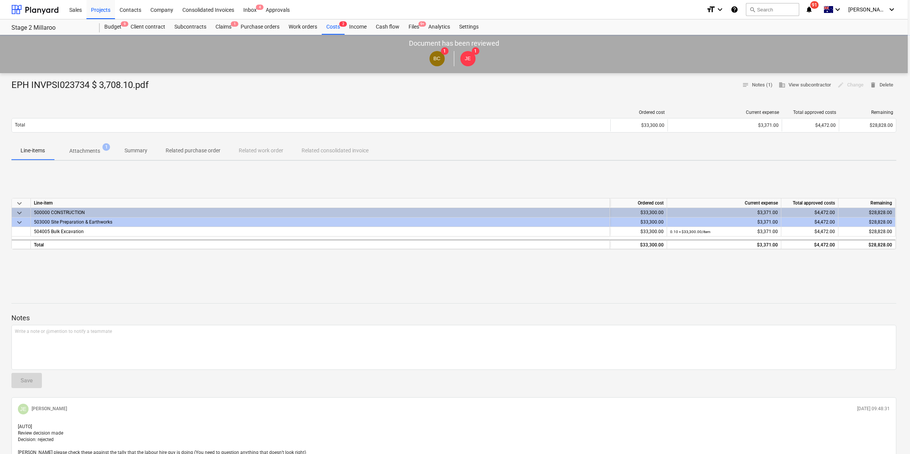
type textarea "x"
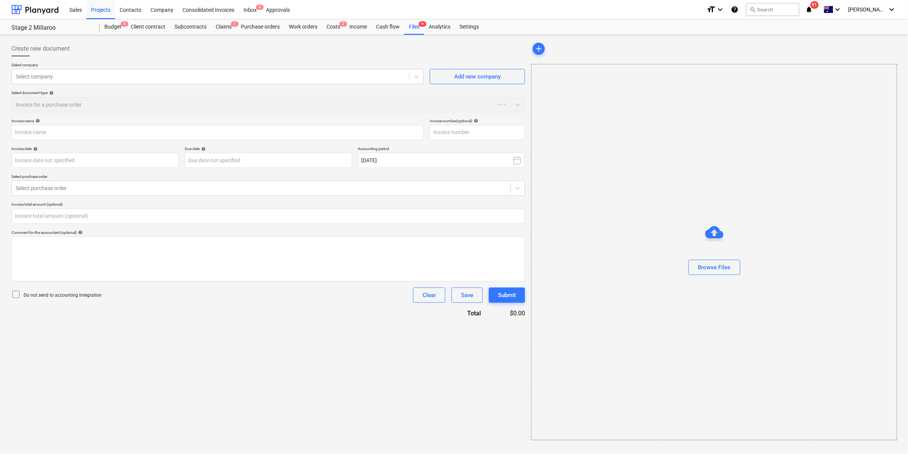
type input "0.00"
type input "EPH INVPSI023734 $ 3,708.10.pdf"
type input "[DATE]"
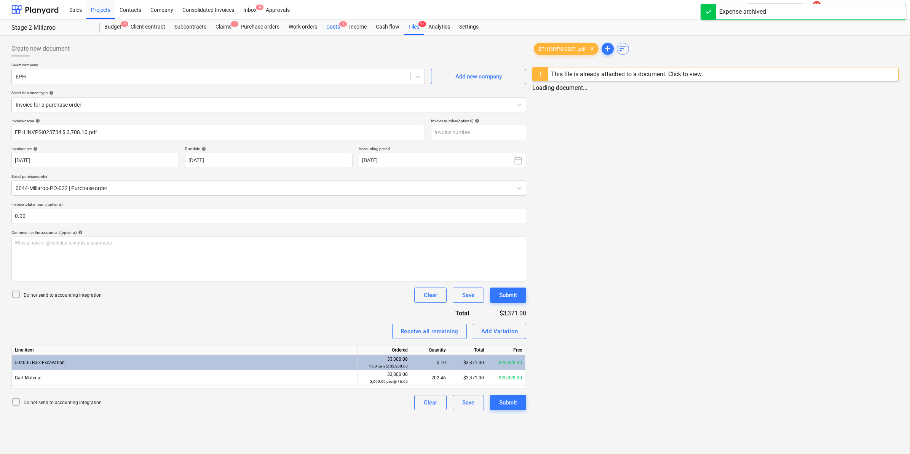
click at [330, 27] on div "Costs 1" at bounding box center [333, 26] width 23 height 15
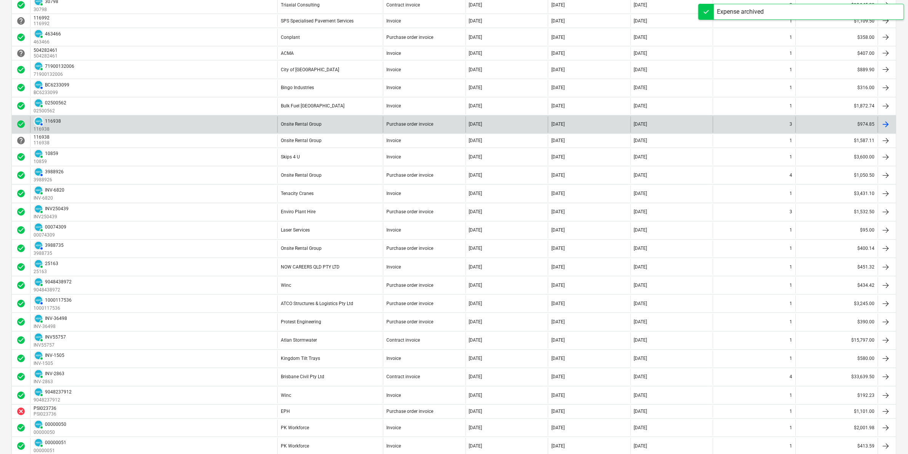
scroll to position [564, 0]
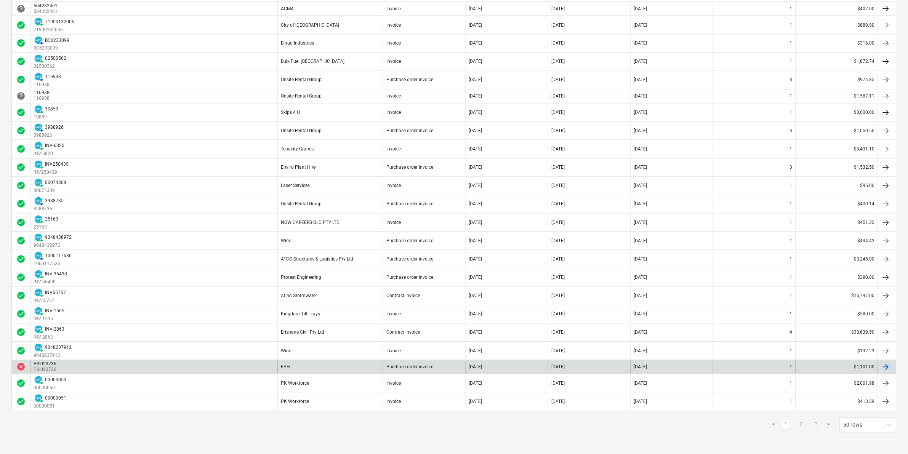
click at [246, 368] on div "PSI023736 PSI023736" at bounding box center [153, 367] width 247 height 12
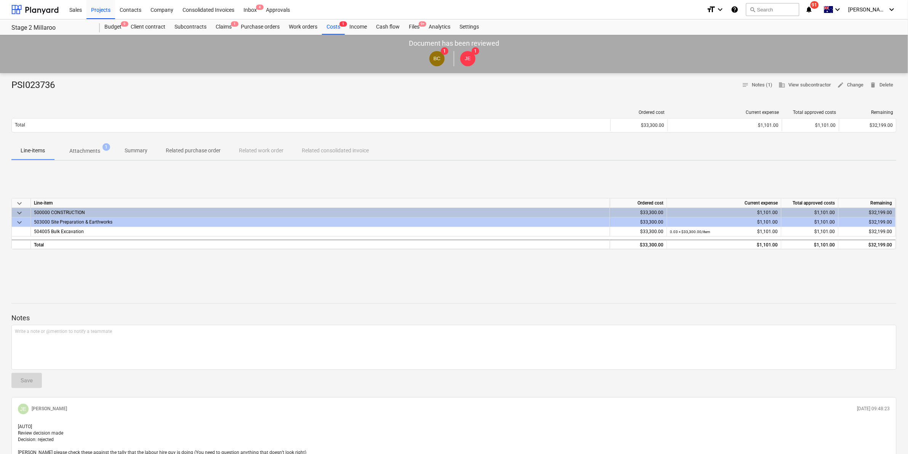
click at [71, 149] on p "Attachments" at bounding box center [84, 151] width 31 height 8
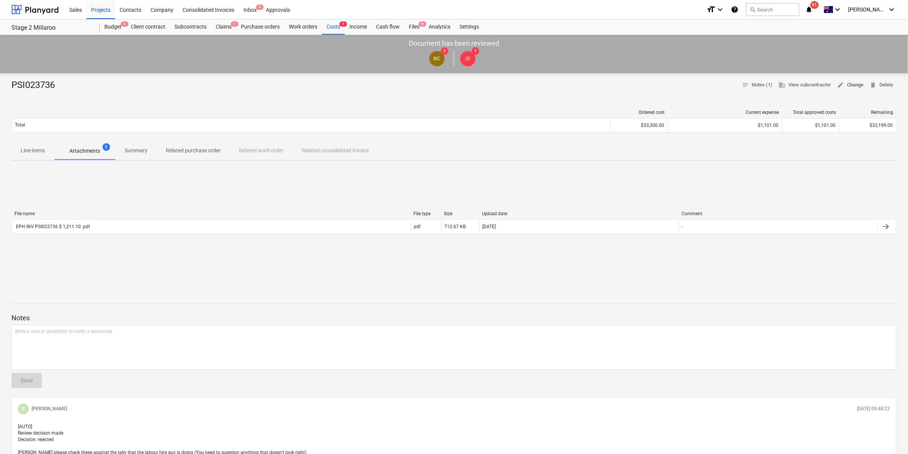
click at [848, 83] on span "edit Change" at bounding box center [850, 85] width 26 height 9
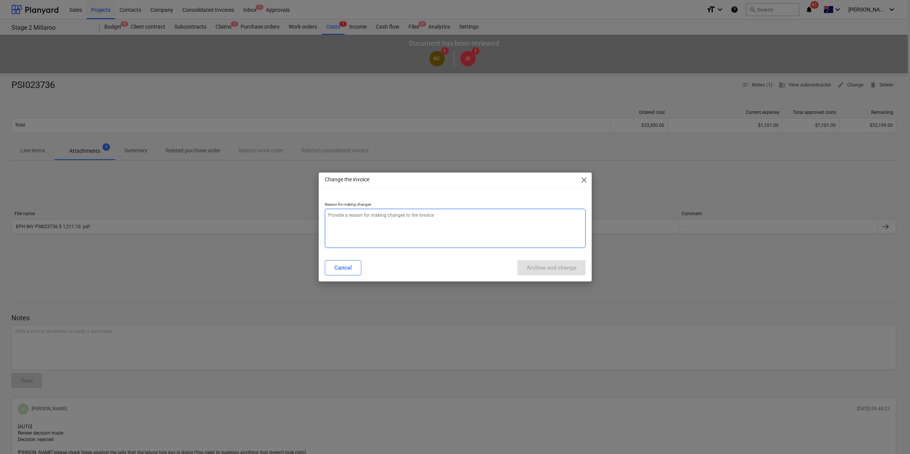
click at [403, 223] on textarea at bounding box center [455, 228] width 261 height 39
type textarea "x"
type textarea "r"
type textarea "x"
type textarea "re"
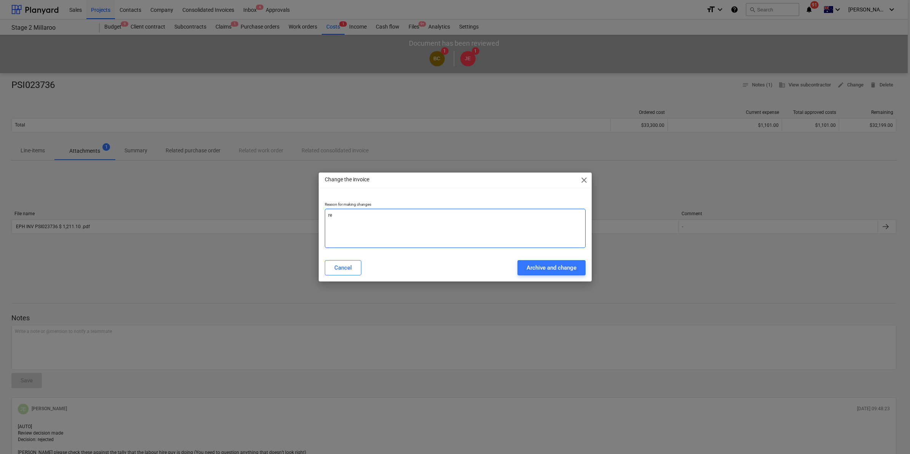
type textarea "x"
type textarea "rej"
type textarea "x"
type textarea "reje"
click at [547, 264] on div "Archive and change" at bounding box center [552, 268] width 50 height 10
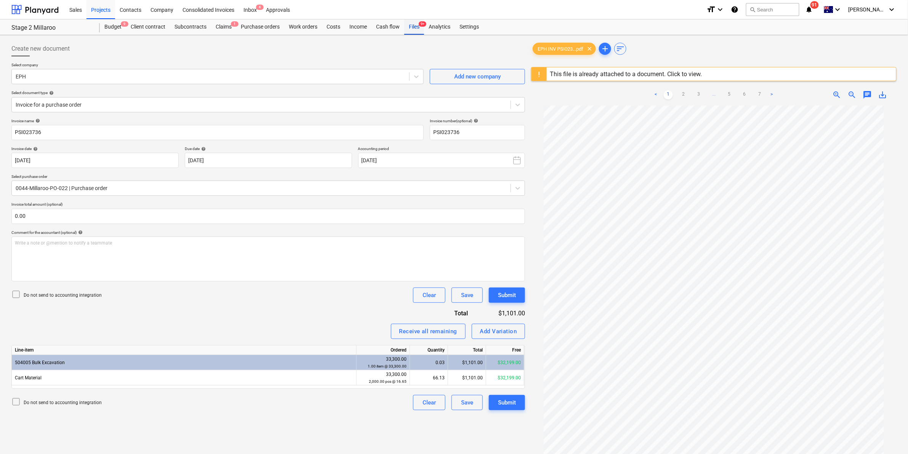
click at [422, 25] on span "9+" at bounding box center [423, 23] width 8 height 5
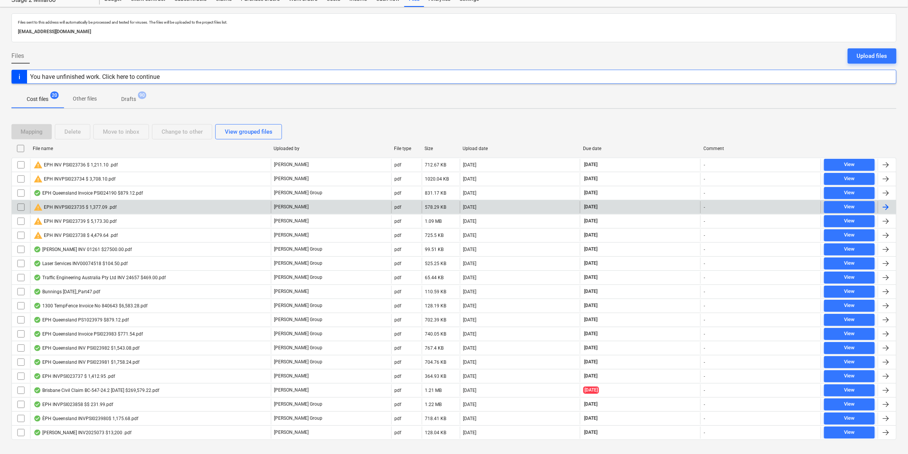
scroll to position [43, 0]
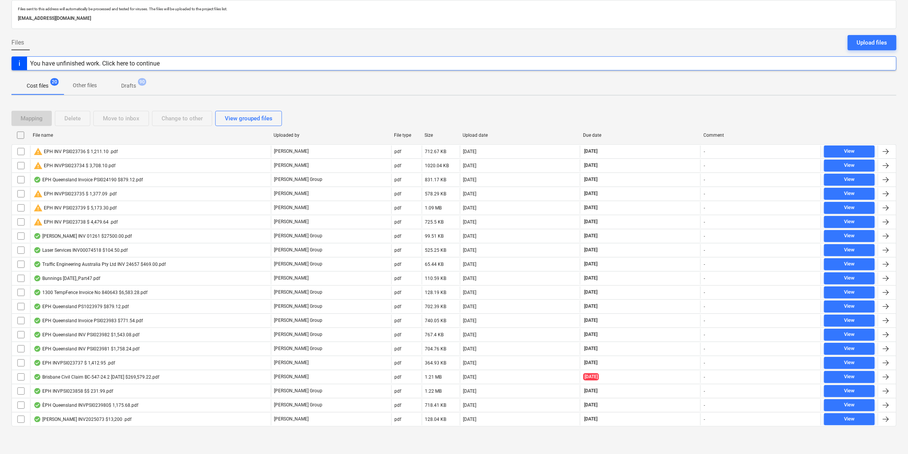
click at [54, 134] on div "File name" at bounding box center [150, 135] width 235 height 5
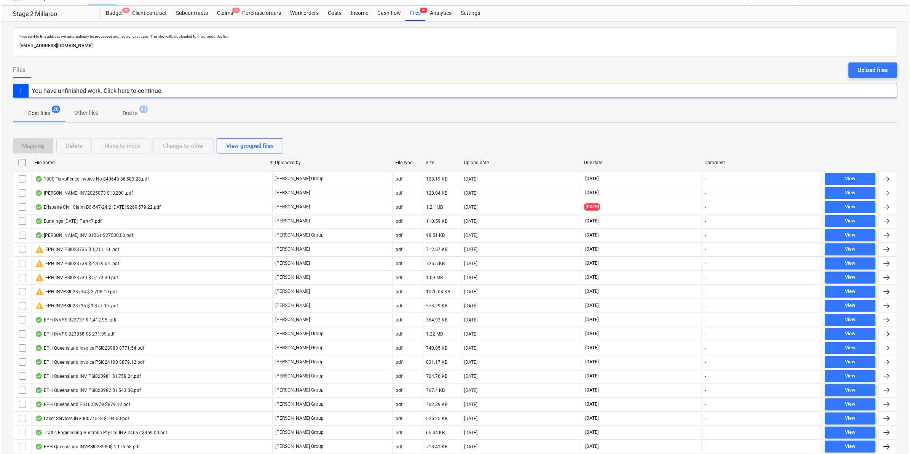
scroll to position [0, 0]
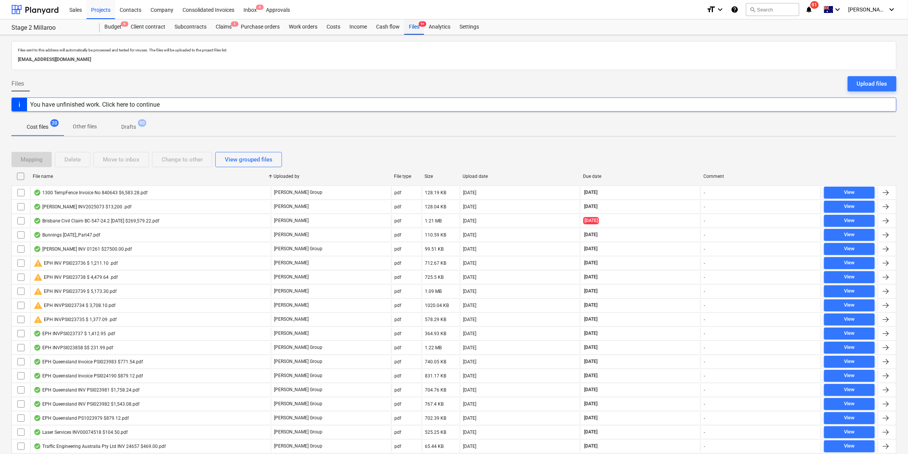
click at [414, 29] on div "Files 9+" at bounding box center [414, 26] width 20 height 15
click at [96, 4] on div "Projects" at bounding box center [100, 9] width 29 height 19
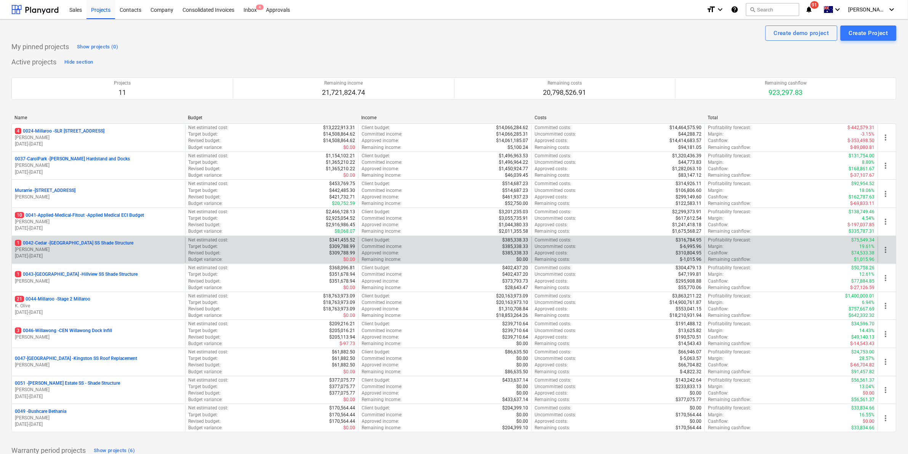
click at [70, 242] on p "1 0042-Cedar - [GEOGRAPHIC_DATA] SS Shade Structure" at bounding box center [74, 243] width 118 height 6
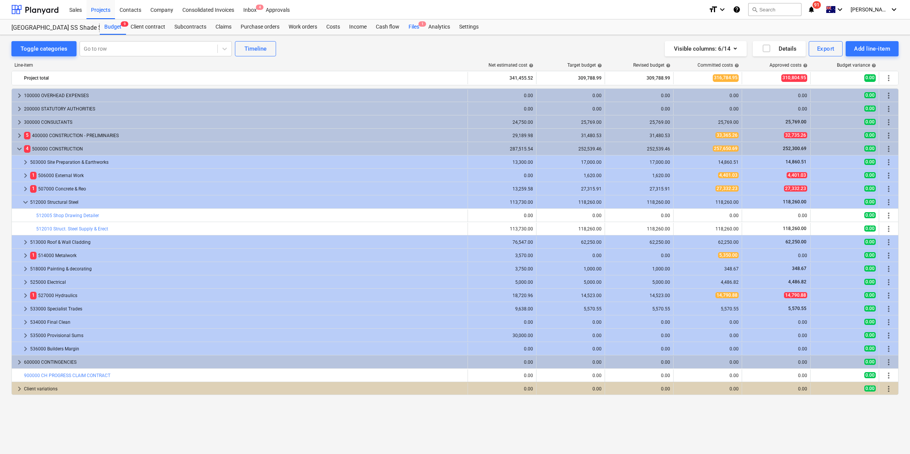
click at [412, 25] on div "Files 1" at bounding box center [414, 26] width 20 height 15
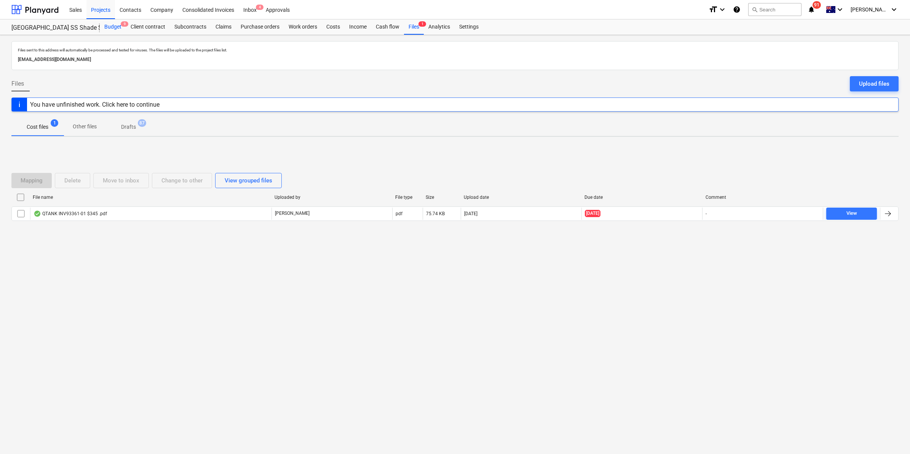
click at [112, 23] on div "Budget 9" at bounding box center [113, 26] width 26 height 15
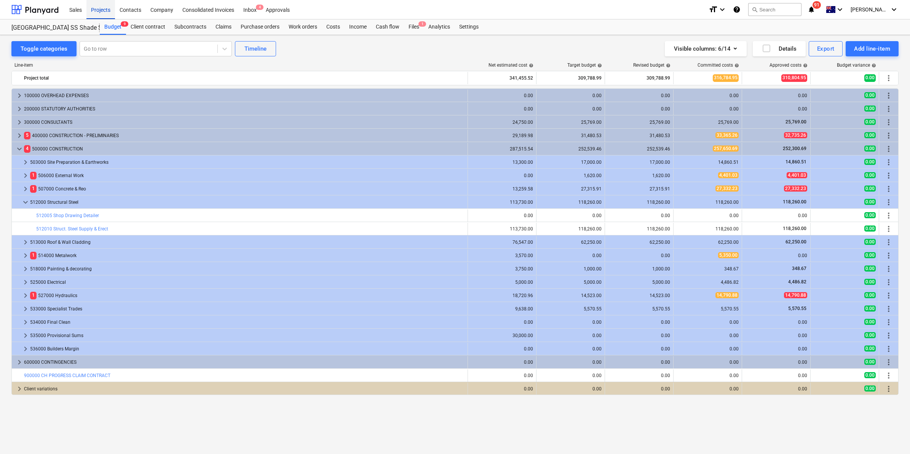
click at [104, 6] on div "Projects" at bounding box center [100, 9] width 29 height 19
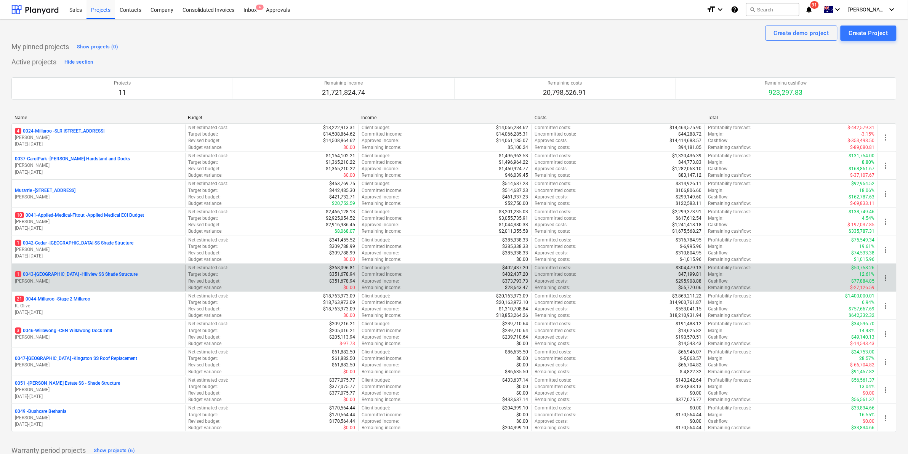
click at [63, 272] on p "1 0043-[GEOGRAPHIC_DATA] - [GEOGRAPHIC_DATA] [GEOGRAPHIC_DATA] Shade Structure" at bounding box center [76, 274] width 123 height 6
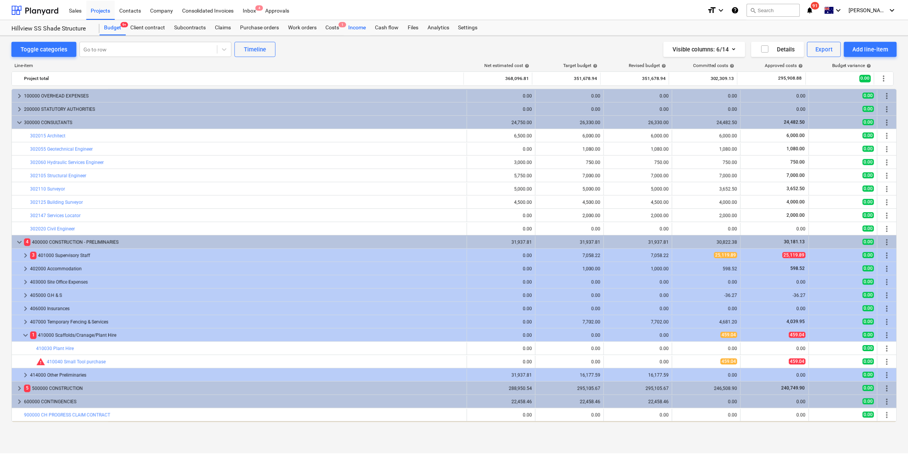
scroll to position [12, 0]
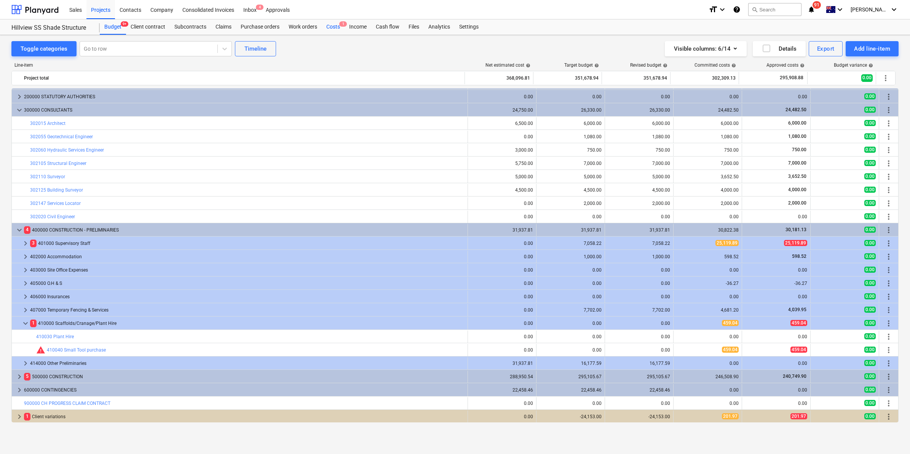
click at [332, 29] on div "Costs 1" at bounding box center [333, 26] width 23 height 15
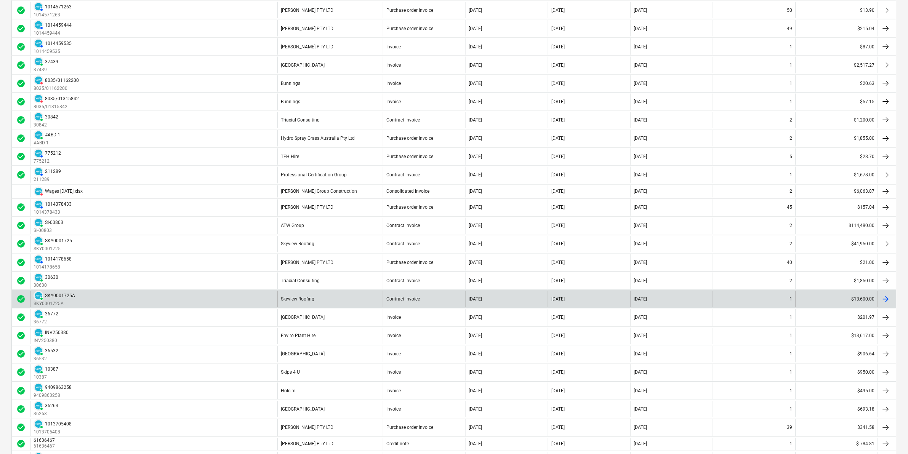
scroll to position [577, 0]
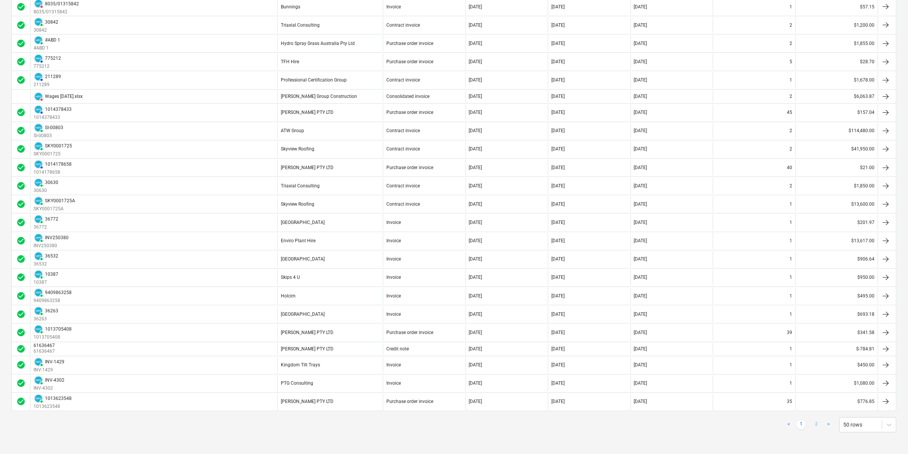
click at [820, 424] on link "2" at bounding box center [816, 424] width 9 height 9
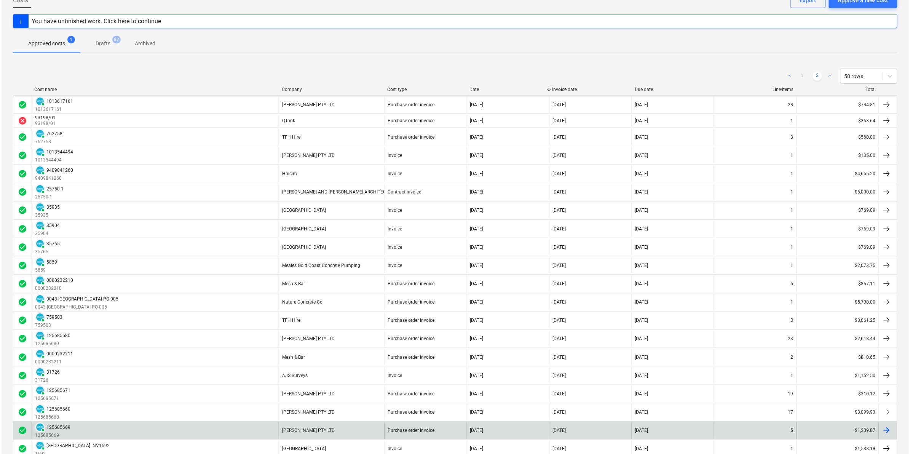
scroll to position [0, 0]
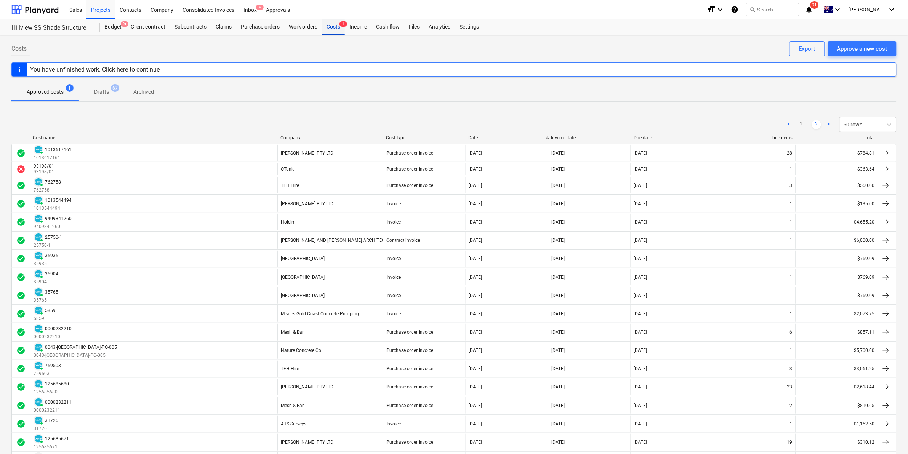
click at [335, 28] on div "Costs 1" at bounding box center [333, 26] width 23 height 15
click at [119, 29] on div "Budget 9+" at bounding box center [113, 26] width 26 height 15
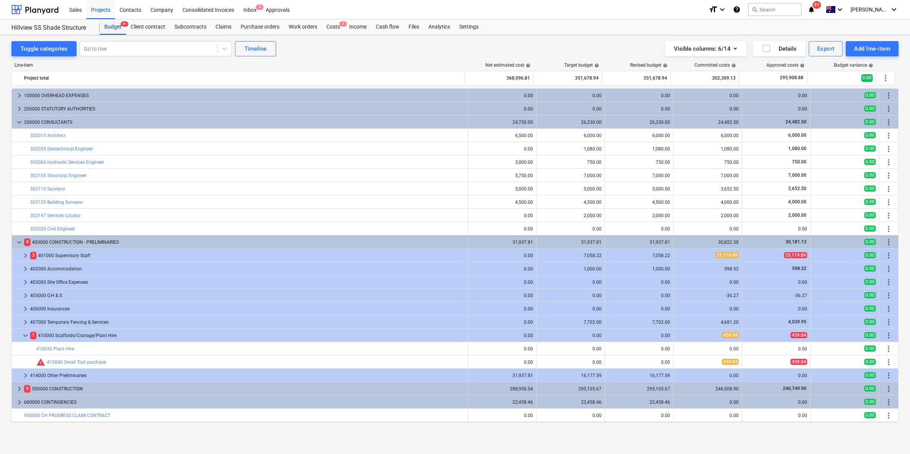
scroll to position [12, 0]
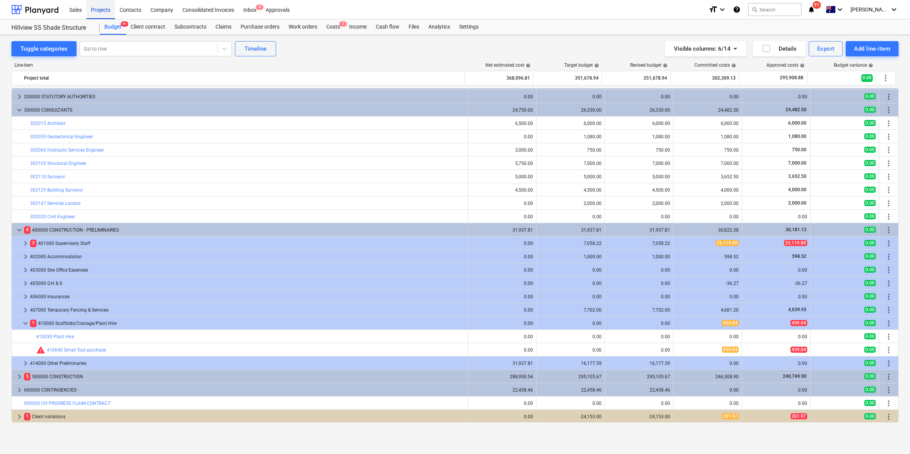
click at [101, 11] on div "Projects" at bounding box center [100, 9] width 29 height 19
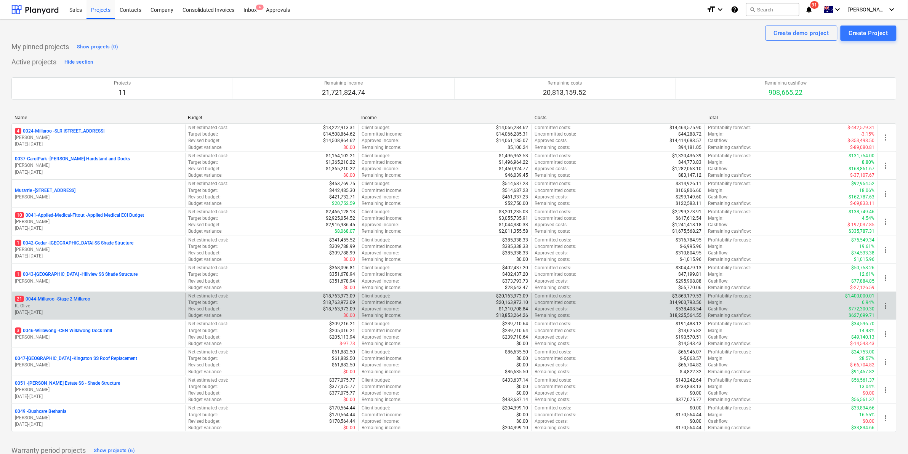
click at [71, 299] on p "21 0044-Millaroo - Stage 2 Millaroo" at bounding box center [52, 299] width 75 height 6
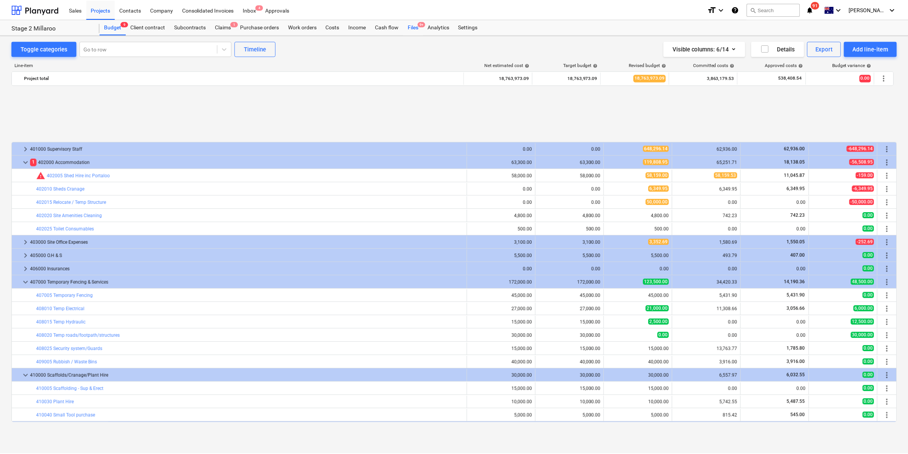
scroll to position [320, 0]
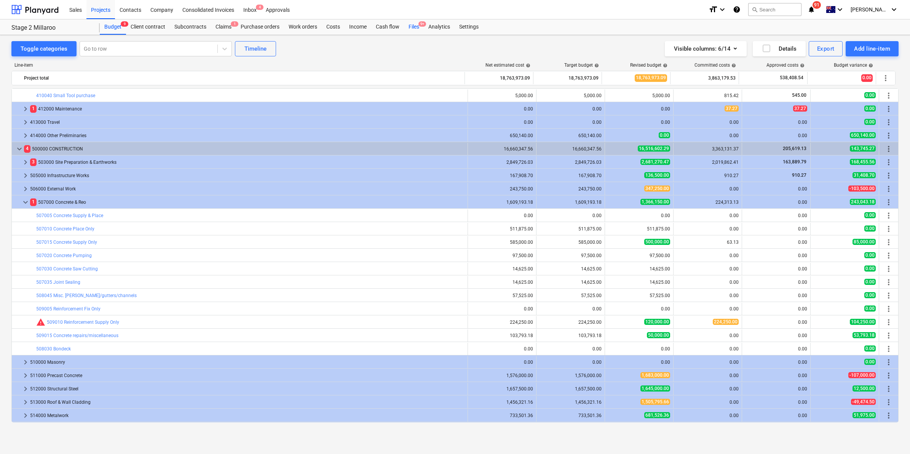
click at [415, 27] on div "Files 9+" at bounding box center [414, 26] width 20 height 15
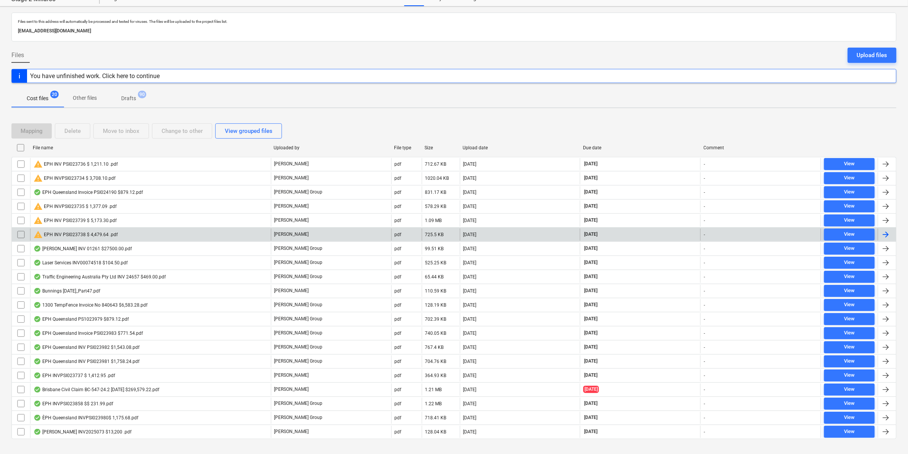
scroll to position [43, 0]
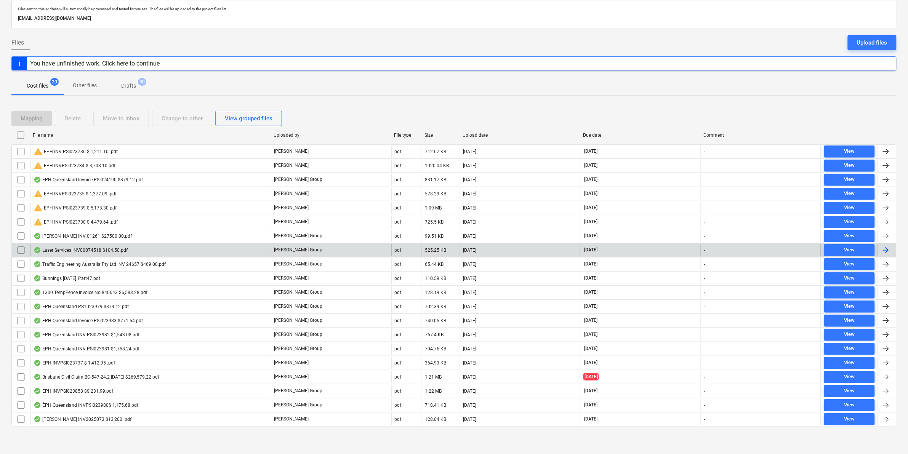
click at [107, 249] on div "Laser Services INV00074518 $104.50.pdf" at bounding box center [81, 250] width 94 height 6
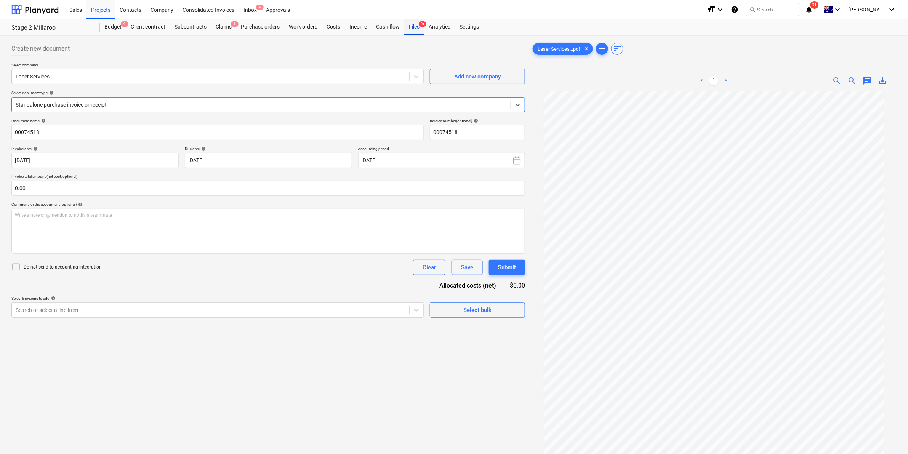
click at [417, 24] on div "Files 9+" at bounding box center [414, 26] width 20 height 15
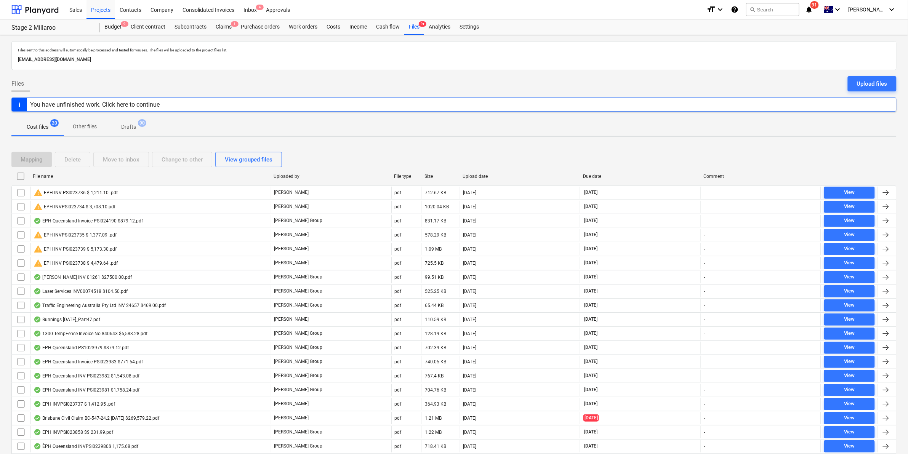
click at [813, 5] on icon "notifications" at bounding box center [809, 9] width 8 height 9
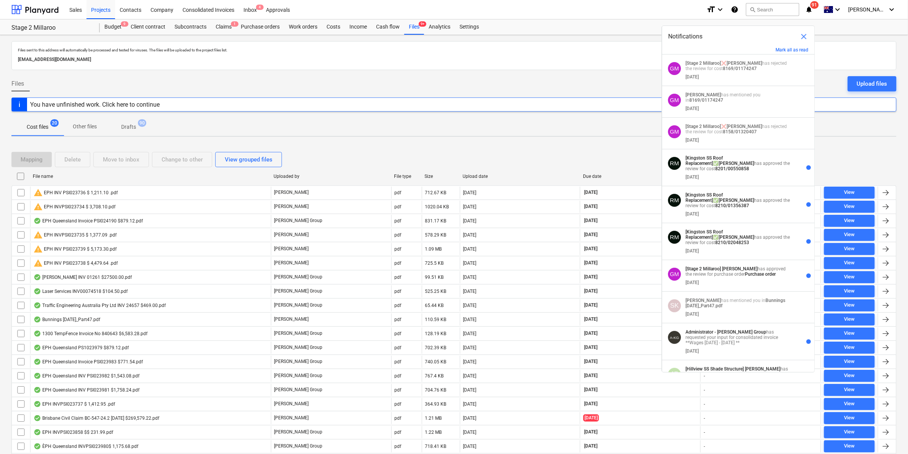
click at [554, 15] on div "Sales Projects Contacts Company Consolidated Invoices Inbox 4 Approvals" at bounding box center [382, 9] width 635 height 19
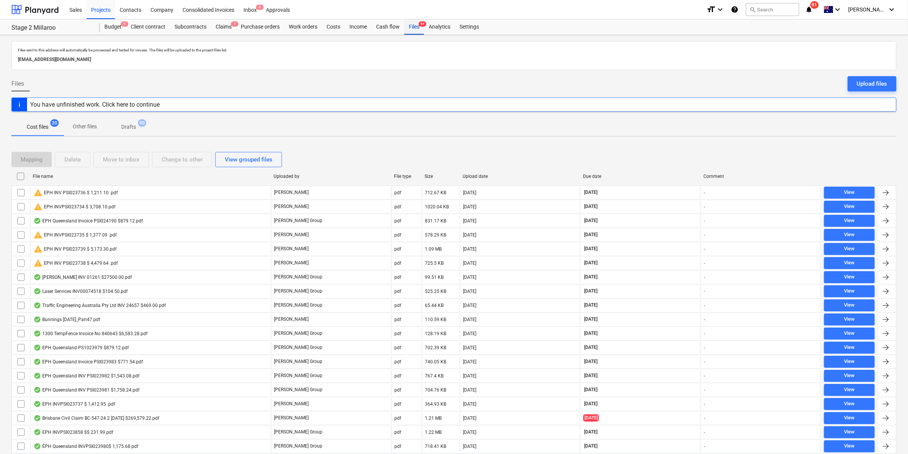
click at [413, 28] on div "Files 9+" at bounding box center [414, 26] width 20 height 15
click at [813, 9] on icon "notifications" at bounding box center [809, 9] width 8 height 9
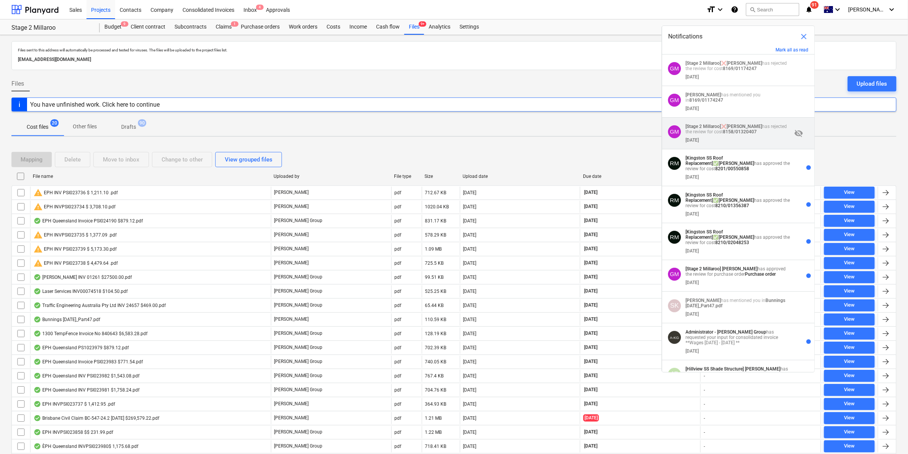
click at [728, 126] on p "[Stage 2 Millaroo] ❌ [PERSON_NAME] has rejected the review for cost 8158/013204…" at bounding box center [739, 129] width 106 height 11
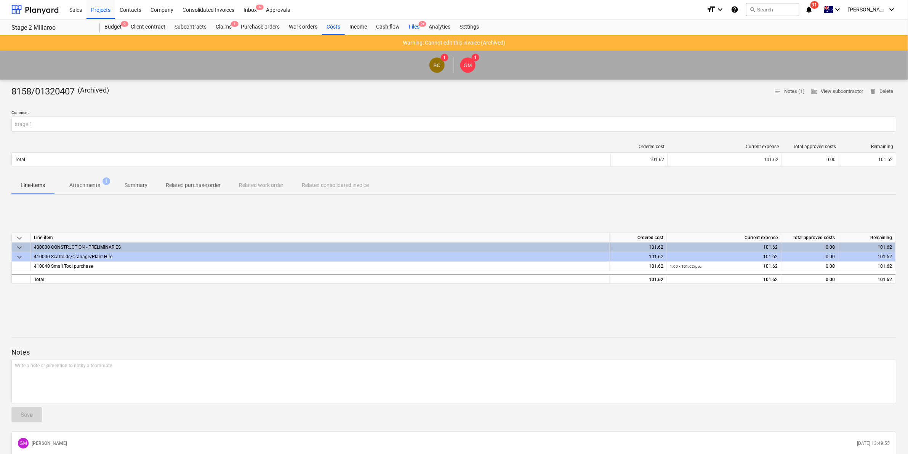
click at [405, 27] on div "Files 9+" at bounding box center [414, 26] width 20 height 15
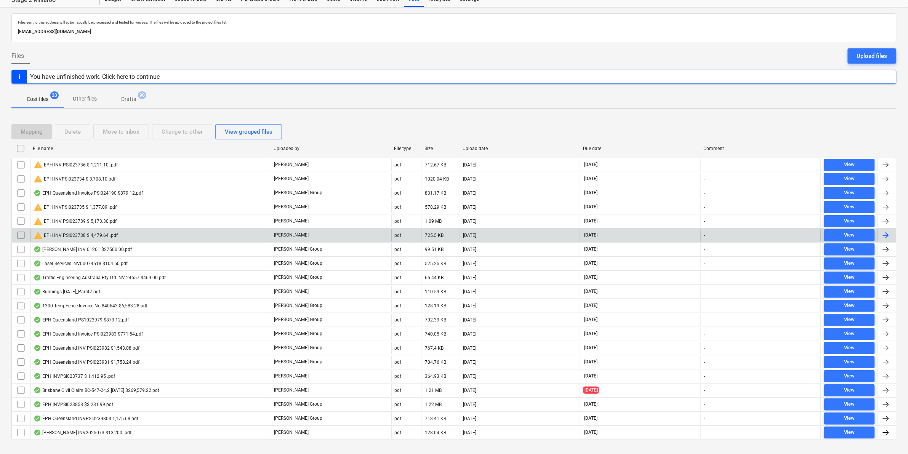
scroll to position [43, 0]
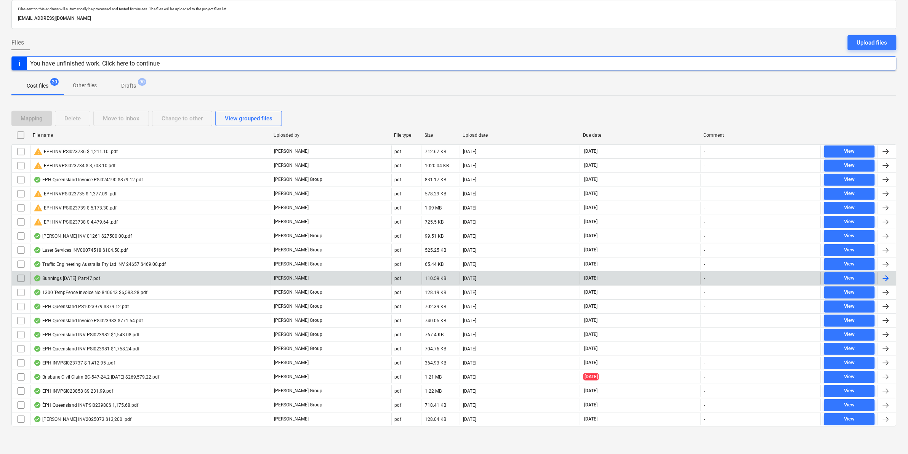
click at [122, 278] on div "Bunnings [DATE]_Part47.pdf" at bounding box center [150, 278] width 241 height 12
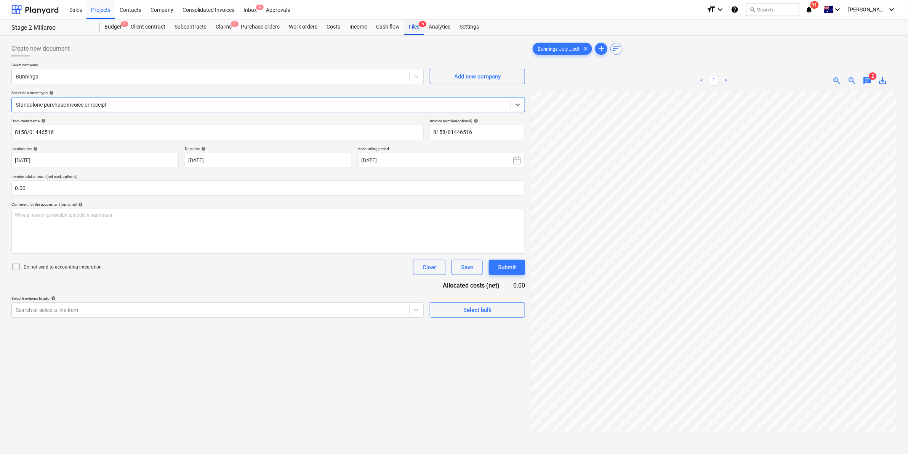
click at [417, 26] on div "Files 9+" at bounding box center [414, 26] width 20 height 15
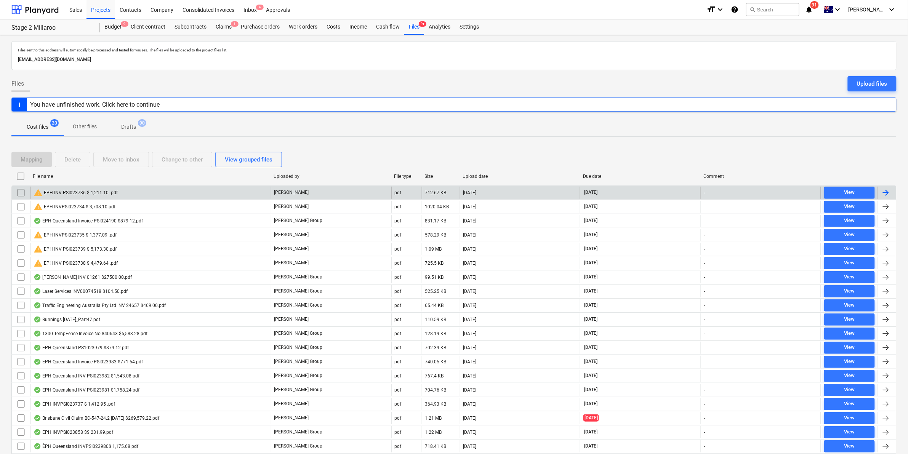
click at [96, 192] on div "warning EPH INV PSI023736 $ 1,211.10 .pdf" at bounding box center [76, 192] width 84 height 9
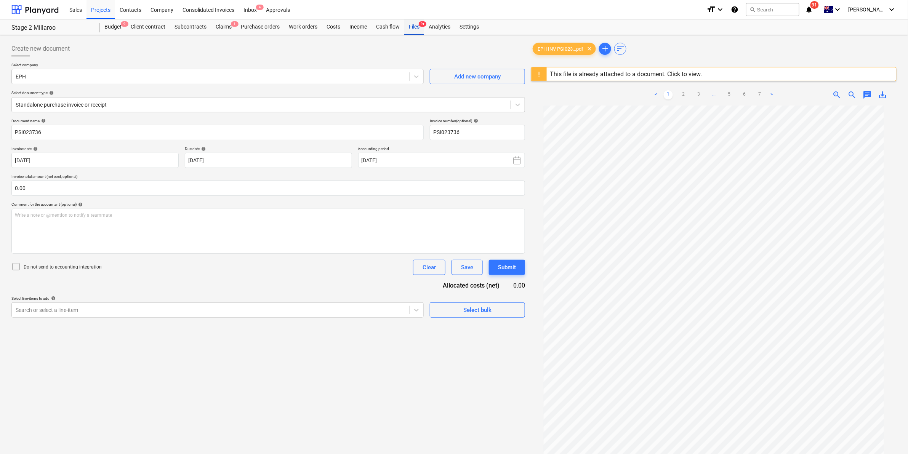
click at [411, 24] on div "Files 9+" at bounding box center [414, 26] width 20 height 15
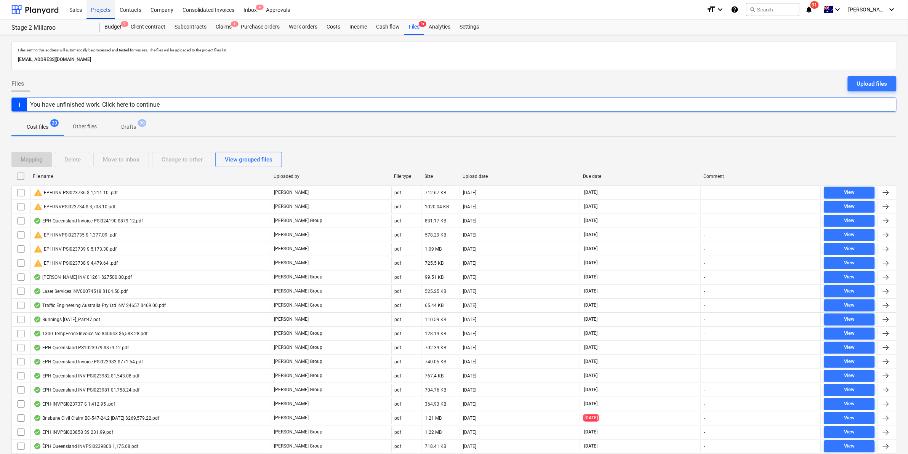
drag, startPoint x: 105, startPoint y: 6, endPoint x: 107, endPoint y: 10, distance: 4.4
click at [105, 6] on div "Projects" at bounding box center [100, 9] width 29 height 19
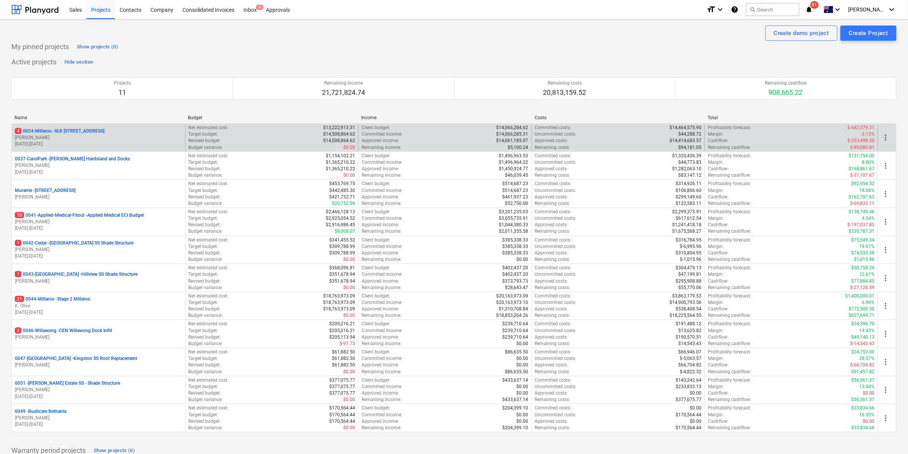
click at [75, 129] on p "4 0024-Millaroo - SLR [STREET_ADDRESS]" at bounding box center [60, 131] width 90 height 6
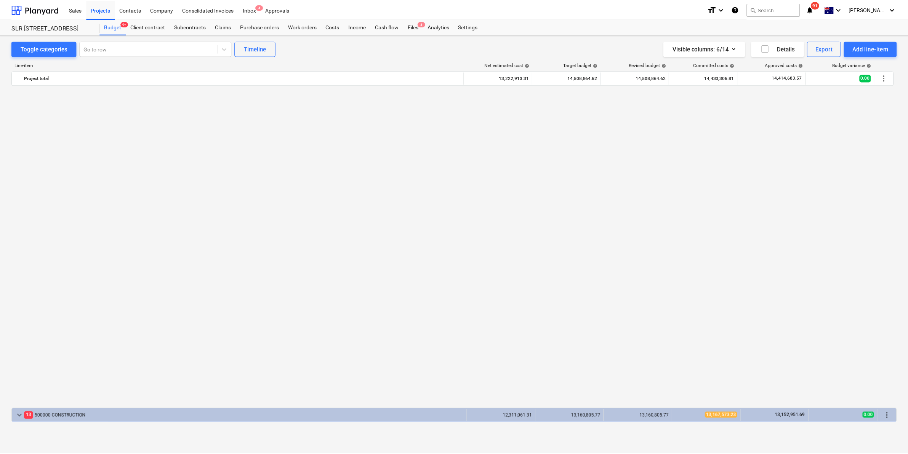
scroll to position [587, 0]
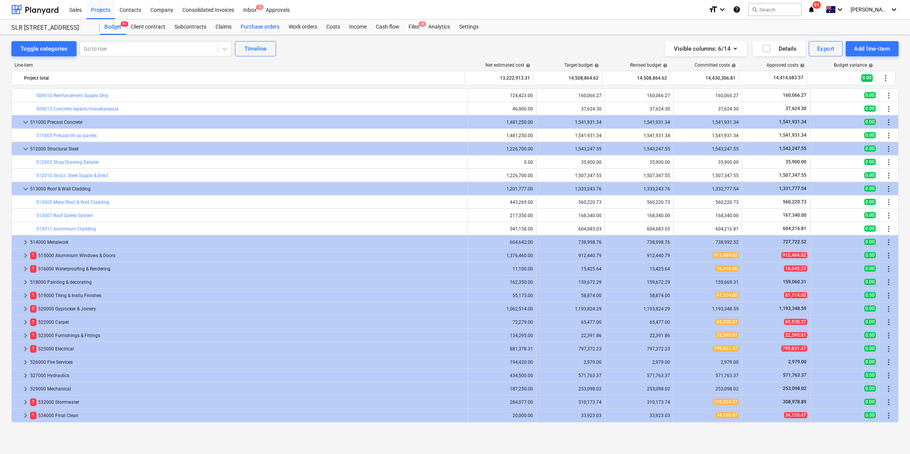
click at [262, 27] on div "Purchase orders" at bounding box center [260, 26] width 48 height 15
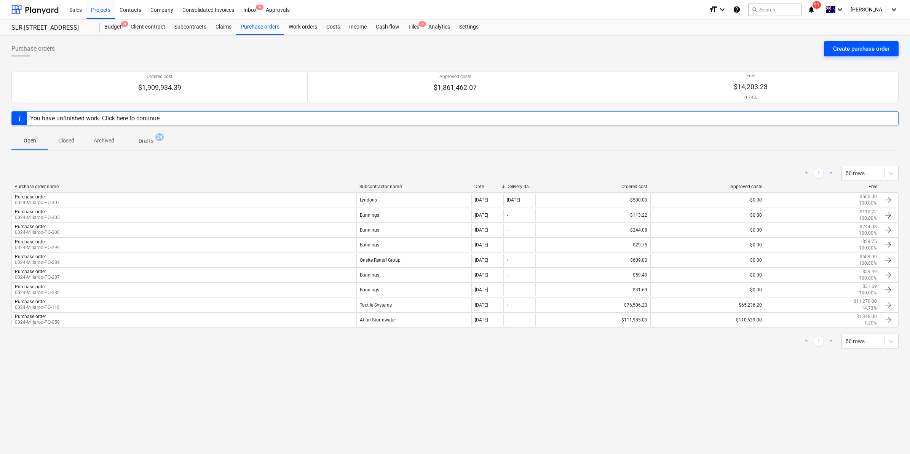
click at [849, 50] on div "Create purchase order" at bounding box center [861, 49] width 56 height 10
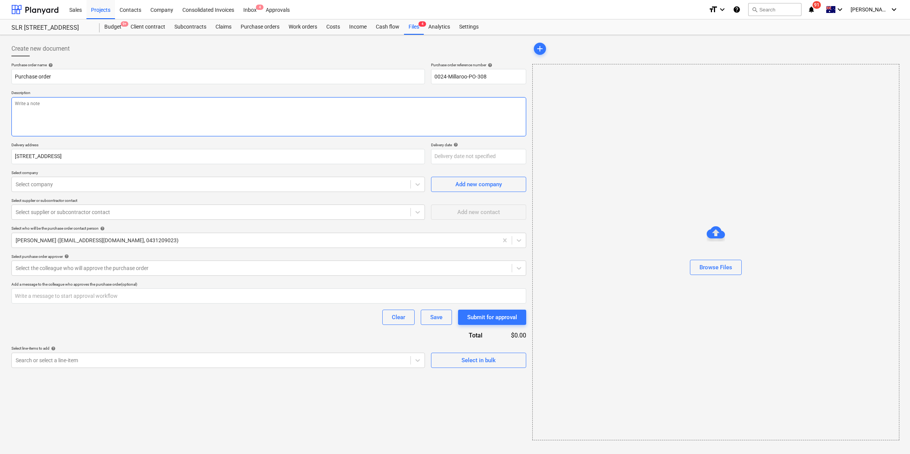
click at [57, 105] on textarea at bounding box center [268, 116] width 515 height 39
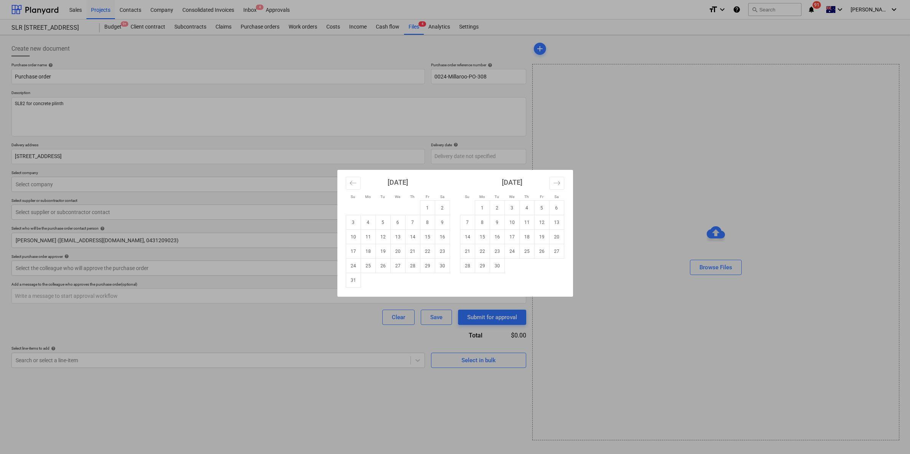
click at [187, 169] on div "Su Mo Tu We Th Fr Sa Su Mo Tu We Th Fr Sa [DATE] 1 2 3 4 5 6 7 8 9 10 11 12 13 …" at bounding box center [455, 227] width 910 height 454
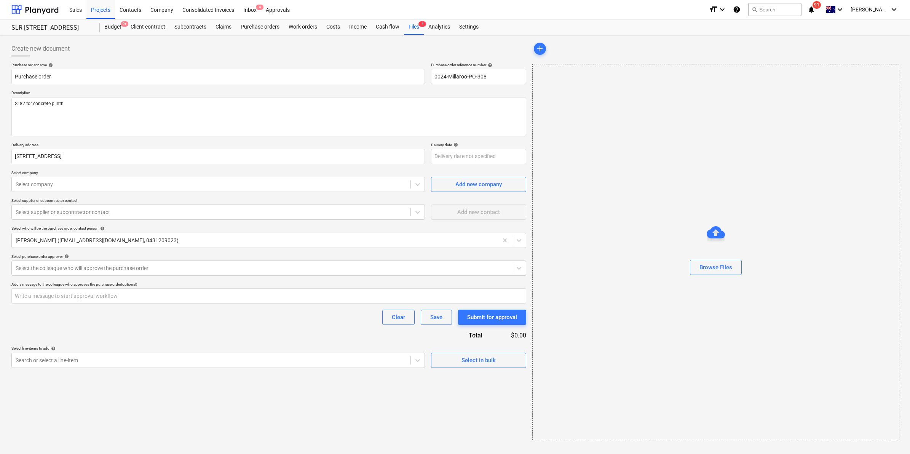
click at [140, 176] on p "Select company" at bounding box center [218, 173] width 414 height 6
click at [187, 192] on div "Purchase order name help Purchase order Purchase order reference number help 00…" at bounding box center [268, 214] width 515 height 305
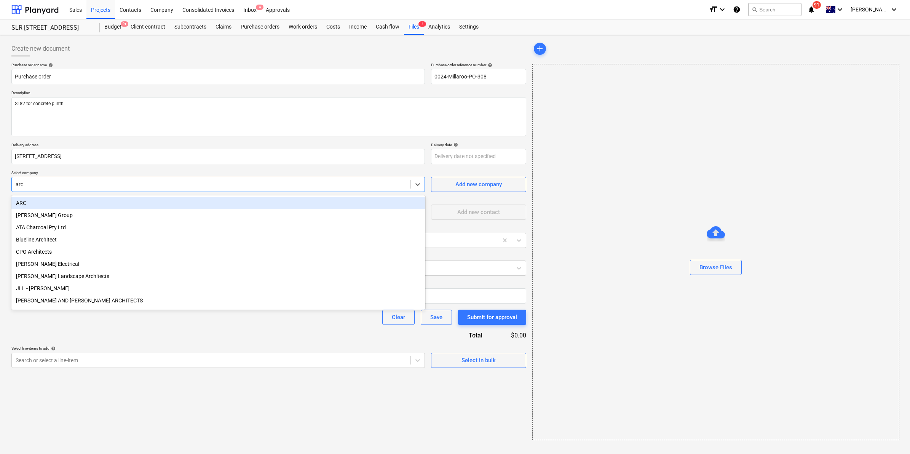
click at [106, 204] on div "ARC" at bounding box center [218, 203] width 414 height 12
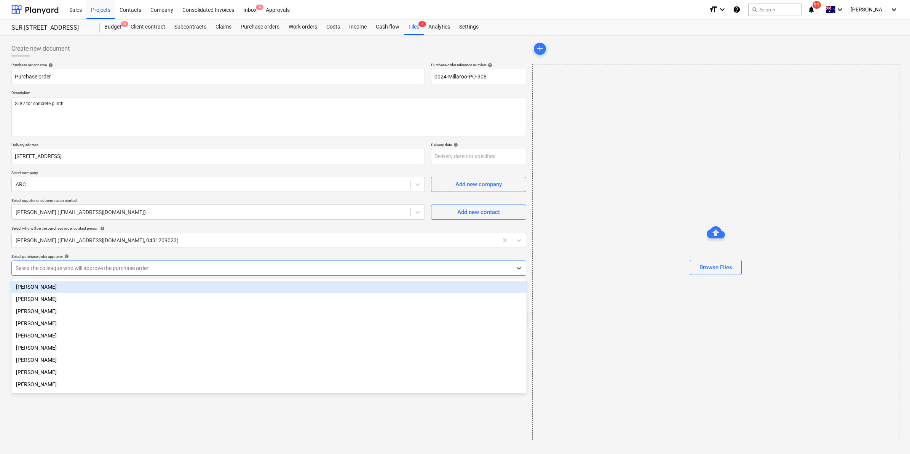
click at [158, 267] on div at bounding box center [262, 268] width 492 height 8
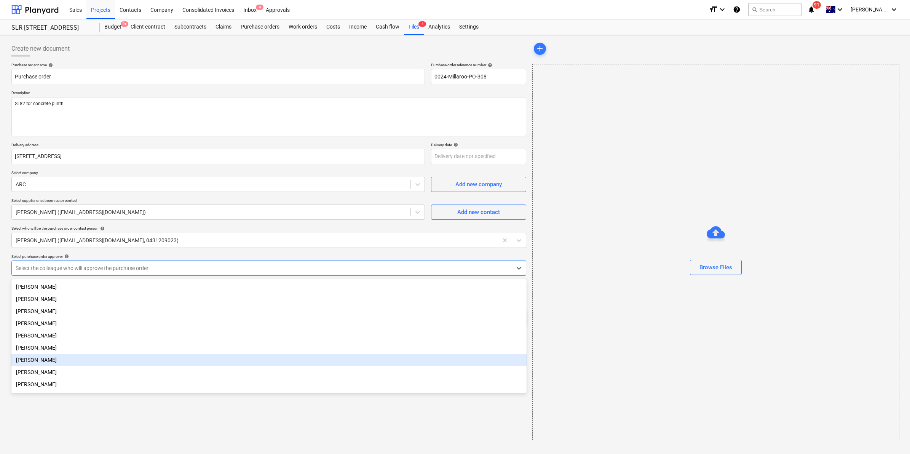
click at [75, 360] on div "[PERSON_NAME]" at bounding box center [268, 360] width 515 height 12
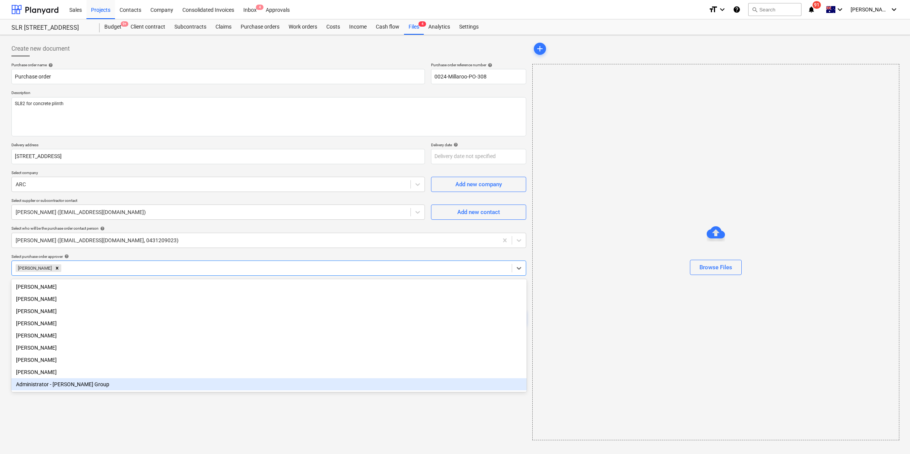
click at [67, 427] on div "Create new document Purchase order name help Purchase order Purchase order refe…" at bounding box center [268, 240] width 521 height 405
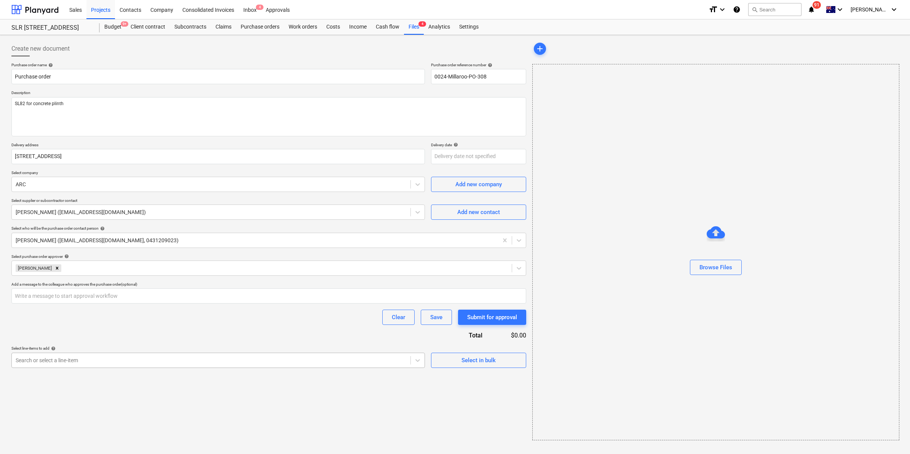
click at [82, 365] on div "Search or select a line-item" at bounding box center [211, 360] width 399 height 11
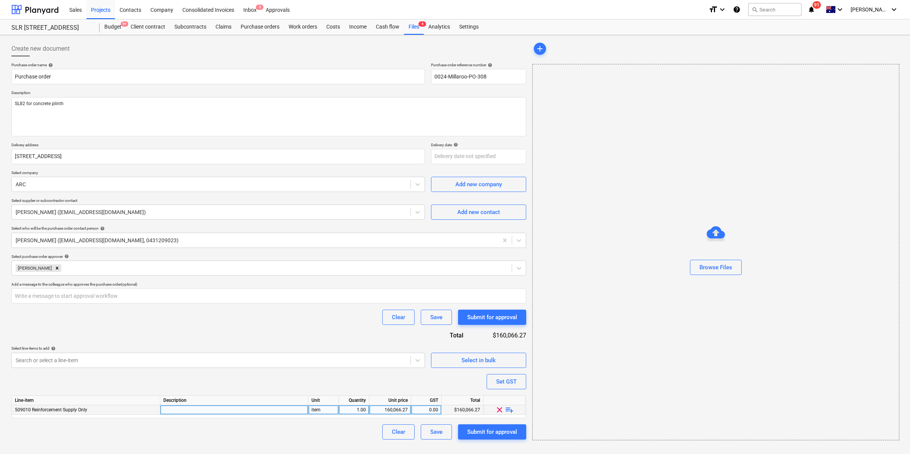
click at [390, 409] on div "160,066.27" at bounding box center [390, 410] width 35 height 10
click at [512, 408] on span "playlist_add" at bounding box center [509, 409] width 9 height 9
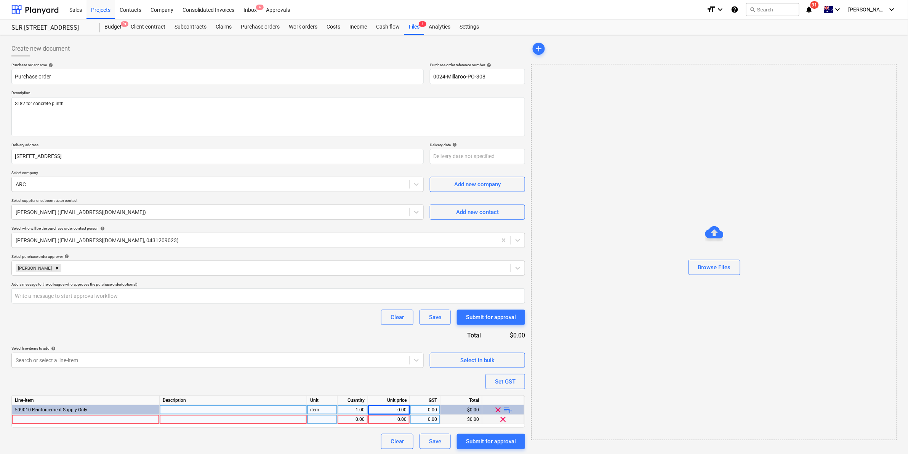
click at [136, 417] on div at bounding box center [86, 420] width 148 height 10
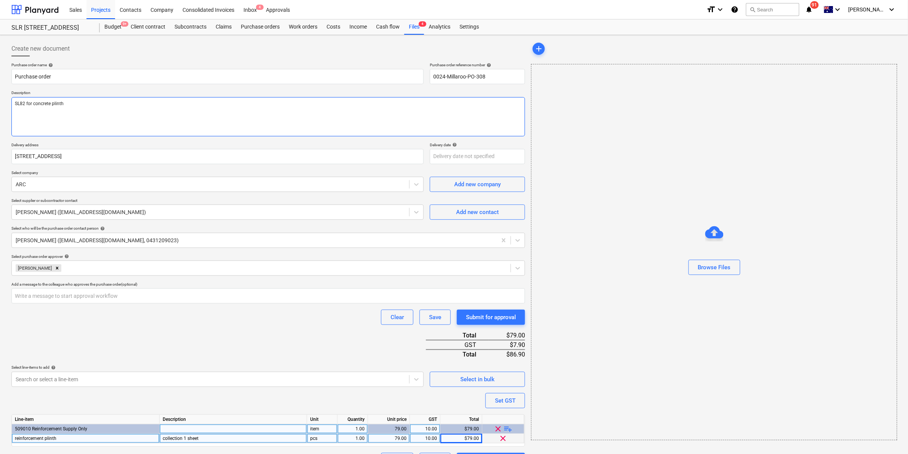
click at [102, 103] on textarea "SL82 for concrete plinth" at bounding box center [267, 116] width 513 height 39
click at [345, 56] on div at bounding box center [267, 59] width 513 height 6
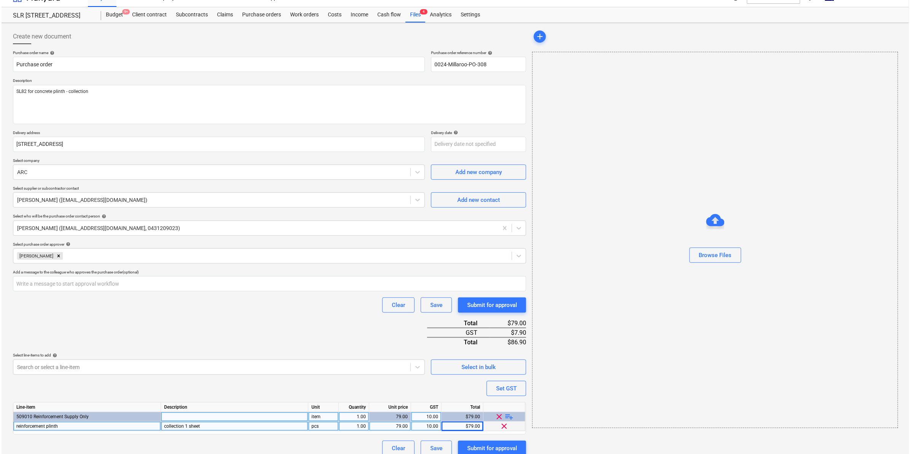
scroll to position [19, 0]
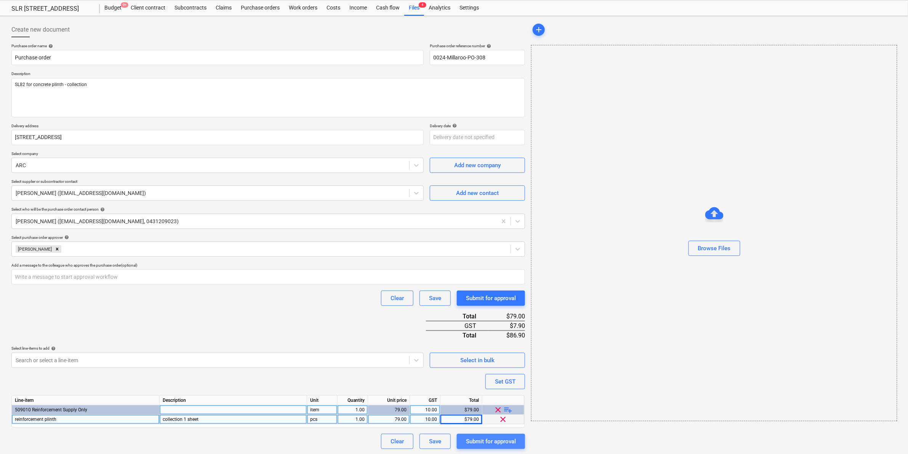
click at [490, 440] on div "Submit for approval" at bounding box center [491, 441] width 50 height 10
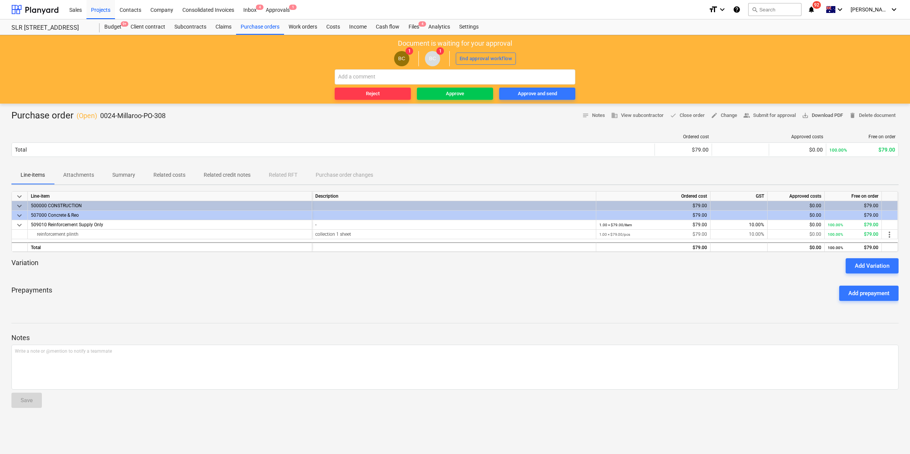
click at [830, 113] on span "save_alt Download PDF" at bounding box center [822, 115] width 41 height 9
click at [456, 90] on div "Approve" at bounding box center [455, 94] width 18 height 9
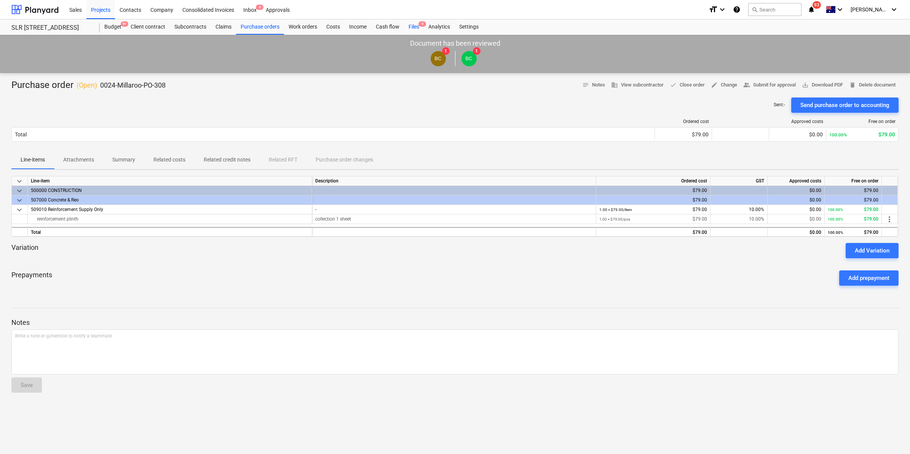
click at [416, 29] on div "Files 4" at bounding box center [414, 26] width 20 height 15
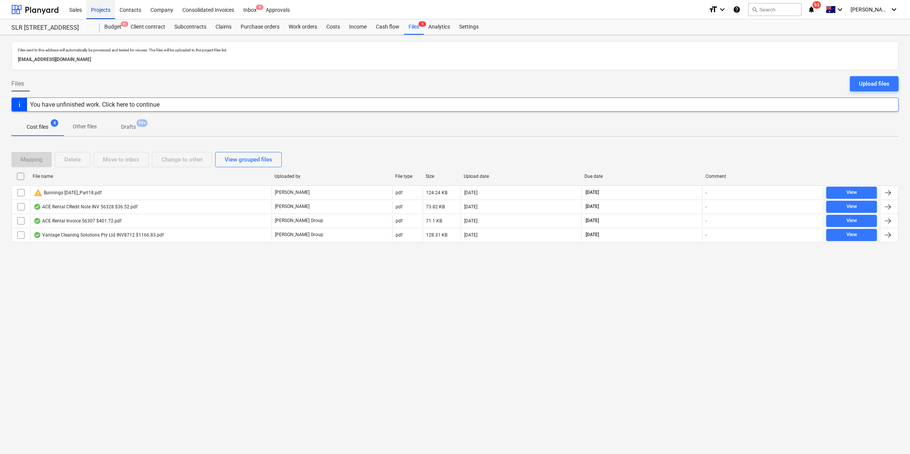
click at [100, 6] on div "Projects" at bounding box center [100, 9] width 29 height 19
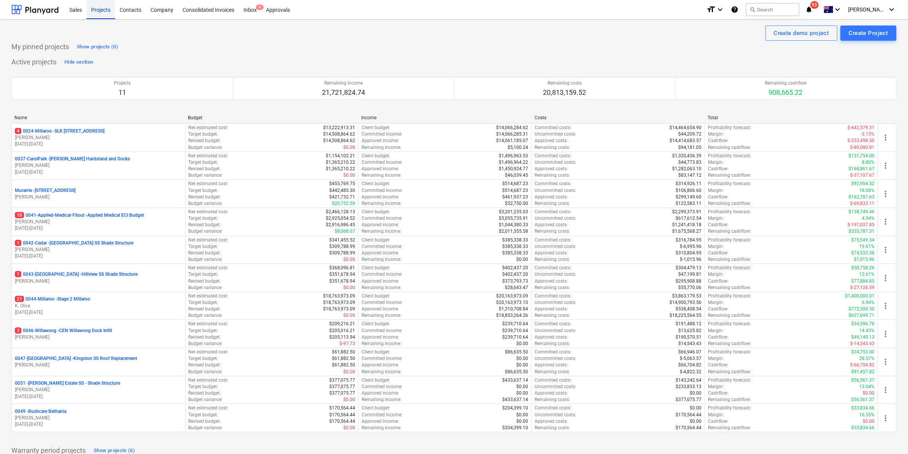
click at [111, 6] on div "Projects" at bounding box center [100, 9] width 29 height 19
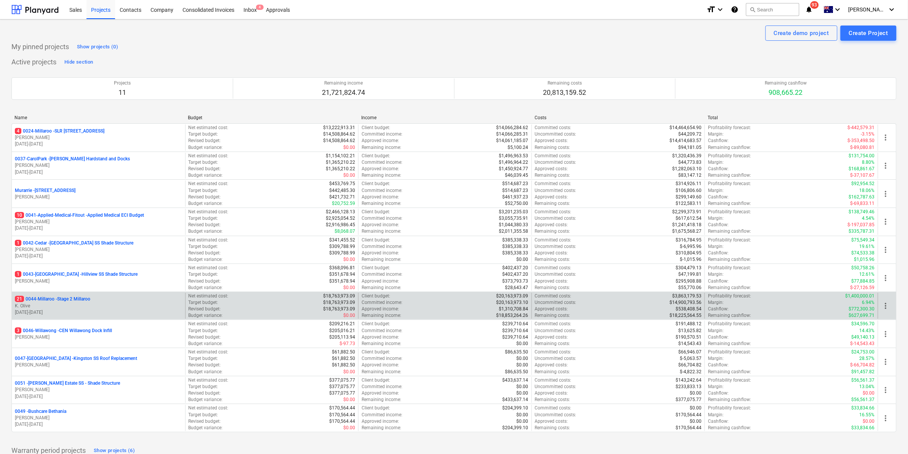
click at [74, 301] on p "21 0044-Millaroo - Stage 2 Millaroo" at bounding box center [52, 299] width 75 height 6
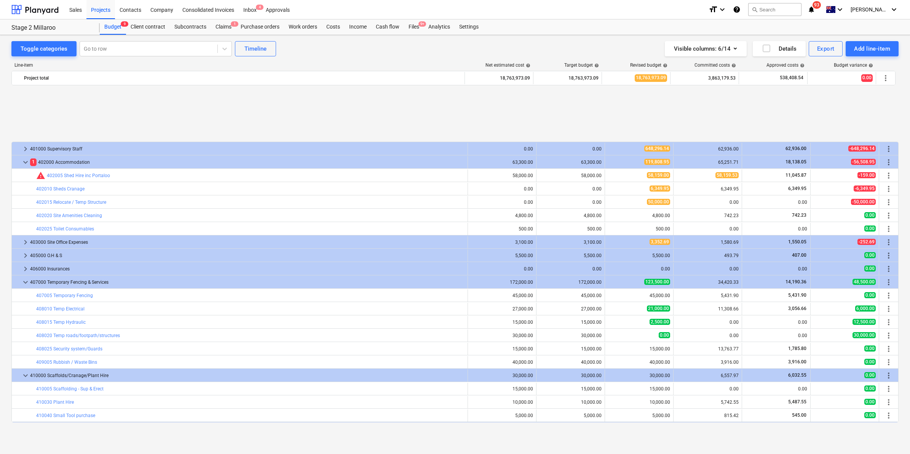
scroll to position [320, 0]
